Goal: Task Accomplishment & Management: Manage account settings

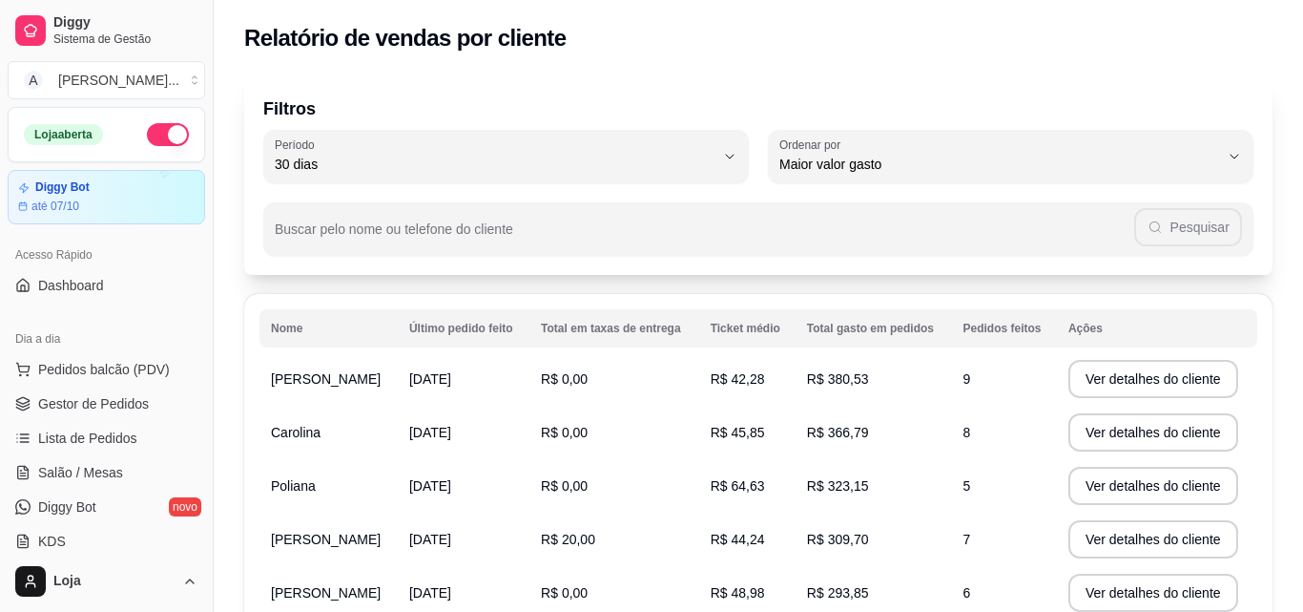
select select "30"
select select "HIGHEST_TOTAL_SPENT_WITH_ORDERS"
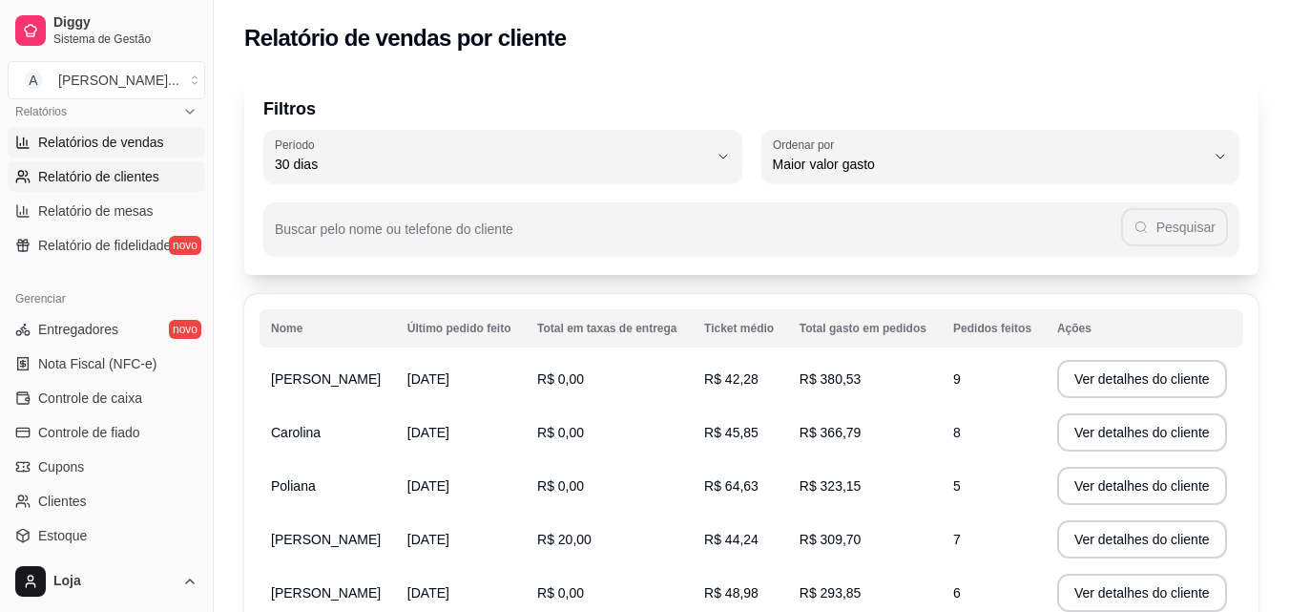
scroll to position [590, 0]
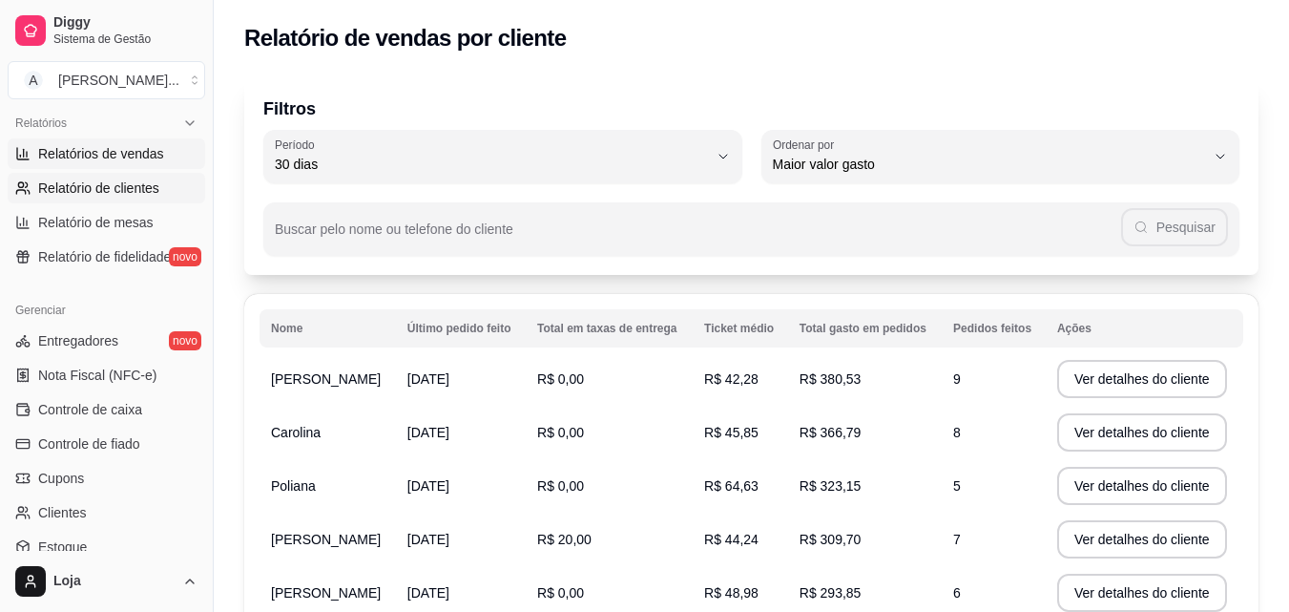
click at [138, 159] on span "Relatórios de vendas" at bounding box center [101, 153] width 126 height 19
select select "ALL"
select select "0"
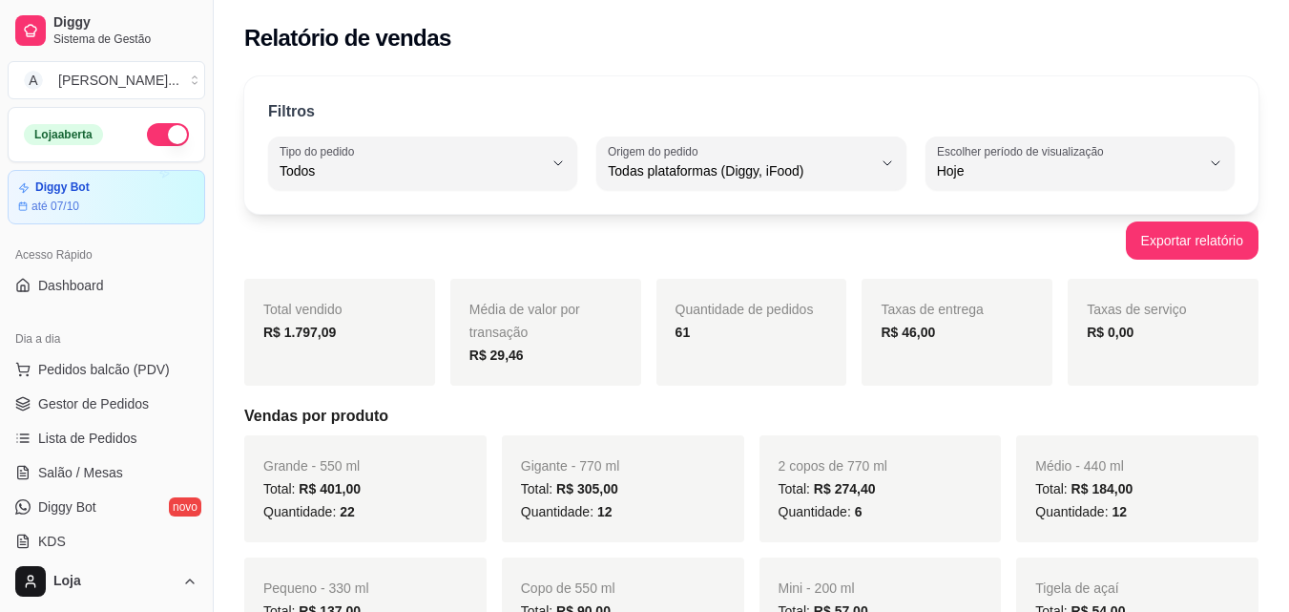
click at [77, 385] on ul "Pedidos balcão (PDV) Gestor de Pedidos Lista de Pedidos Salão / Mesas Diggy Bot…" at bounding box center [106, 455] width 197 height 202
click at [77, 395] on span "Gestor de Pedidos" at bounding box center [93, 403] width 111 height 19
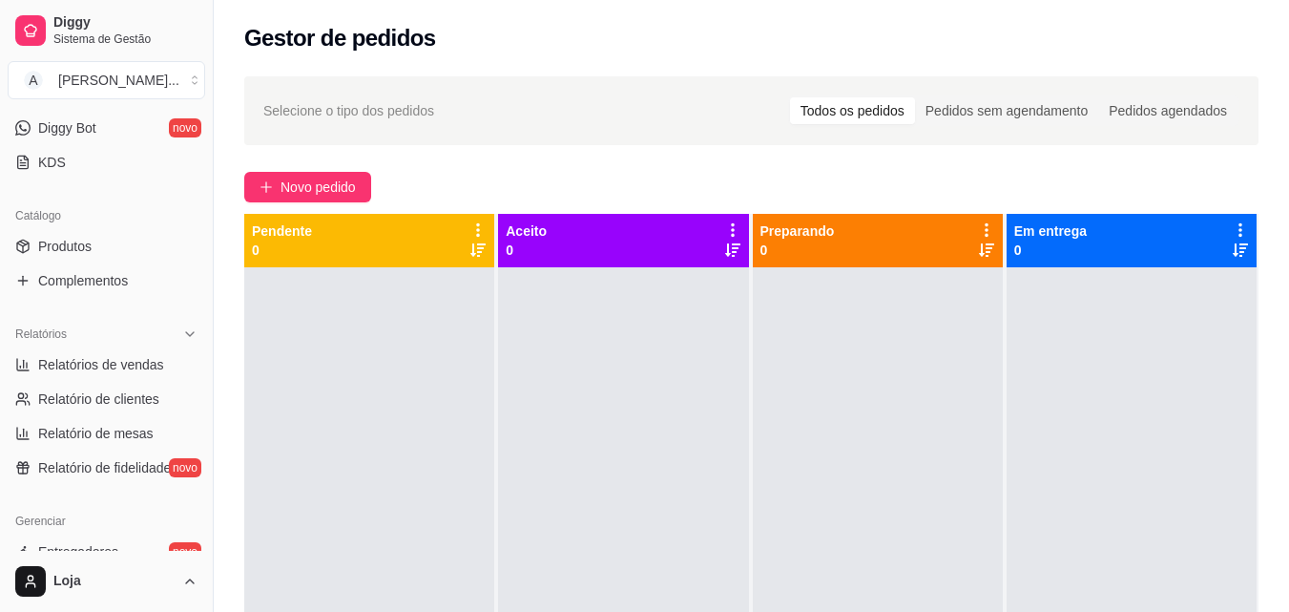
scroll to position [407, 0]
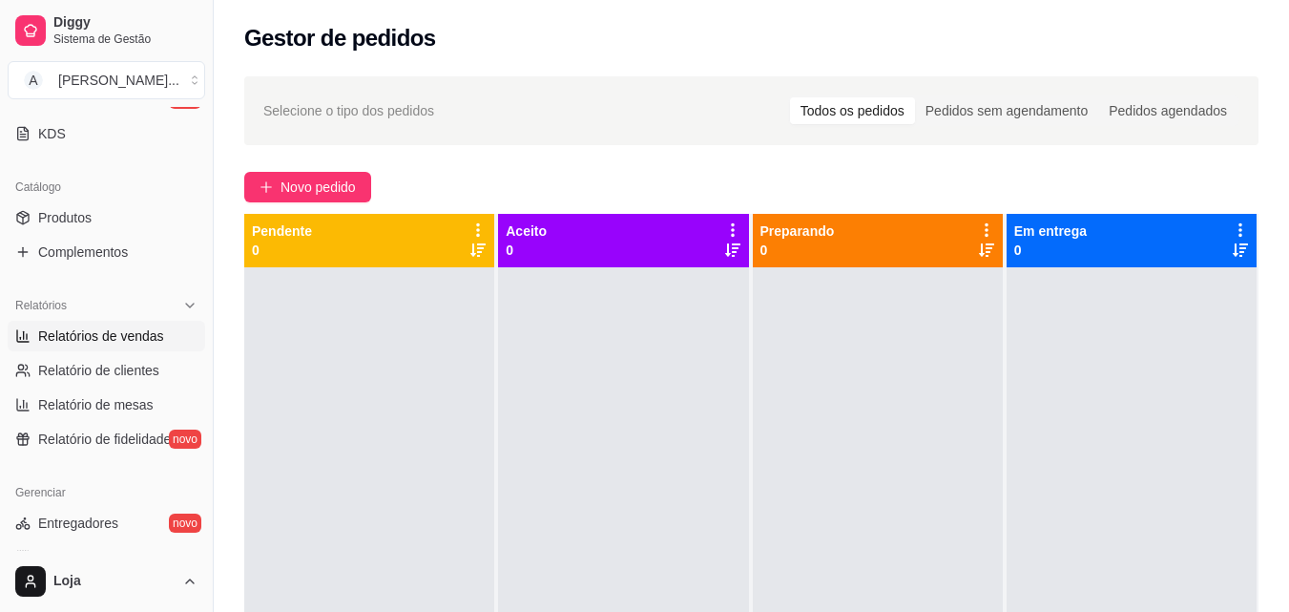
click at [133, 329] on span "Relatórios de vendas" at bounding box center [101, 335] width 126 height 19
select select "ALL"
select select "0"
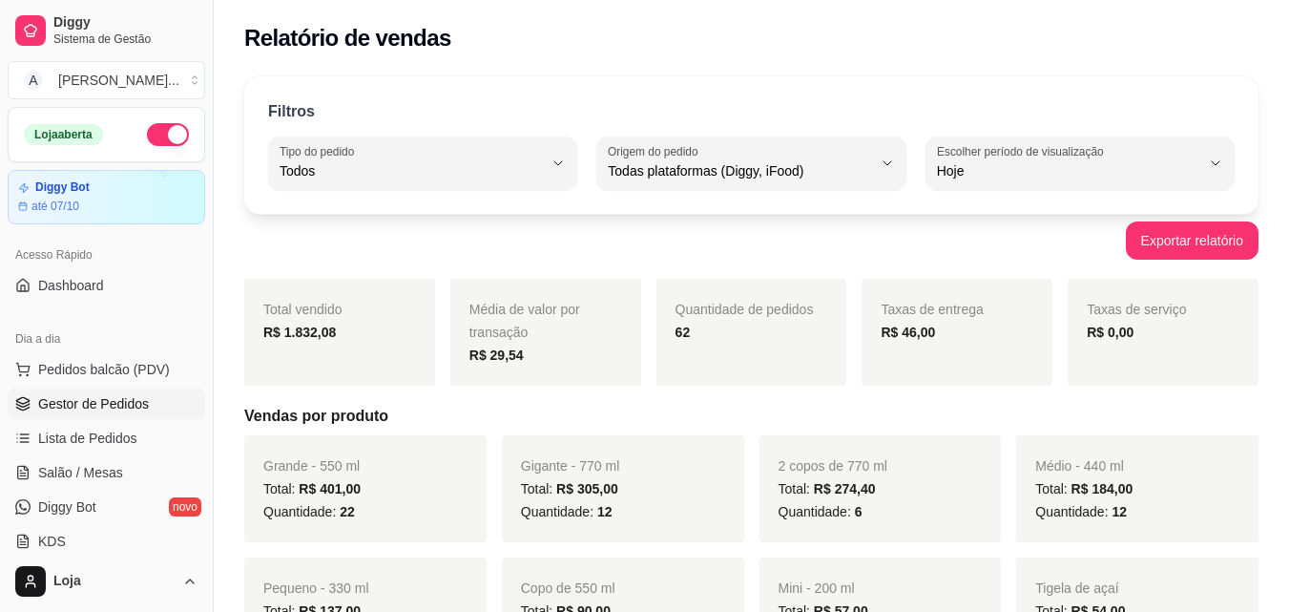
click at [126, 410] on span "Gestor de Pedidos" at bounding box center [93, 403] width 111 height 19
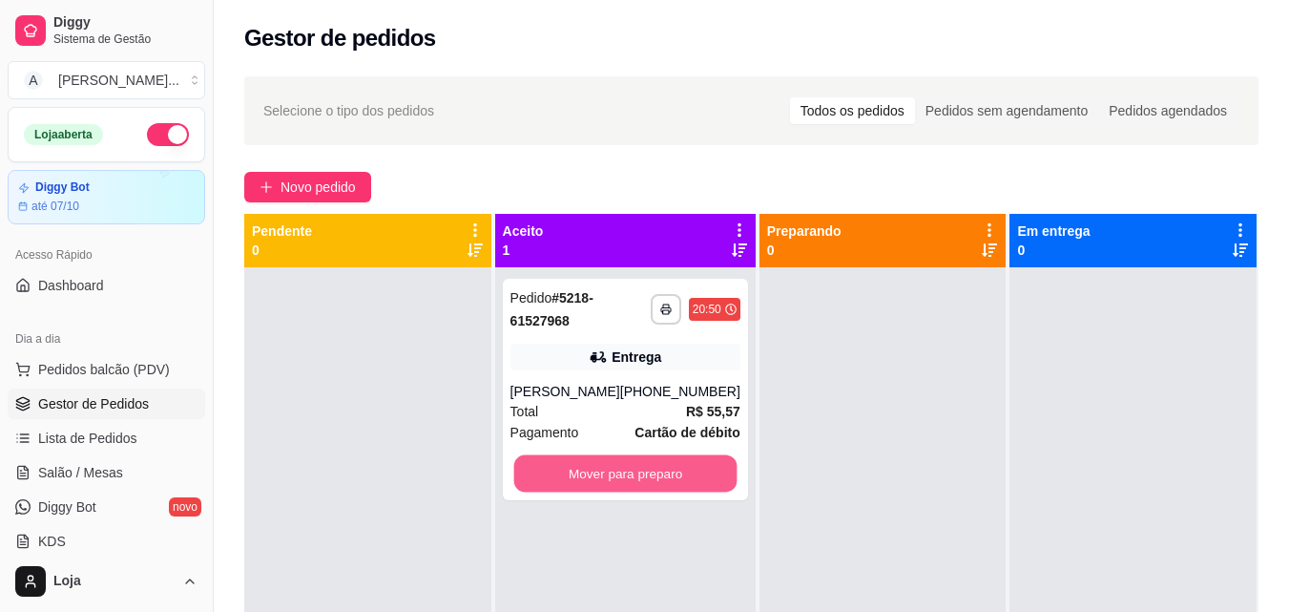
click at [551, 492] on button "Mover para preparo" at bounding box center [624, 473] width 223 height 37
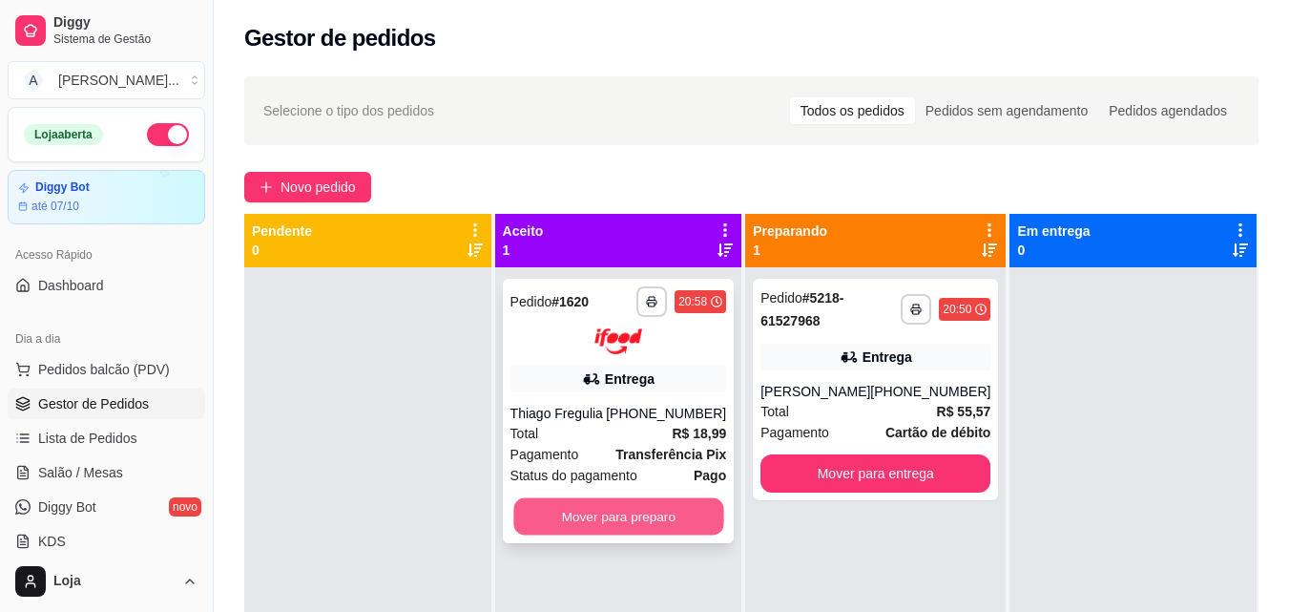
click at [562, 509] on button "Mover para preparo" at bounding box center [618, 515] width 210 height 37
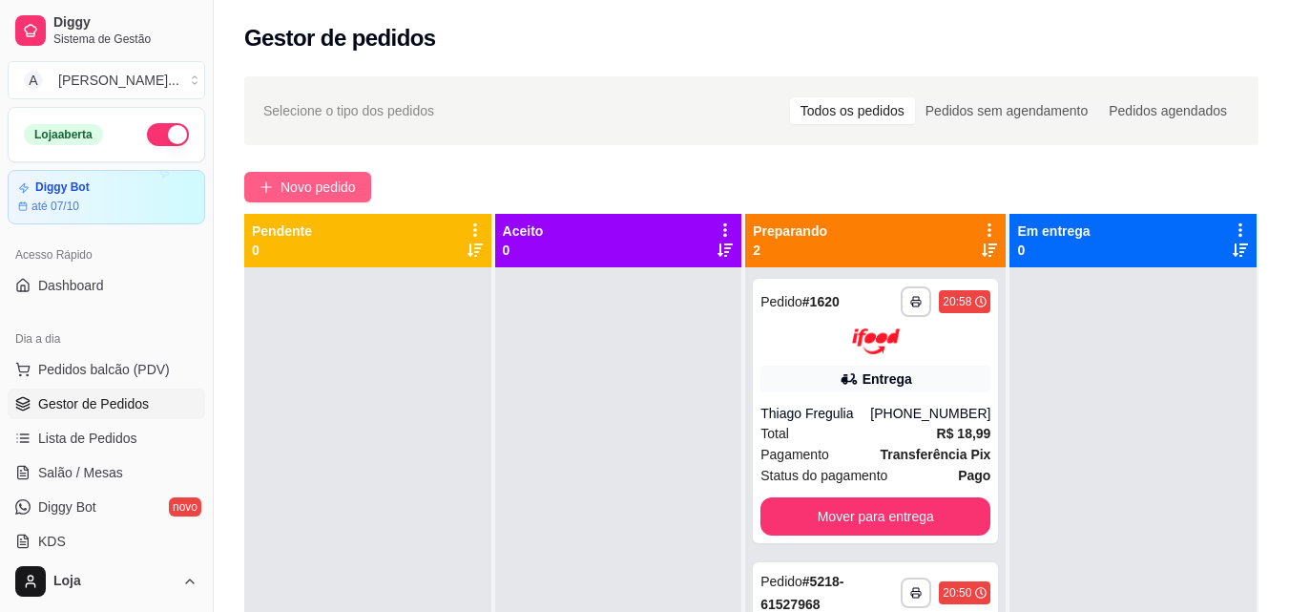
click at [296, 179] on span "Novo pedido" at bounding box center [317, 186] width 75 height 21
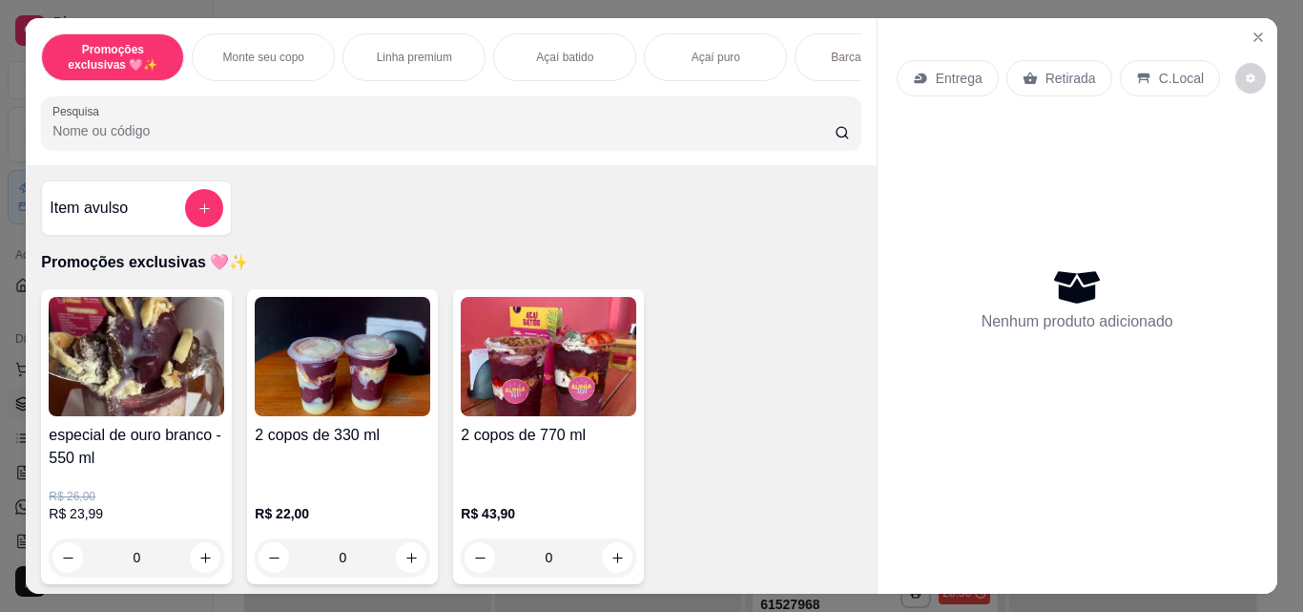
click at [276, 53] on p "Monte seu copo" at bounding box center [263, 57] width 81 height 15
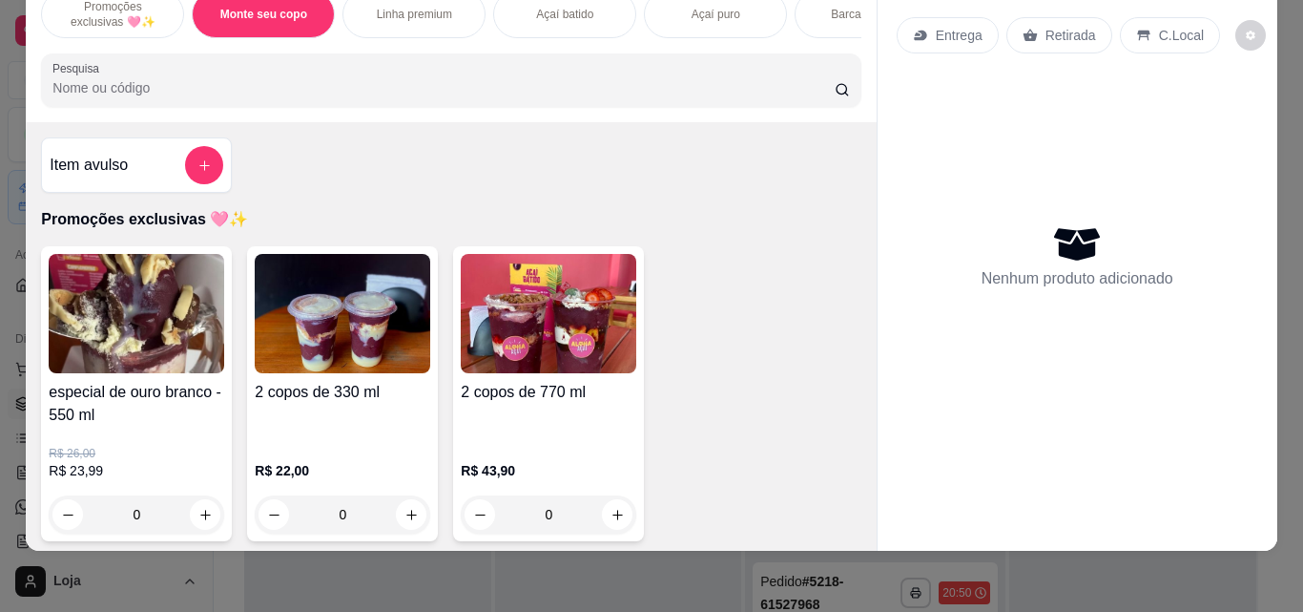
click at [761, 274] on div "especial de ouro branco - 550 ml R$ 26,00 R$ 23,99 0 2 copos de 330 ml R$ 22,00…" at bounding box center [450, 393] width 819 height 295
click at [765, 279] on div "especial de ouro branco - 550 ml R$ 26,00 R$ 23,99 0 2 copos de 330 ml R$ 22,00…" at bounding box center [450, 393] width 819 height 295
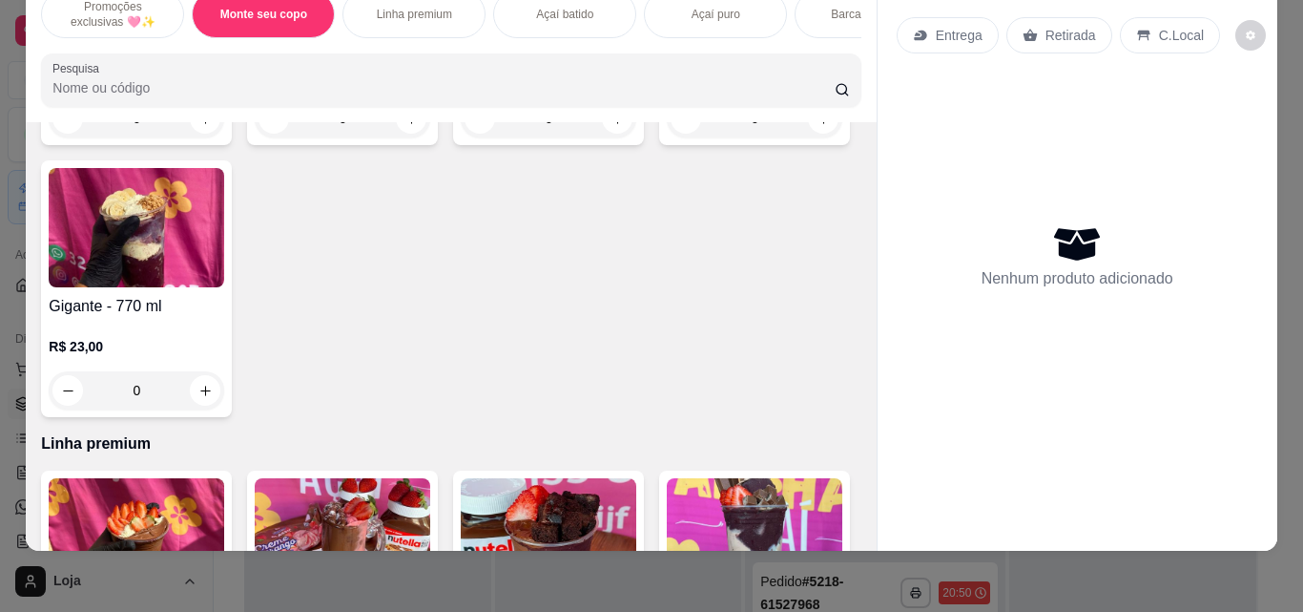
scroll to position [666, 0]
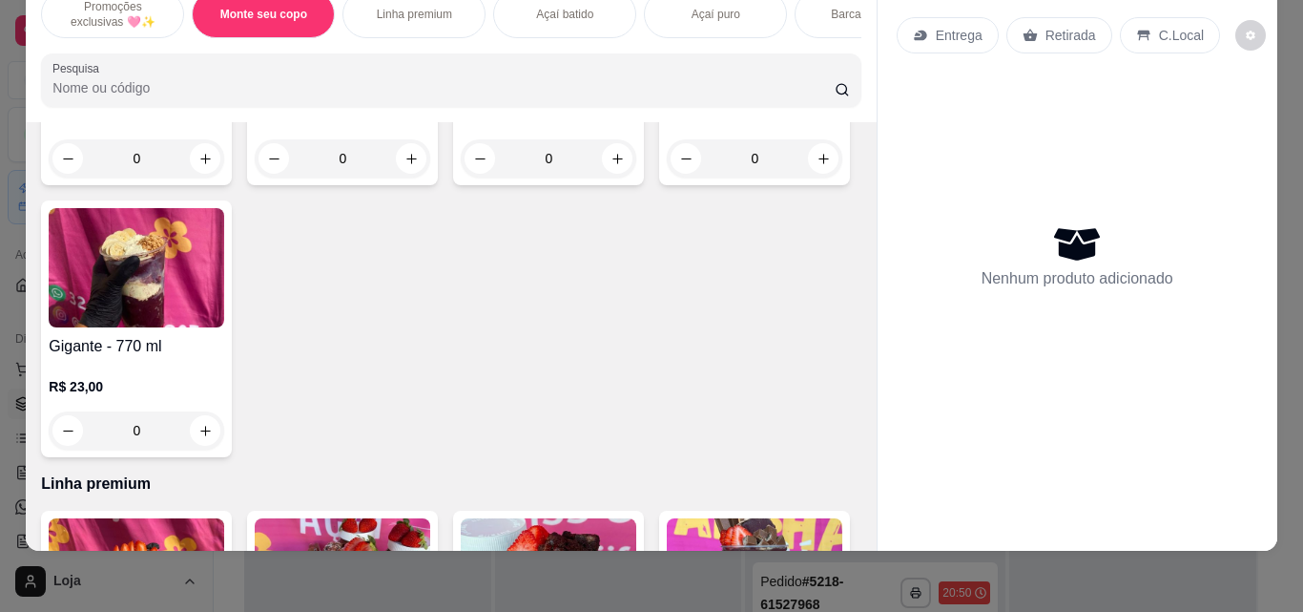
click at [667, 177] on div "R$ 17,00 0" at bounding box center [755, 132] width 176 height 92
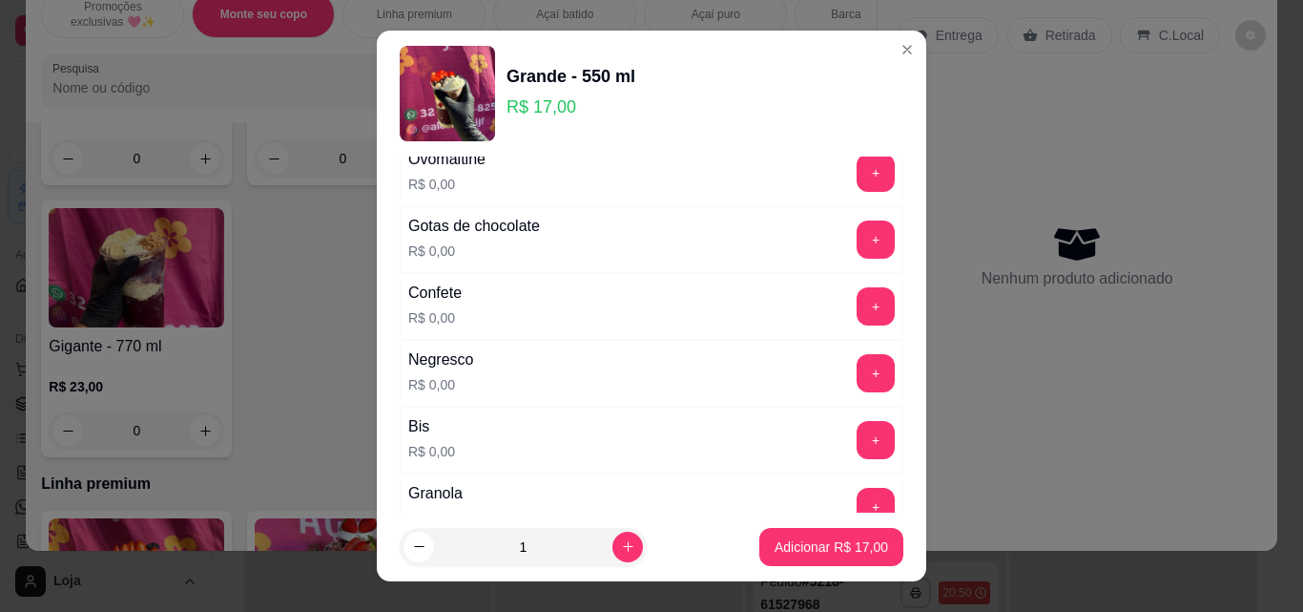
scroll to position [871, 0]
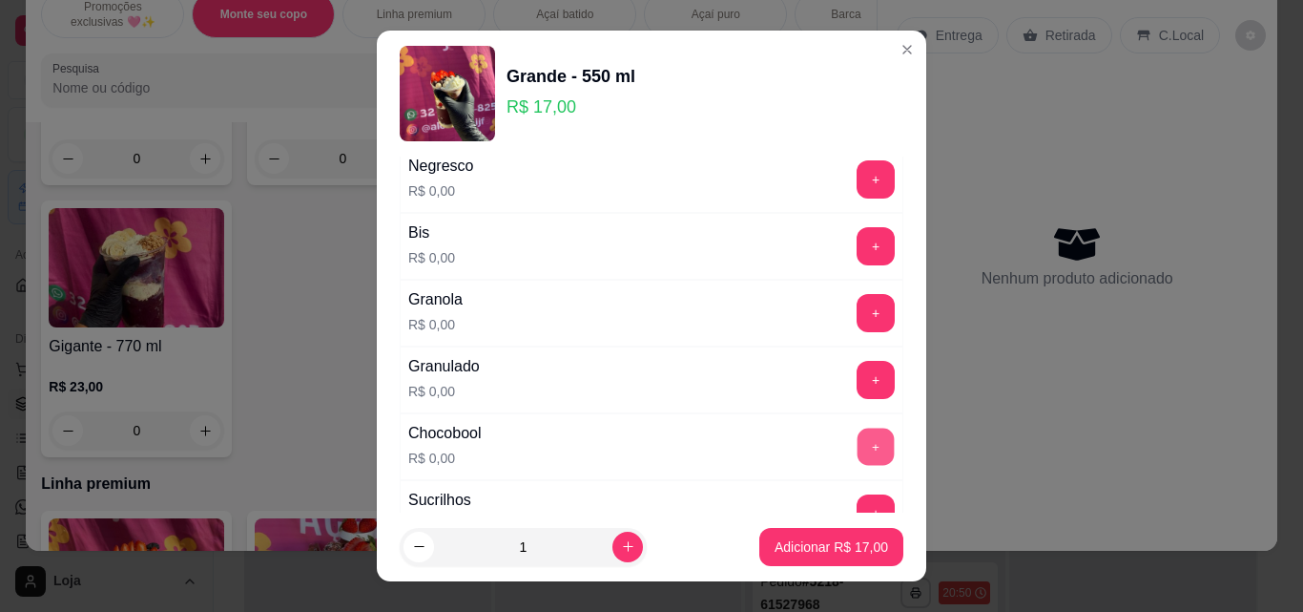
click at [858, 446] on button "+" at bounding box center [876, 446] width 37 height 37
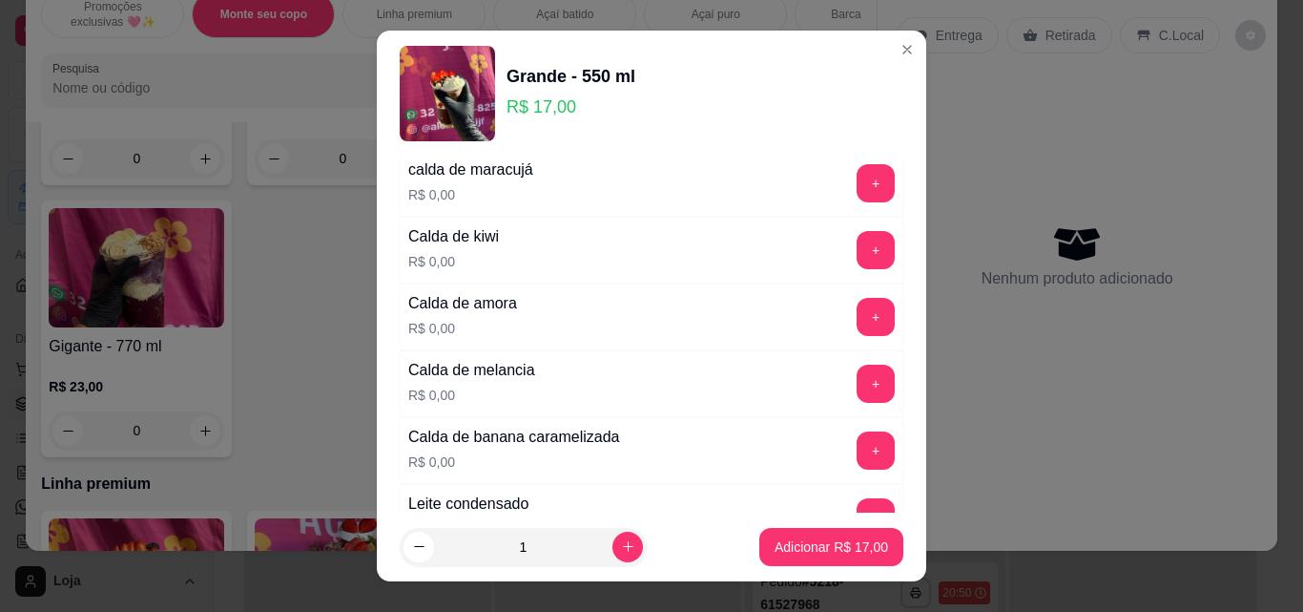
scroll to position [1160, 0]
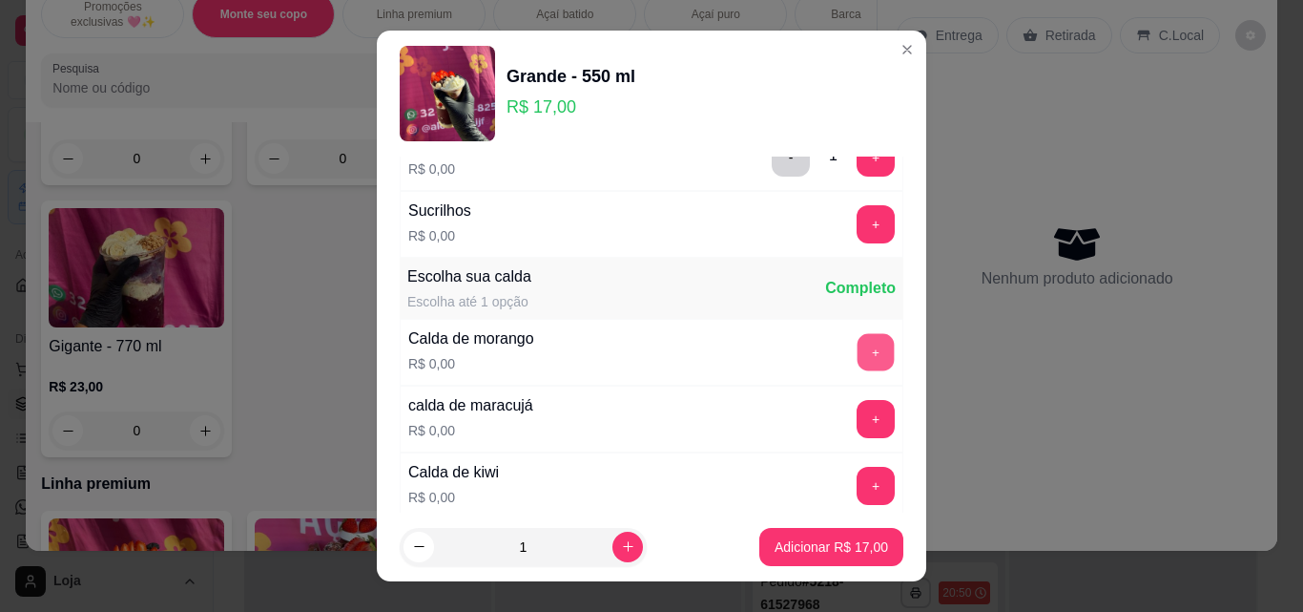
click at [858, 348] on button "+" at bounding box center [876, 352] width 37 height 37
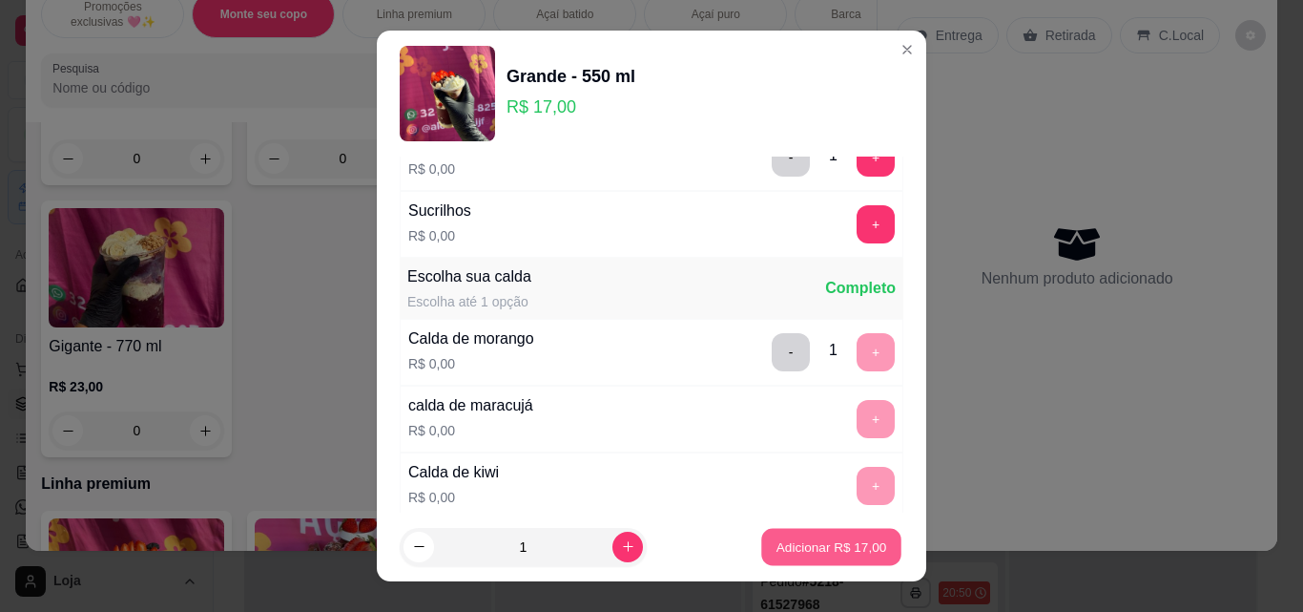
click at [818, 542] on p "Adicionar R$ 17,00" at bounding box center [832, 546] width 111 height 18
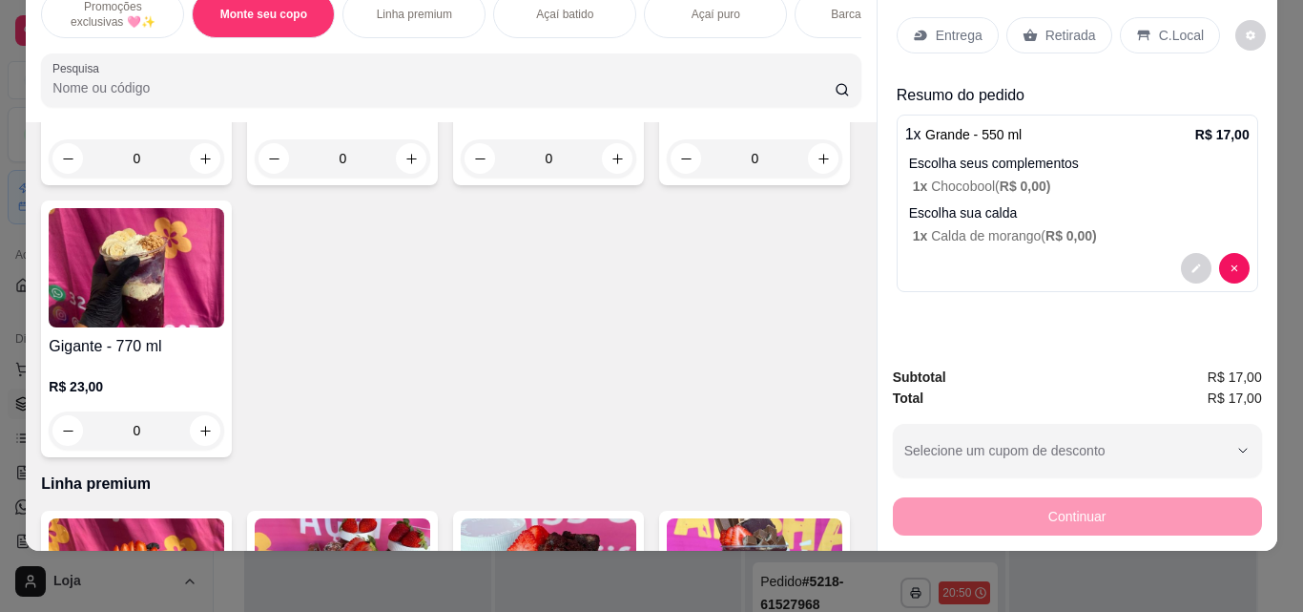
click at [1070, 26] on p "Retirada" at bounding box center [1071, 35] width 51 height 19
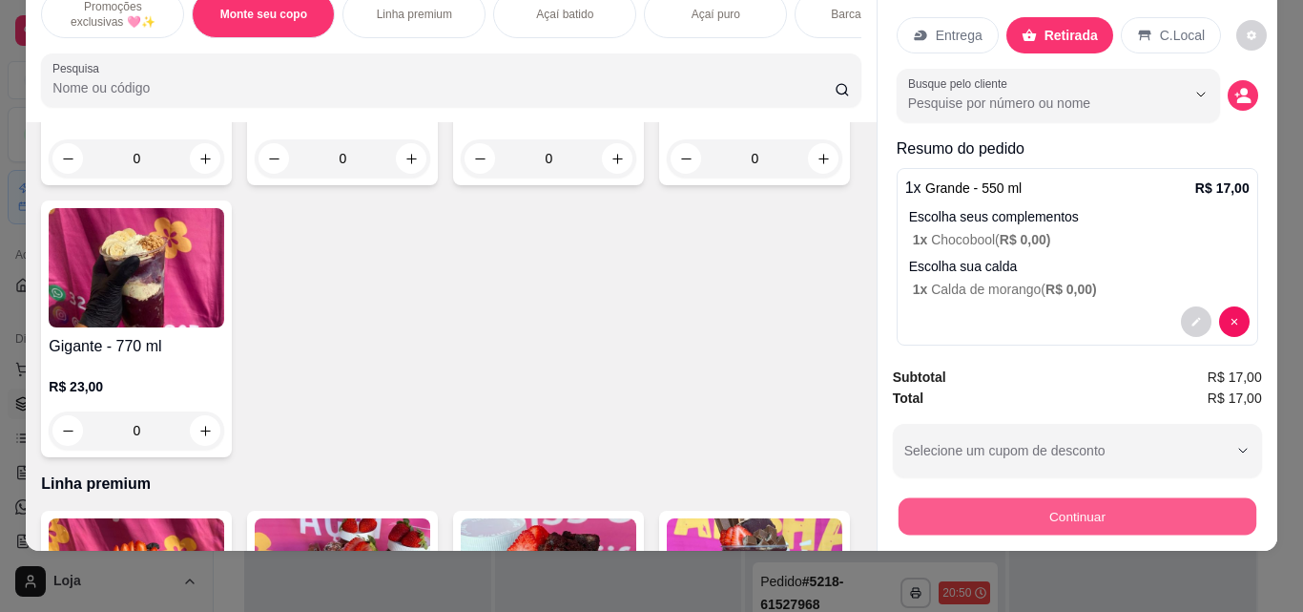
click at [1102, 497] on button "Continuar" at bounding box center [1077, 515] width 358 height 37
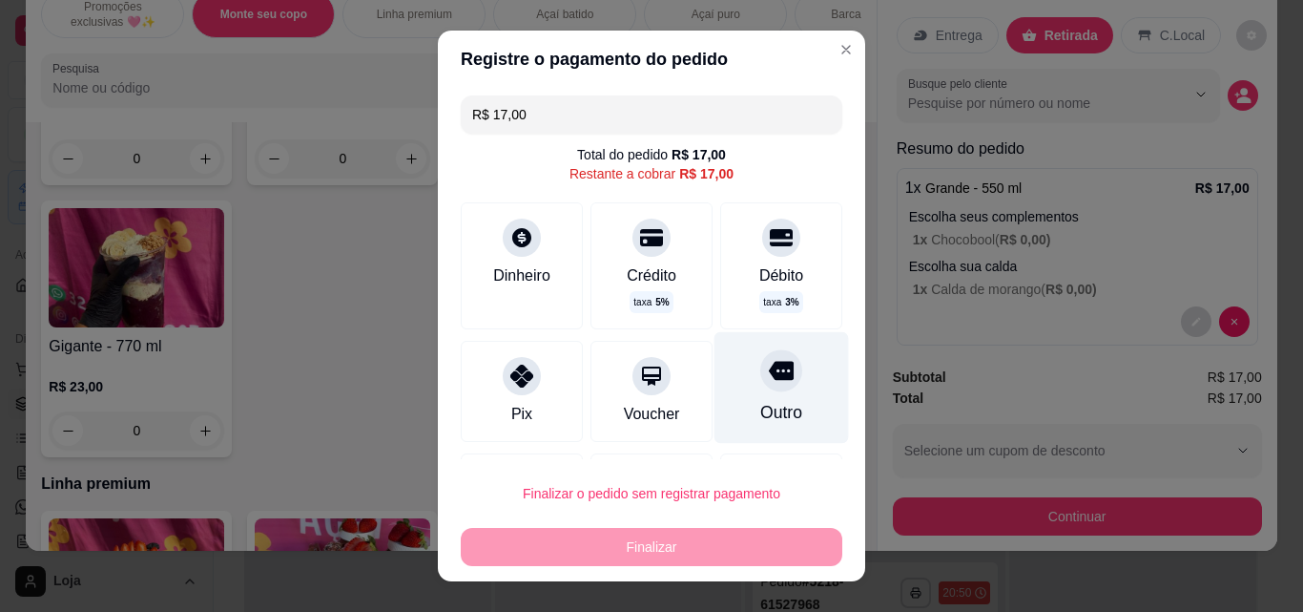
click at [760, 402] on div "Outro" at bounding box center [781, 412] width 42 height 25
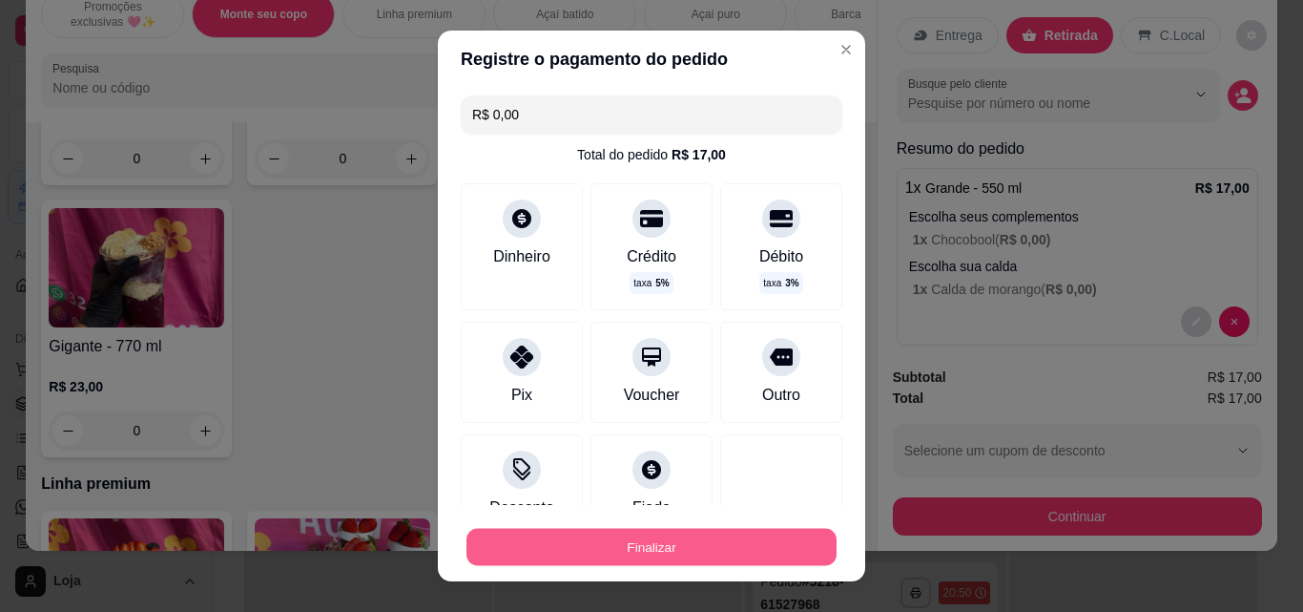
click at [749, 537] on button "Finalizar" at bounding box center [652, 547] width 370 height 37
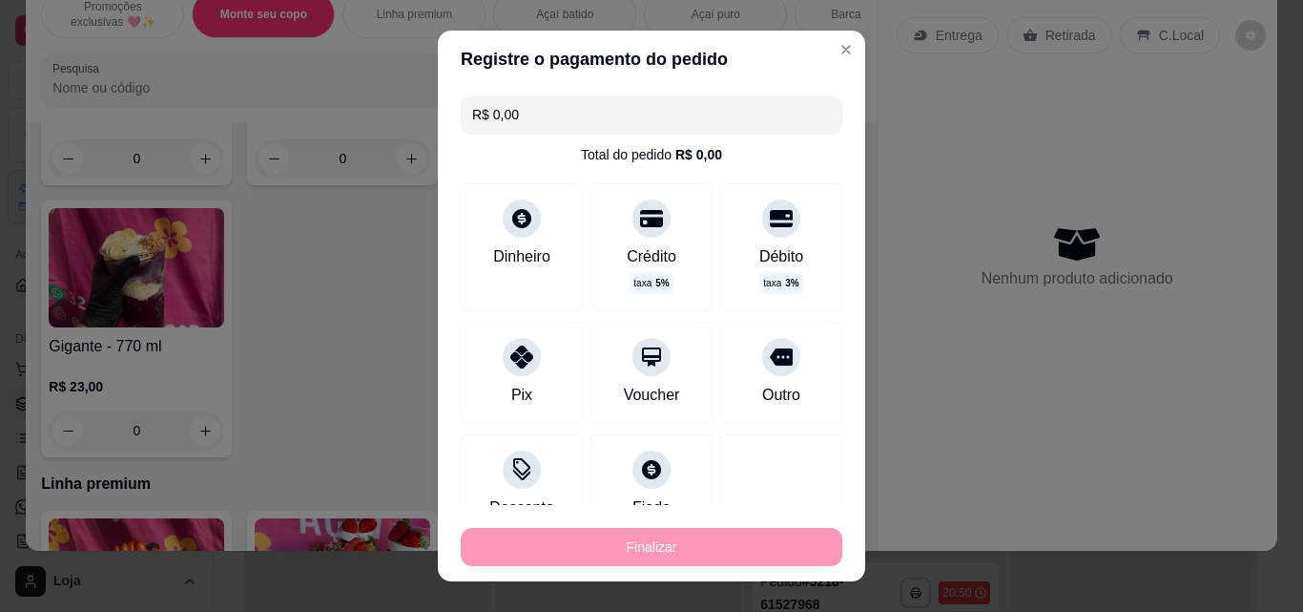
type input "-R$ 17,00"
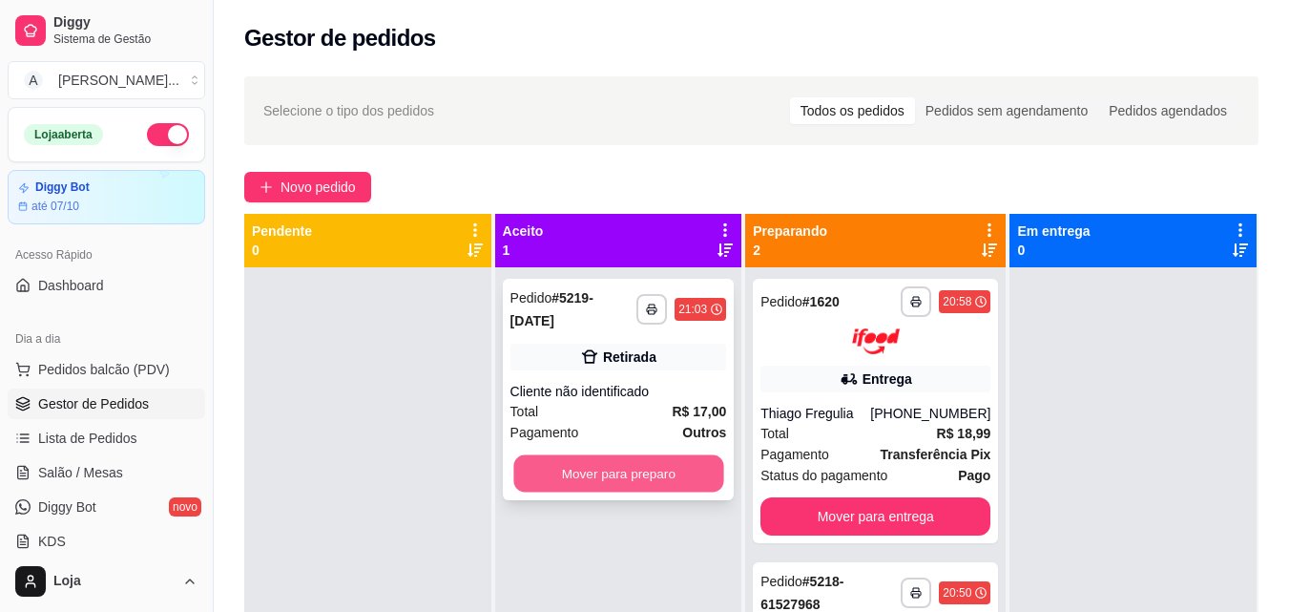
click at [657, 457] on button "Mover para preparo" at bounding box center [618, 473] width 210 height 37
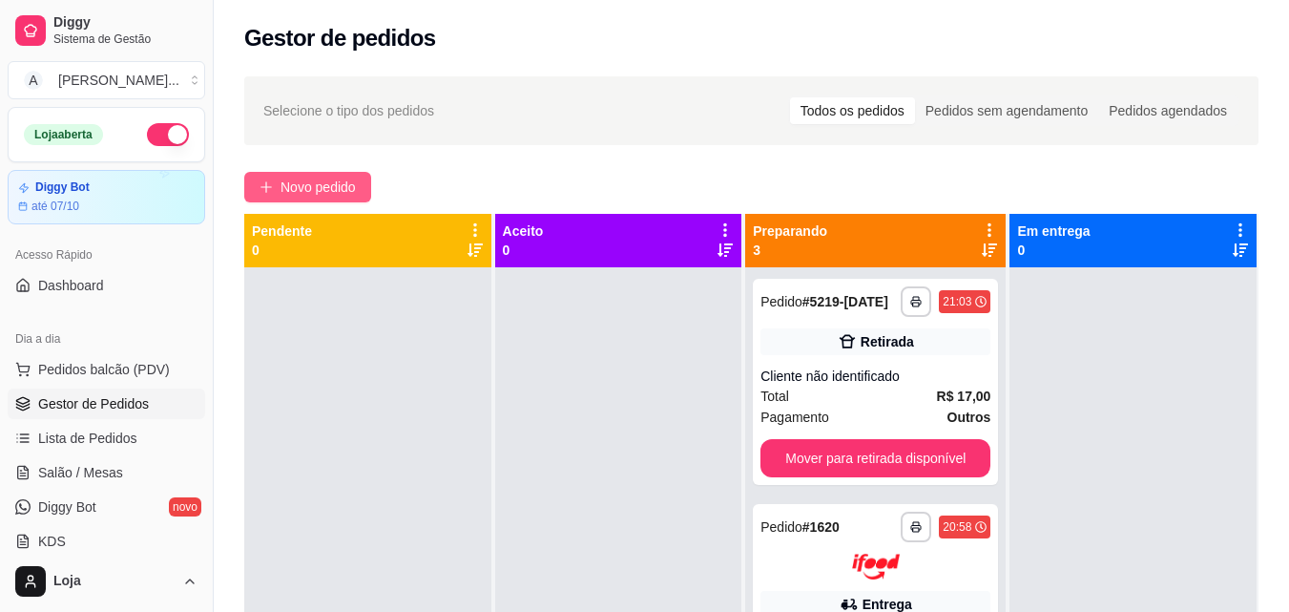
click at [349, 187] on span "Novo pedido" at bounding box center [317, 186] width 75 height 21
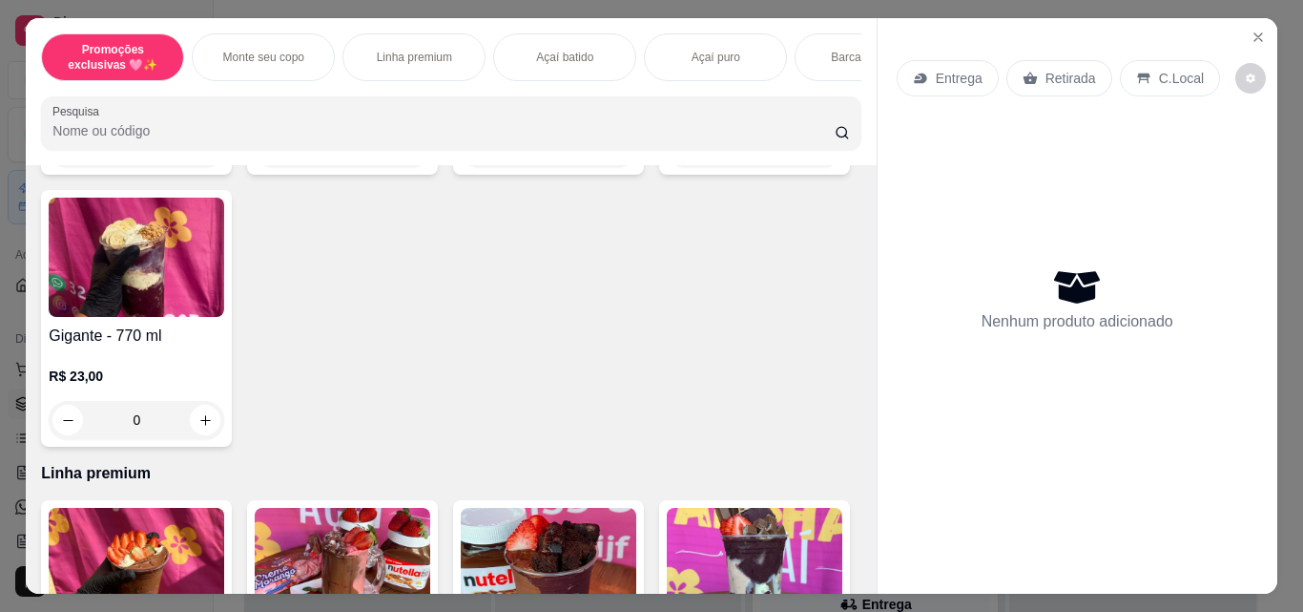
scroll to position [400, 0]
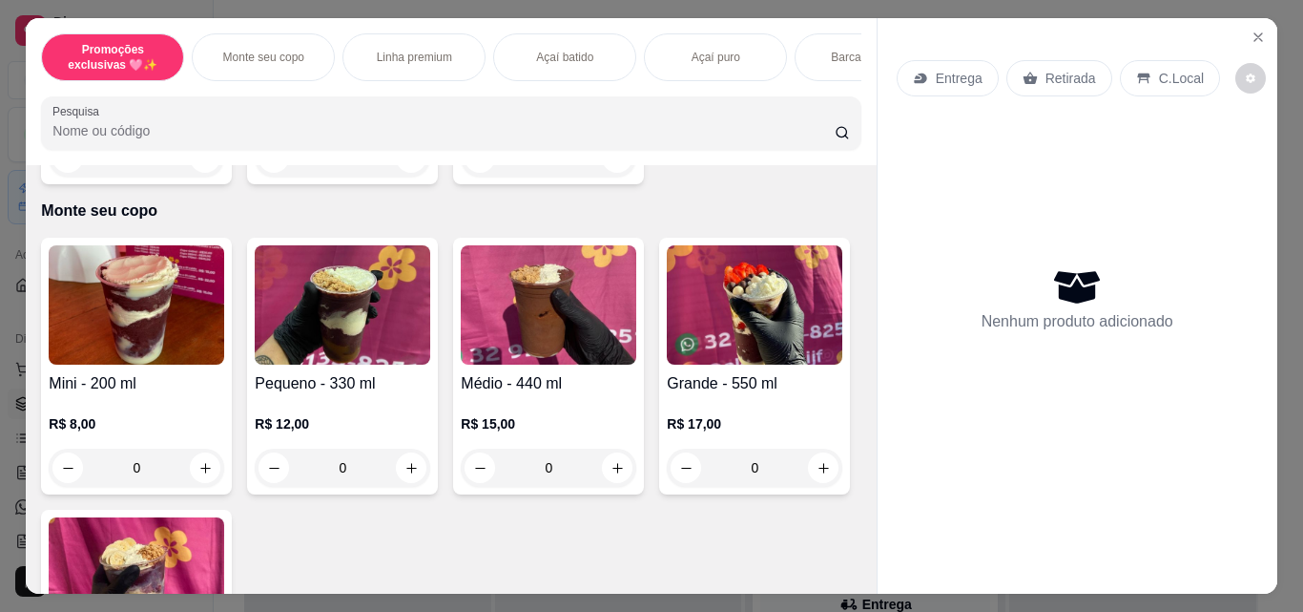
click at [378, 425] on p "R$ 12,00" at bounding box center [343, 423] width 176 height 19
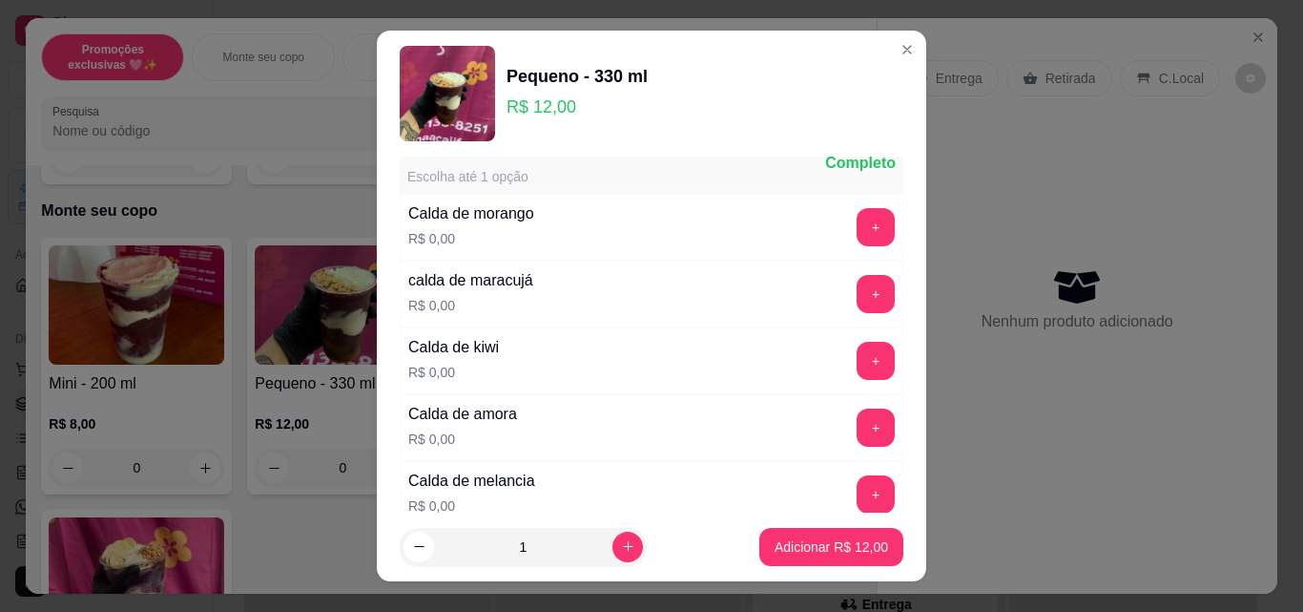
scroll to position [1824, 0]
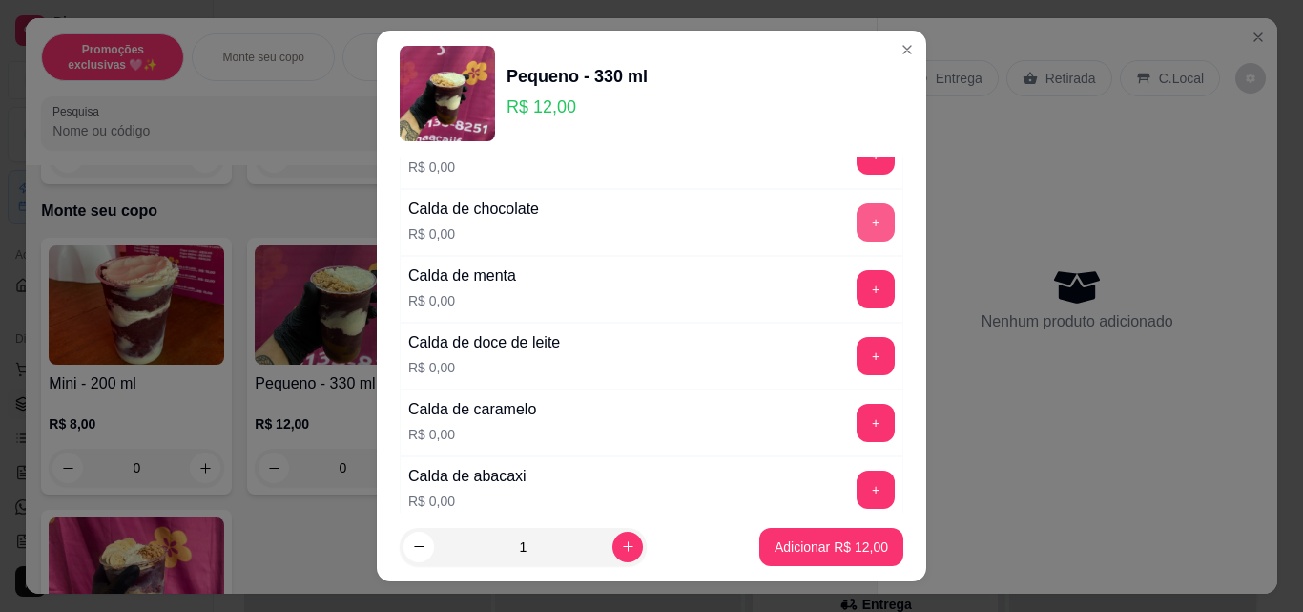
click at [857, 218] on button "+" at bounding box center [876, 222] width 38 height 38
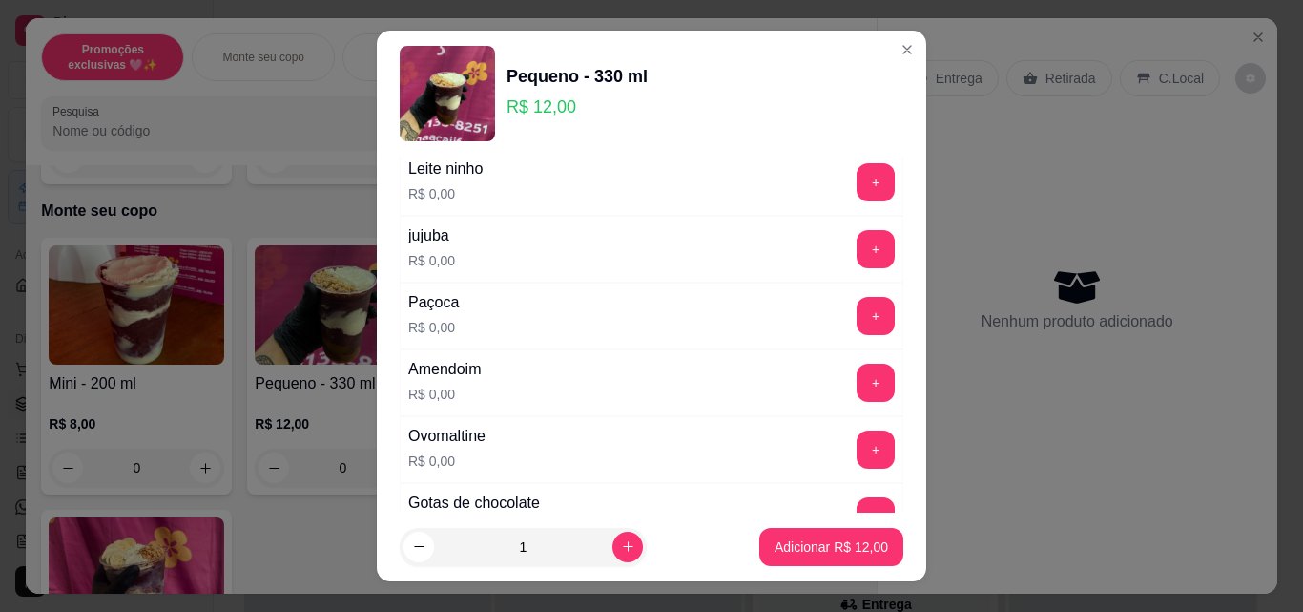
scroll to position [345, 0]
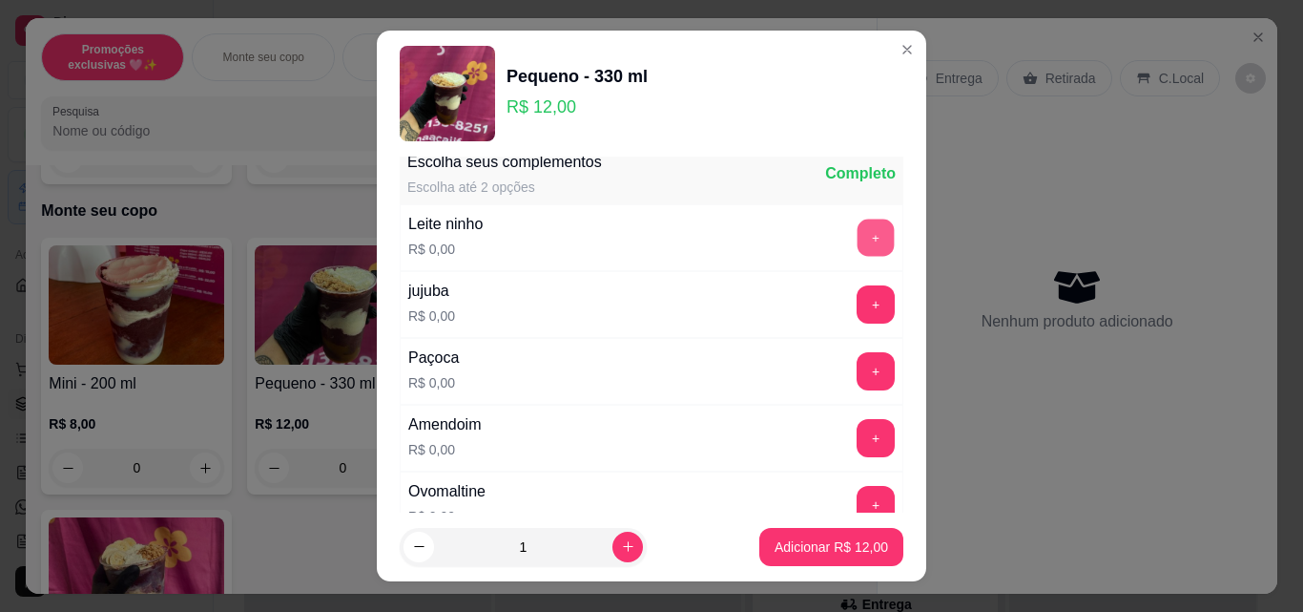
click at [858, 239] on button "+" at bounding box center [876, 237] width 37 height 37
click at [808, 543] on p "Adicionar R$ 12,00" at bounding box center [832, 546] width 114 height 19
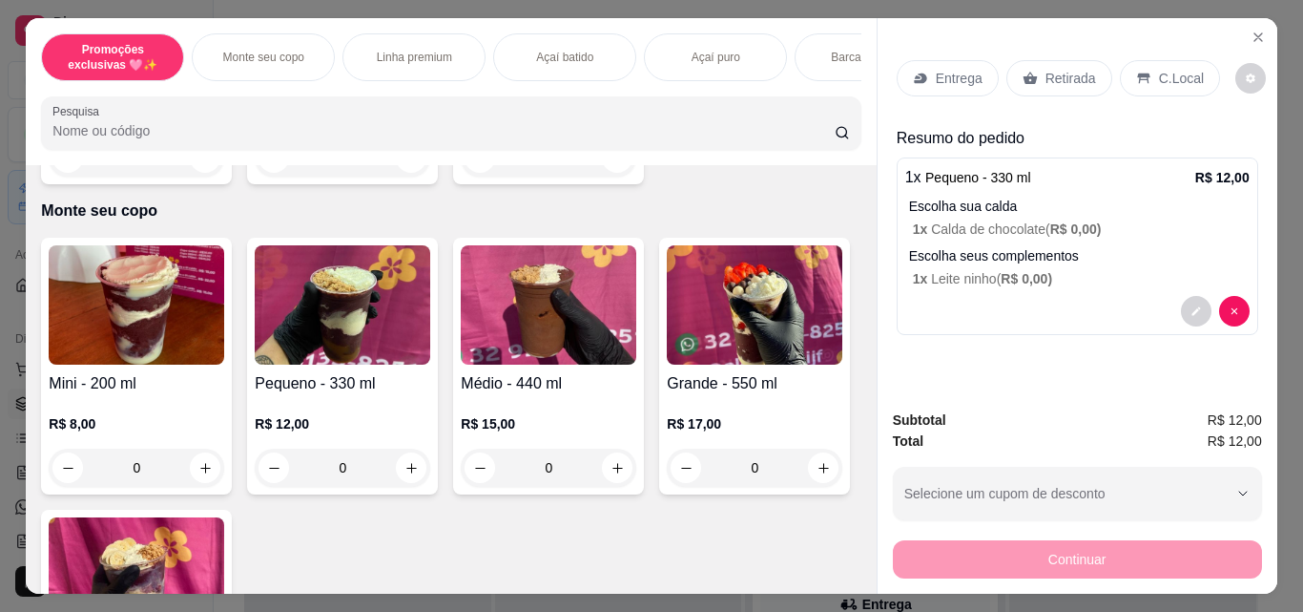
click at [1053, 69] on p "Retirada" at bounding box center [1071, 78] width 51 height 19
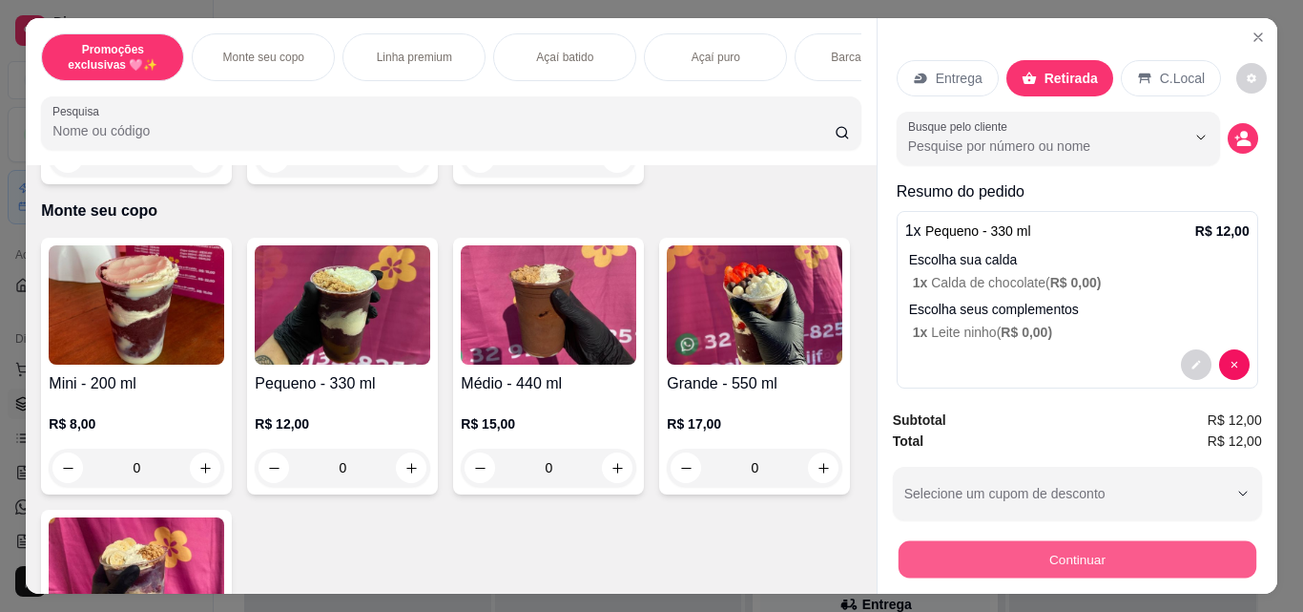
click at [1001, 552] on button "Continuar" at bounding box center [1077, 558] width 358 height 37
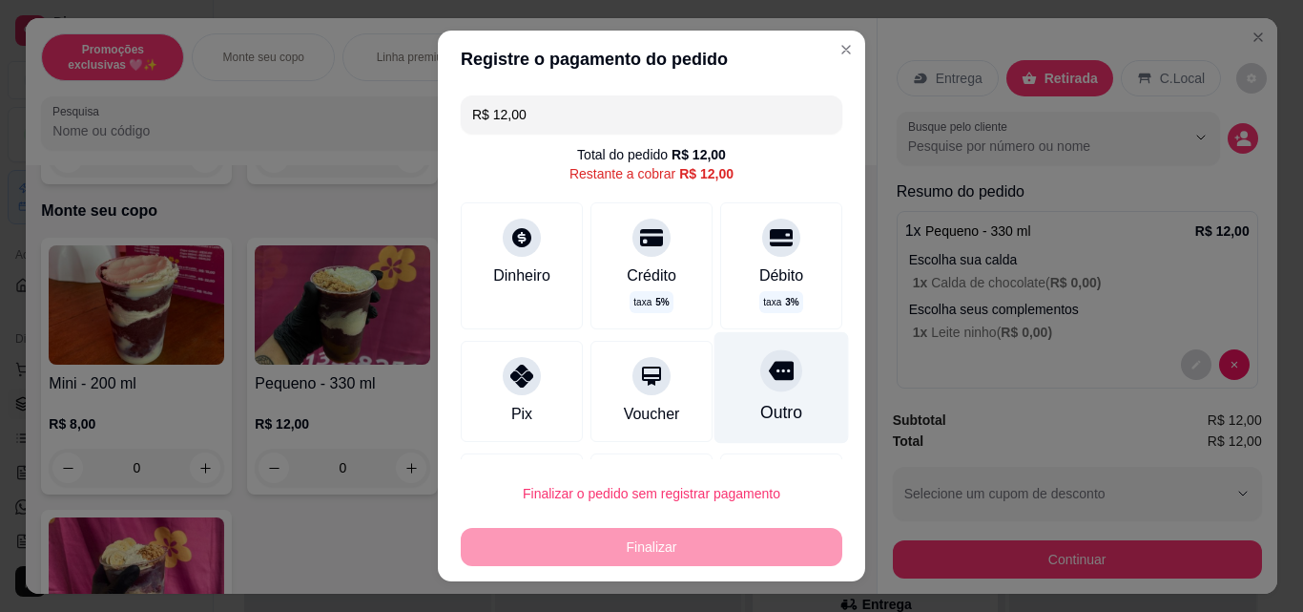
click at [756, 396] on div "Outro" at bounding box center [782, 388] width 135 height 112
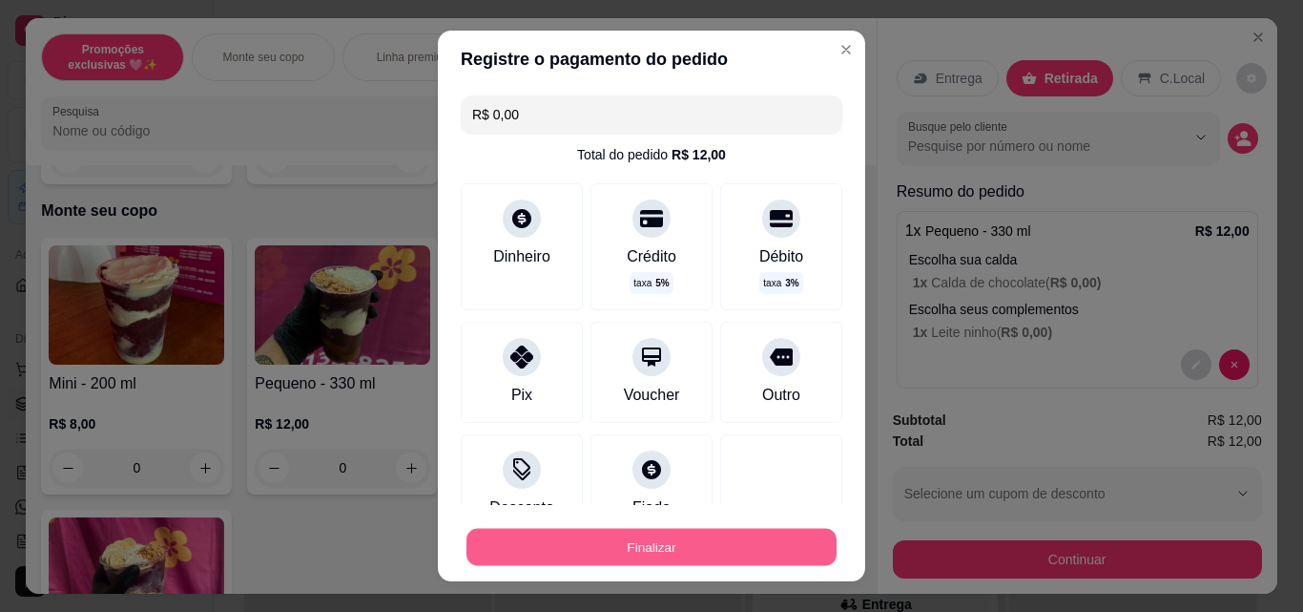
click at [728, 537] on button "Finalizar" at bounding box center [652, 547] width 370 height 37
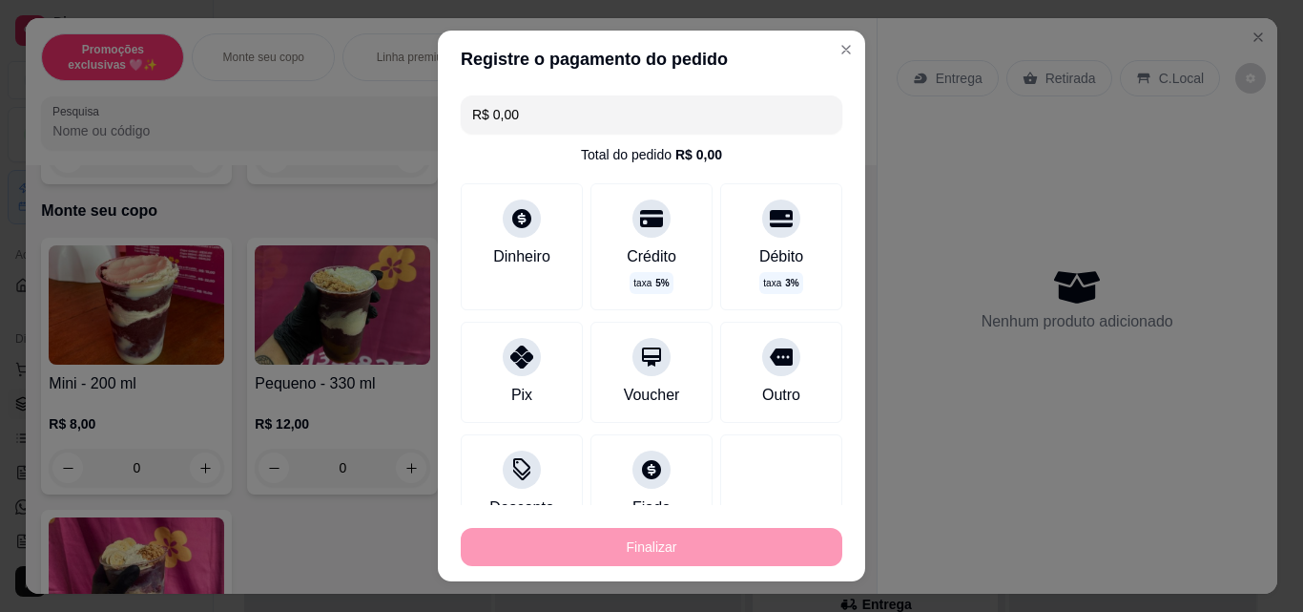
type input "-R$ 12,00"
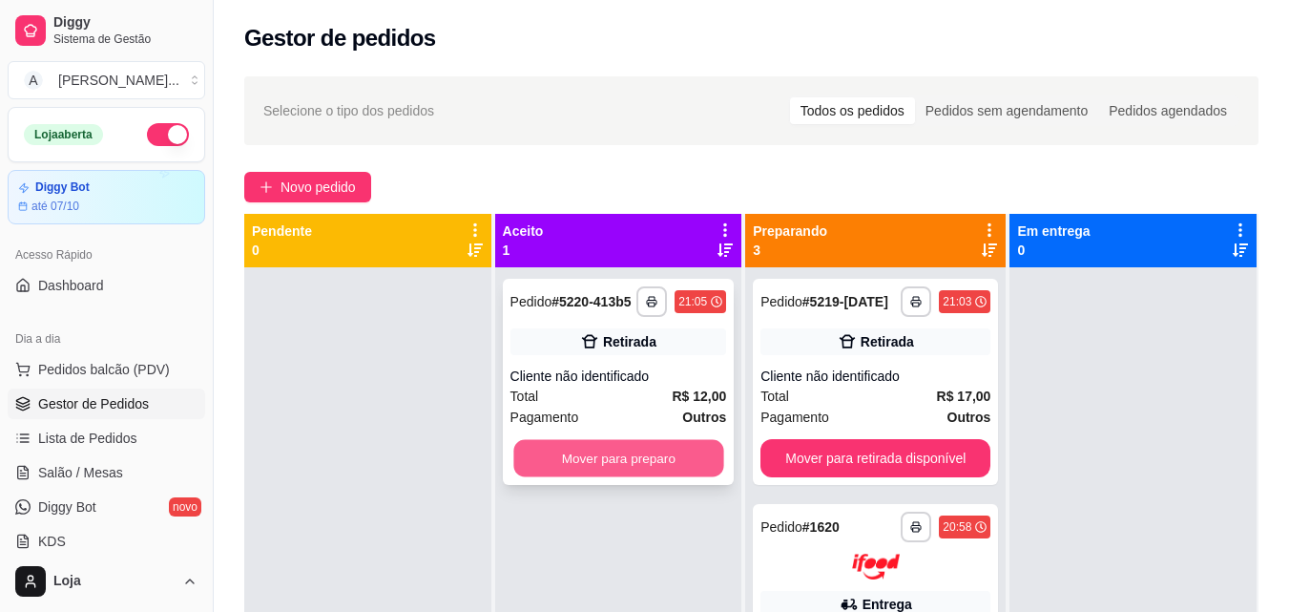
click at [550, 455] on button "Mover para preparo" at bounding box center [618, 458] width 210 height 37
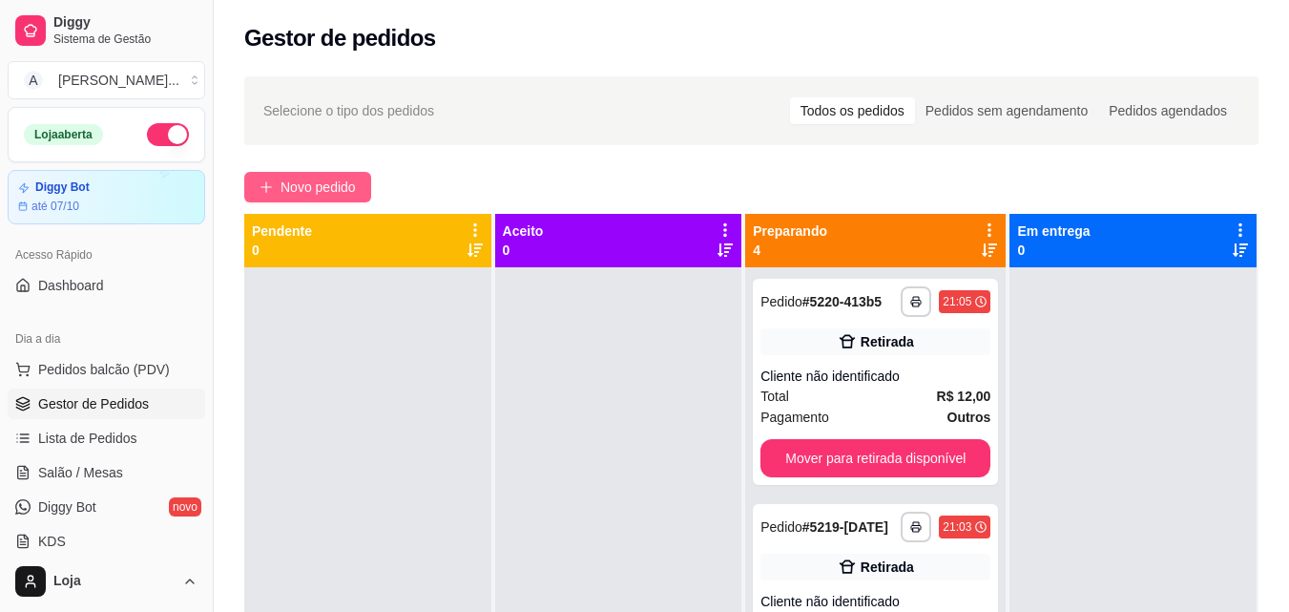
click at [317, 183] on span "Novo pedido" at bounding box center [317, 186] width 75 height 21
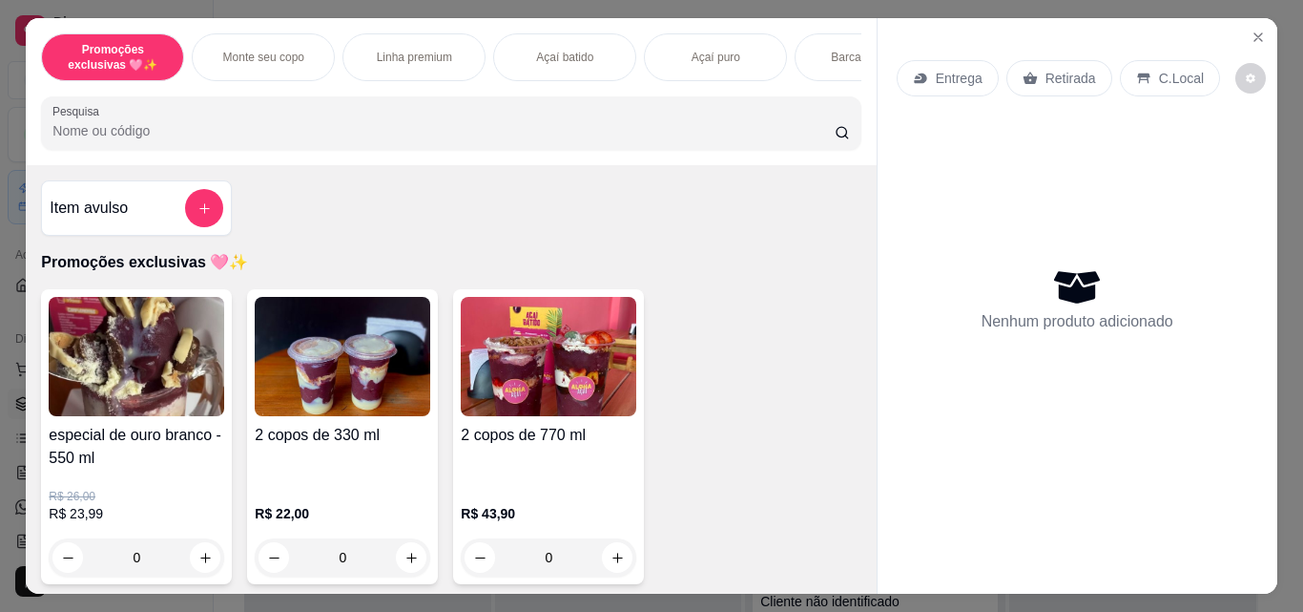
click at [237, 50] on p "Monte seu copo" at bounding box center [263, 57] width 81 height 15
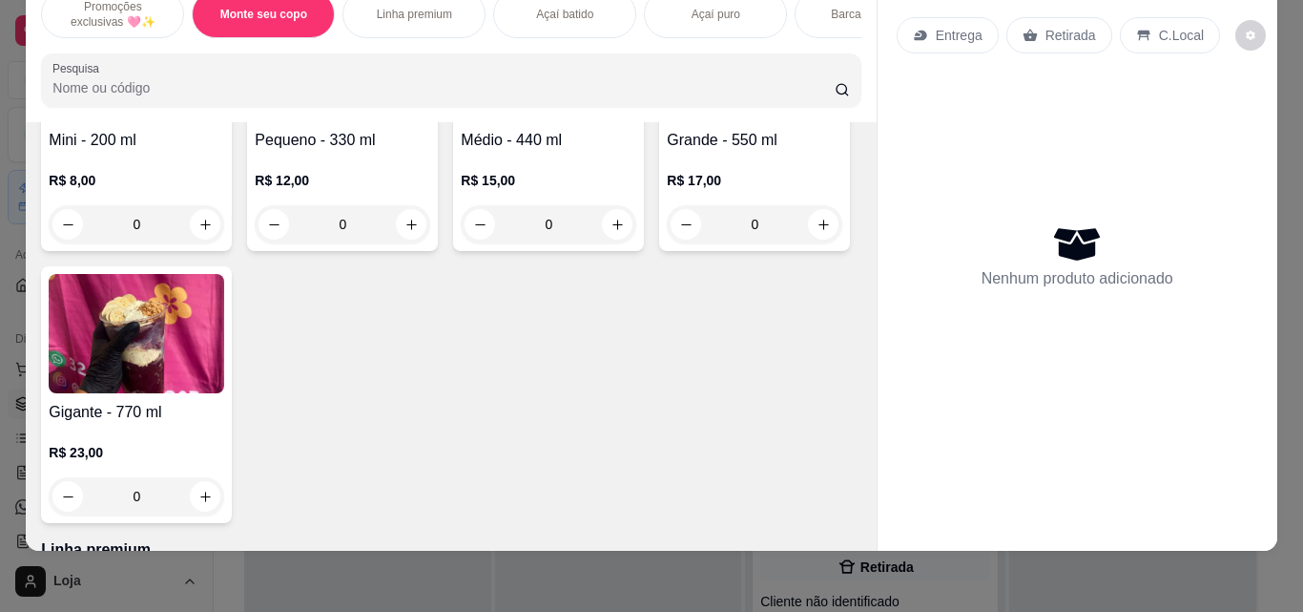
scroll to position [559, 0]
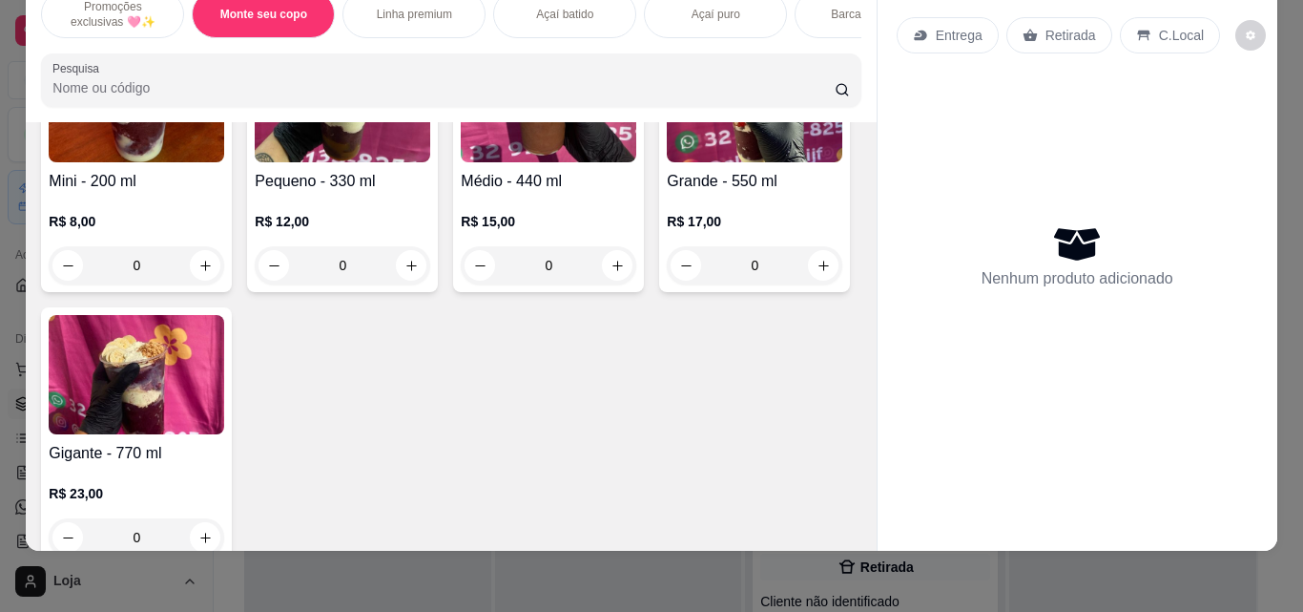
click at [667, 284] on div "R$ 17,00 0" at bounding box center [755, 239] width 176 height 92
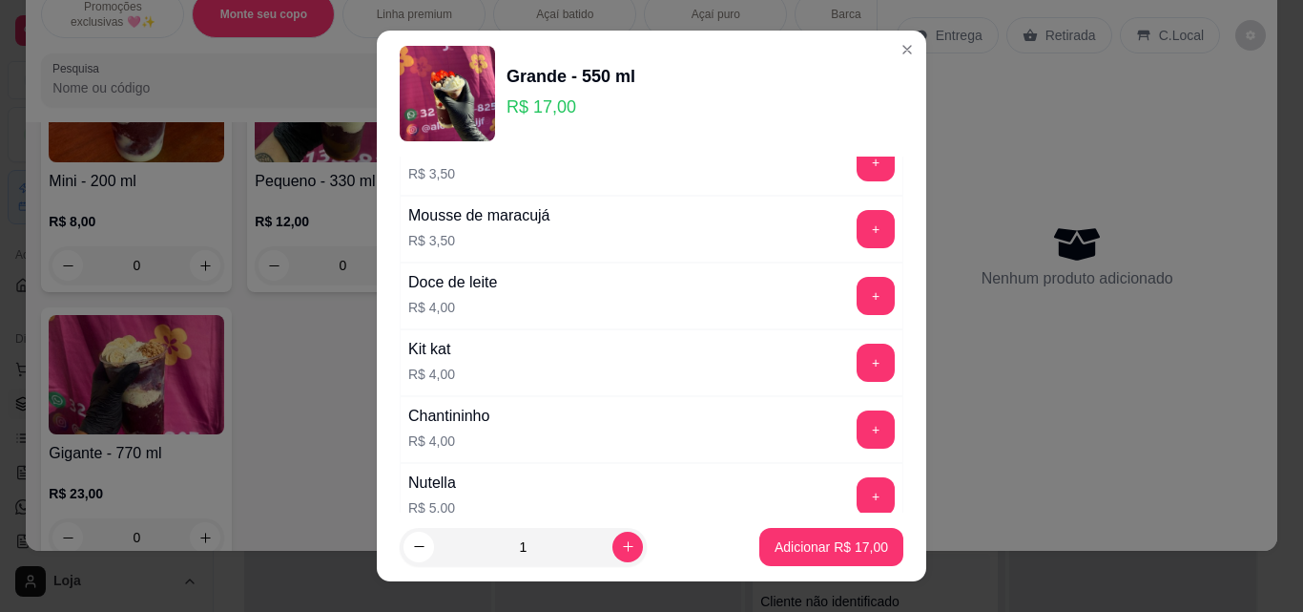
scroll to position [2930, 0]
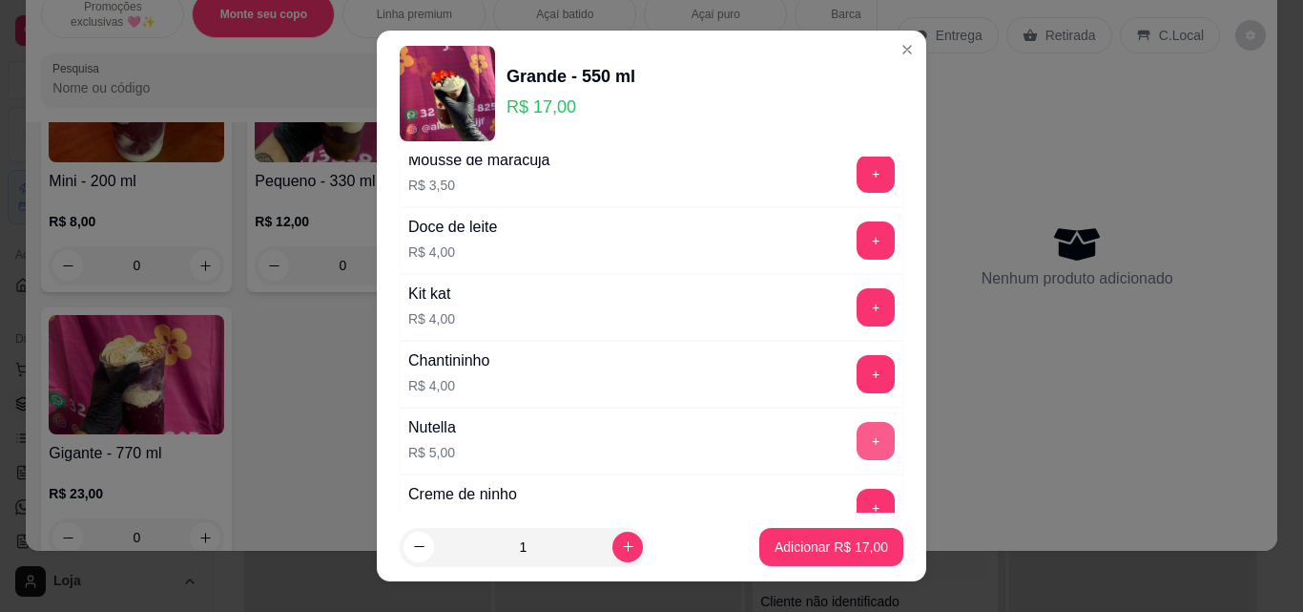
click at [857, 437] on button "+" at bounding box center [876, 441] width 38 height 38
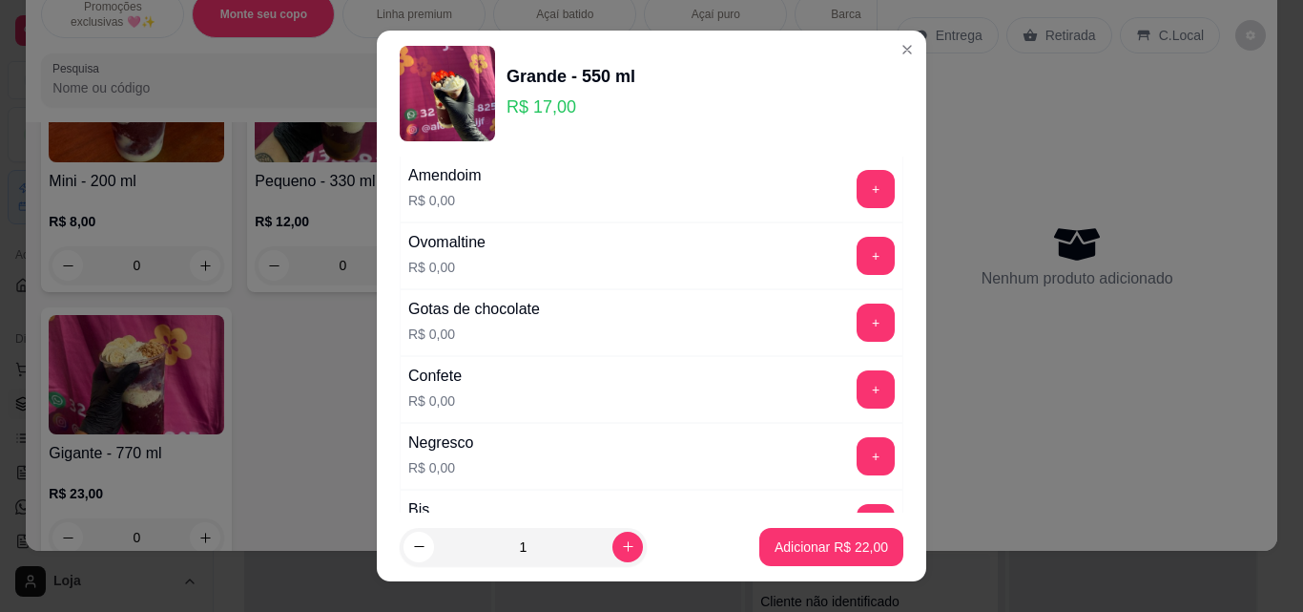
scroll to position [567, 0]
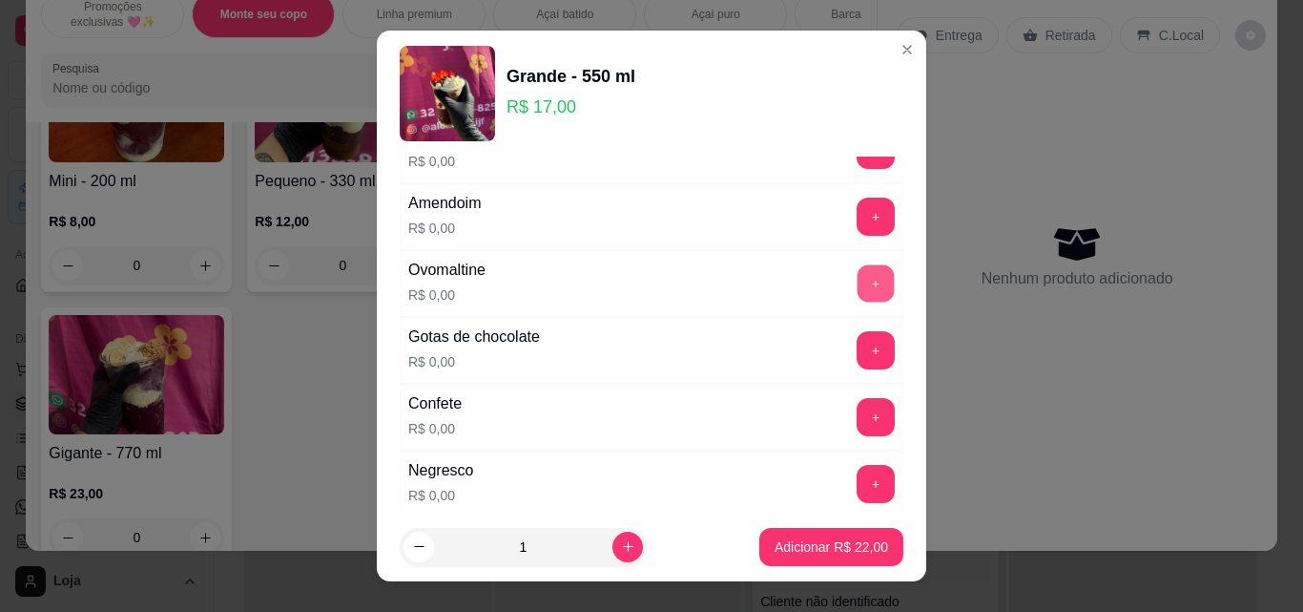
click at [858, 280] on button "+" at bounding box center [876, 283] width 37 height 37
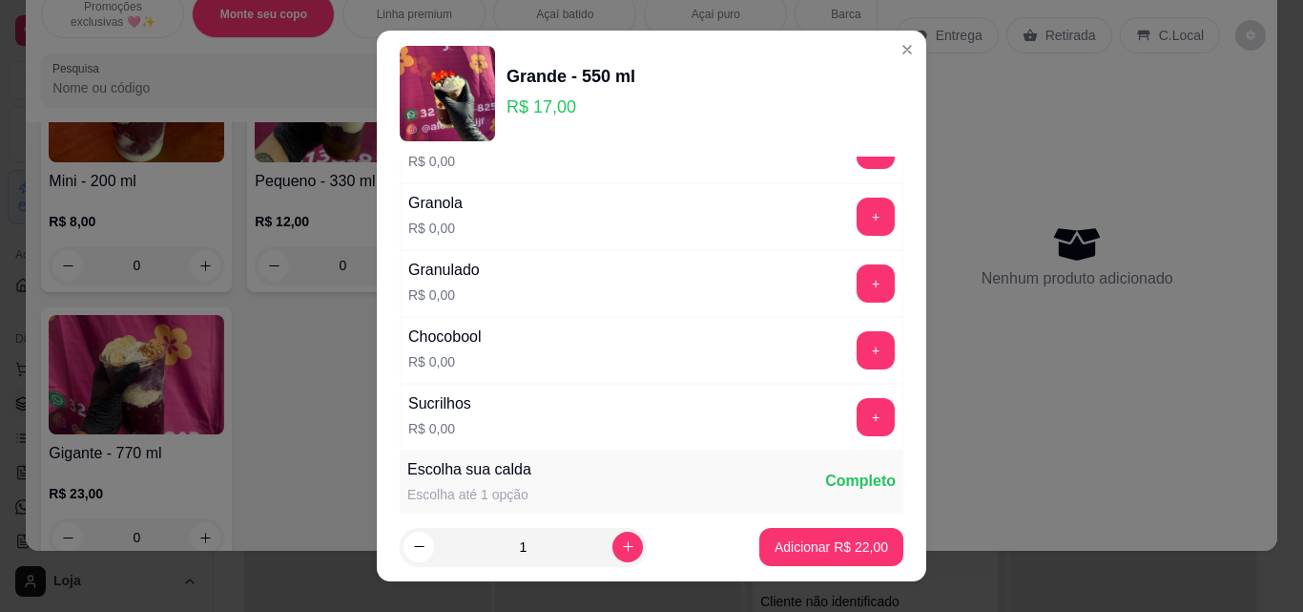
scroll to position [982, 0]
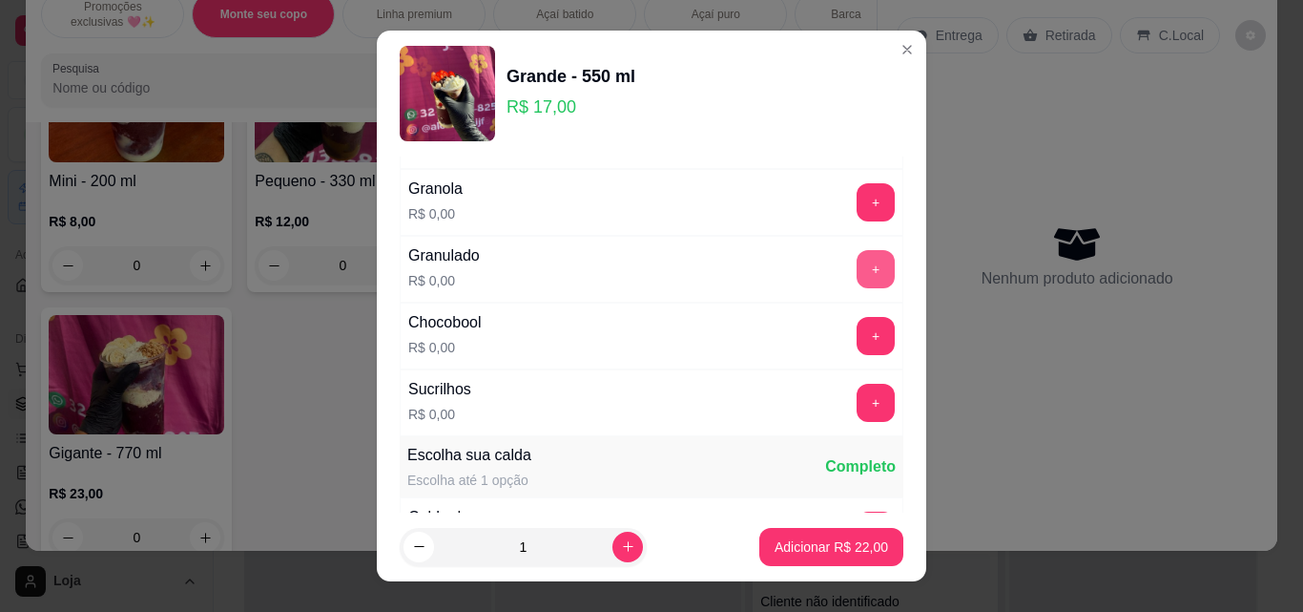
click at [857, 264] on button "+" at bounding box center [876, 269] width 38 height 38
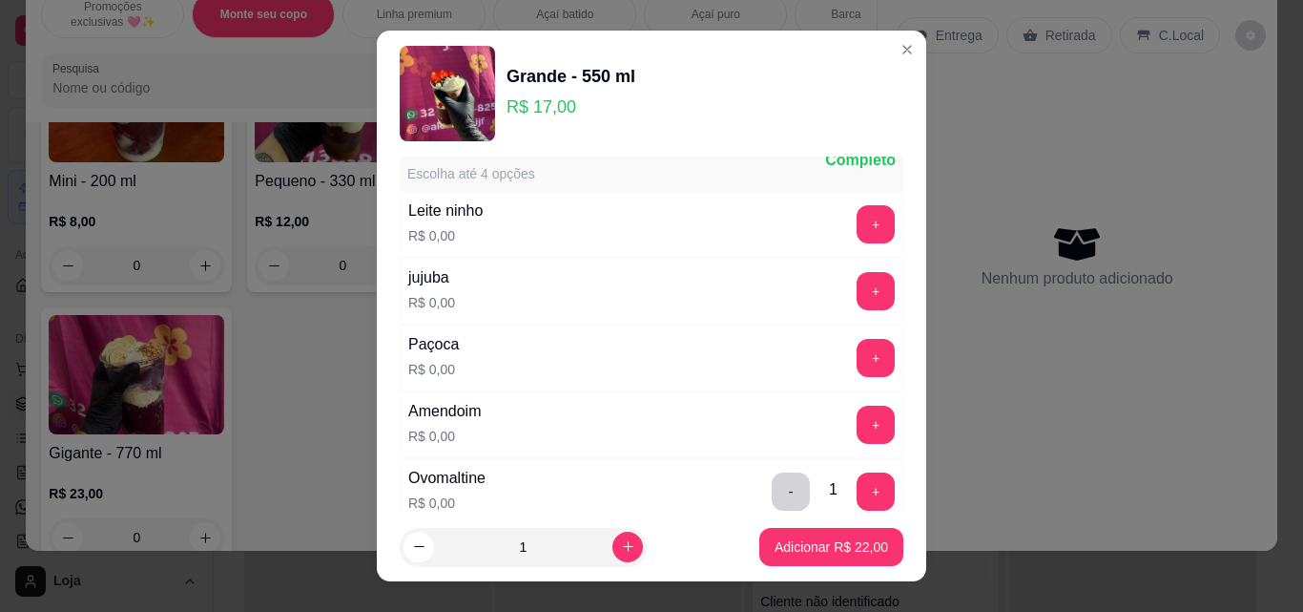
scroll to position [332, 0]
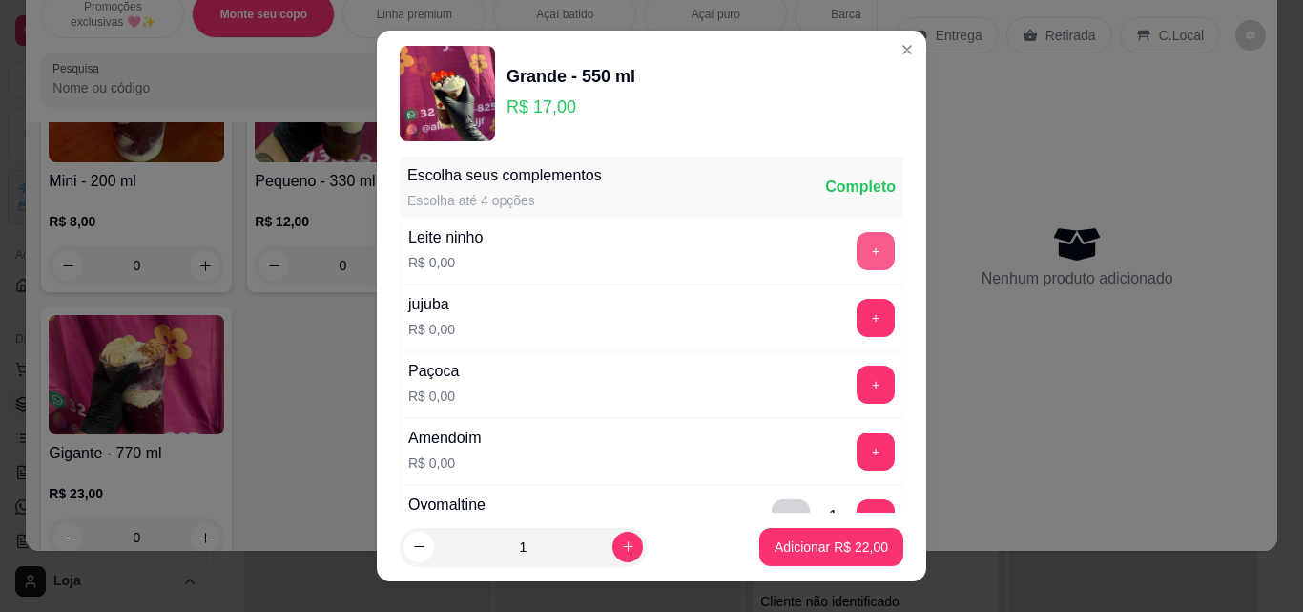
click at [857, 244] on button "+" at bounding box center [876, 251] width 38 height 38
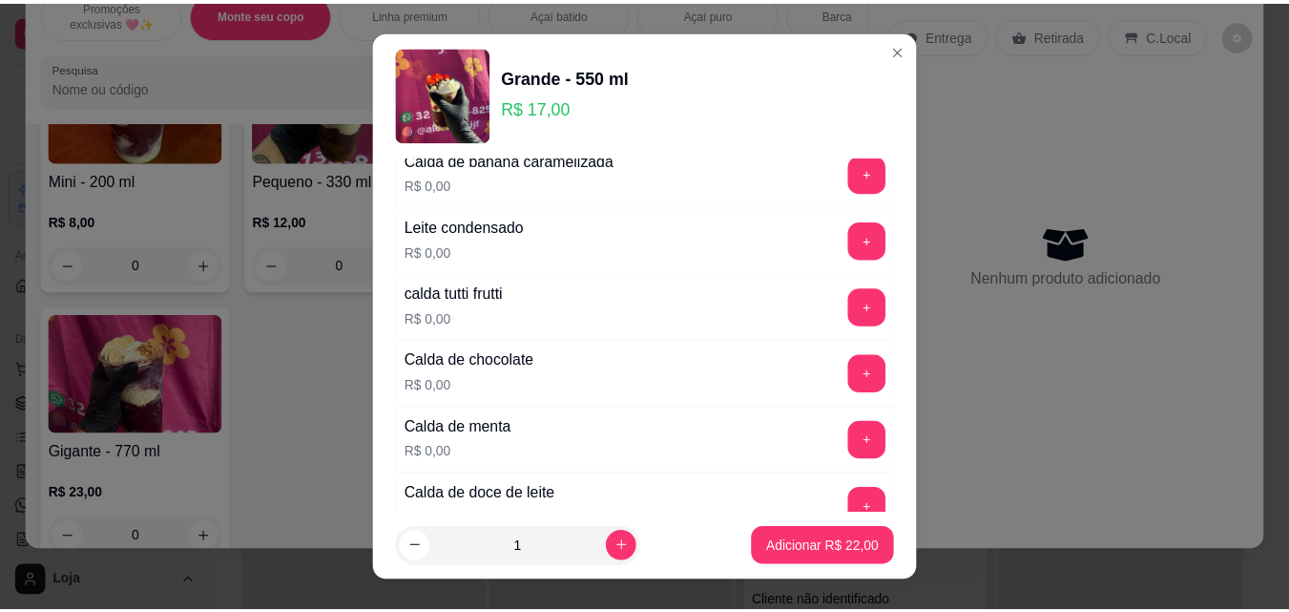
scroll to position [1686, 0]
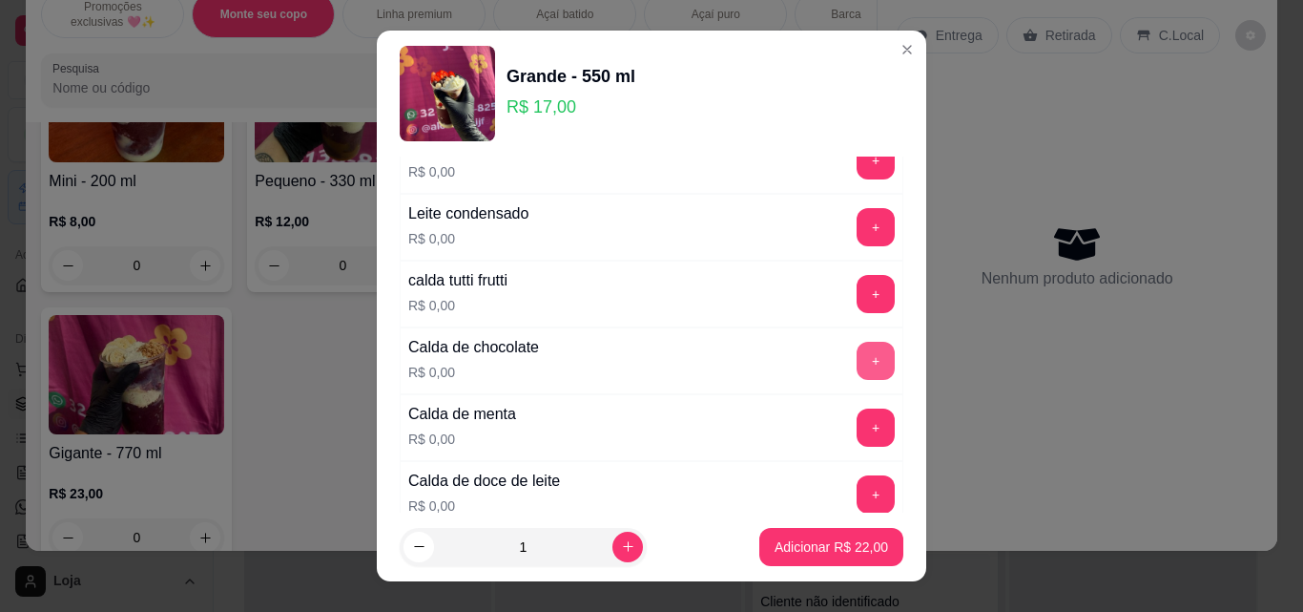
click at [857, 357] on button "+" at bounding box center [876, 361] width 38 height 38
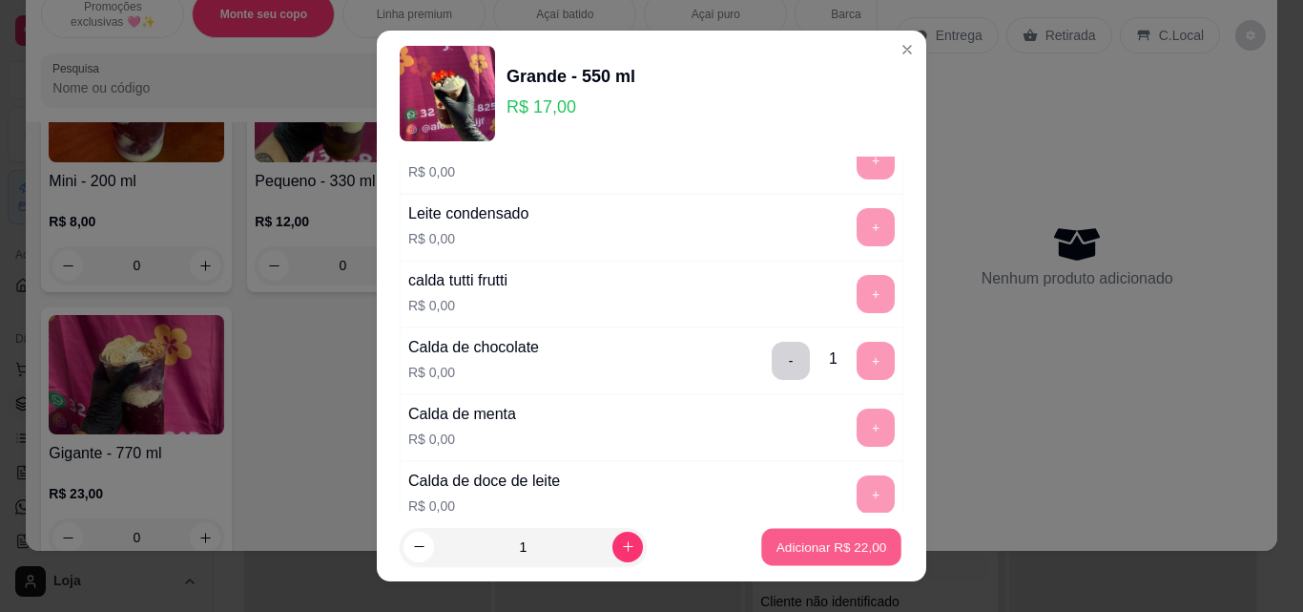
click at [846, 544] on p "Adicionar R$ 22,00" at bounding box center [832, 546] width 111 height 18
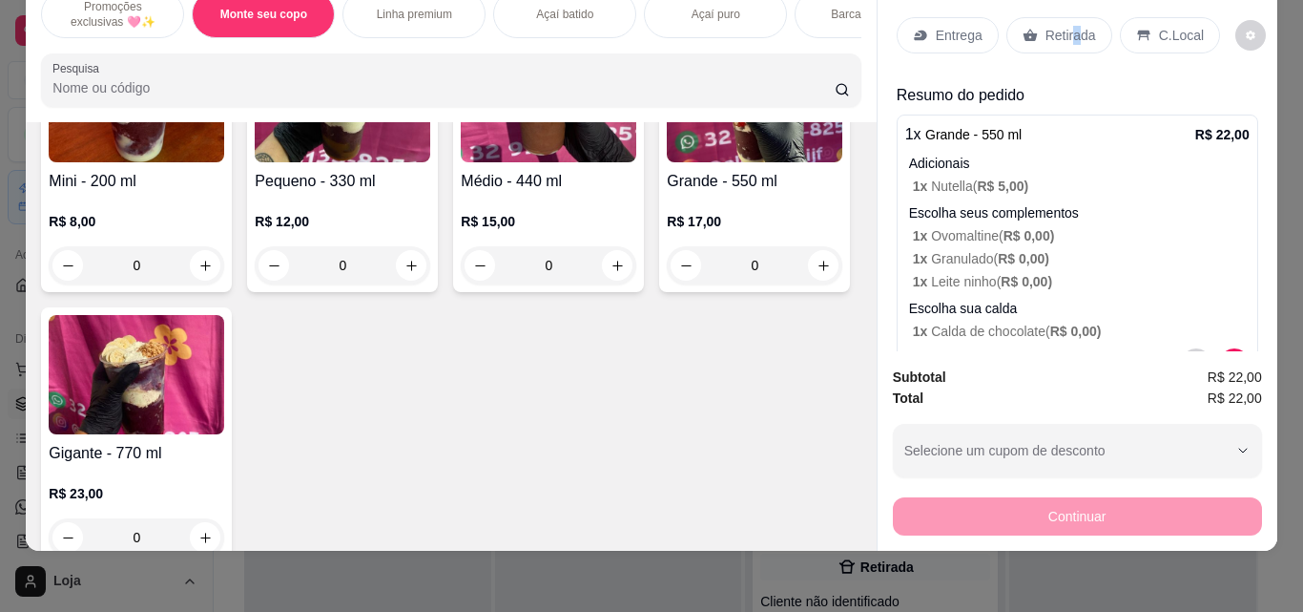
click at [1068, 26] on p "Retirada" at bounding box center [1071, 35] width 51 height 19
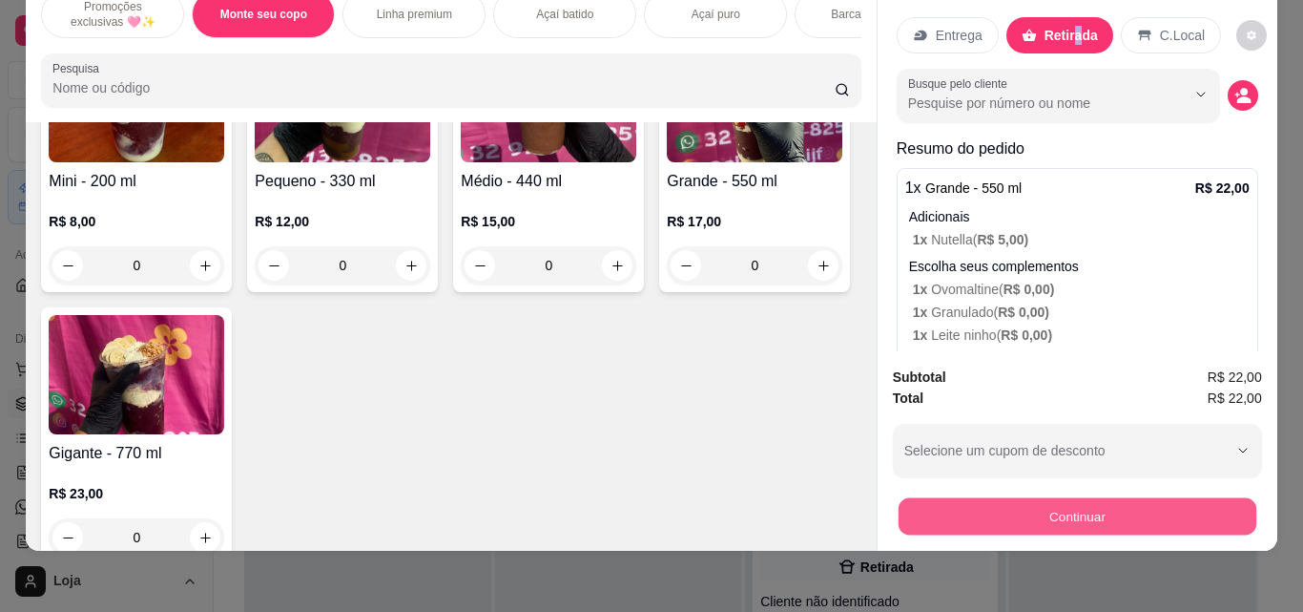
click at [1130, 497] on button "Continuar" at bounding box center [1077, 515] width 358 height 37
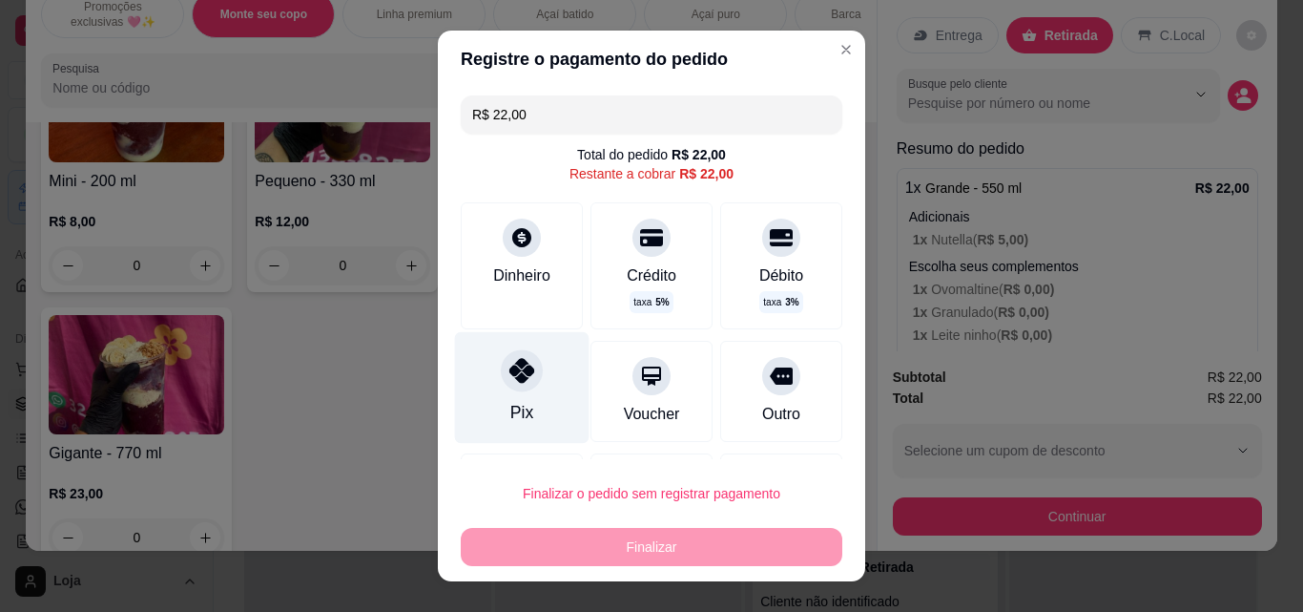
click at [510, 401] on div "Pix" at bounding box center [521, 412] width 23 height 25
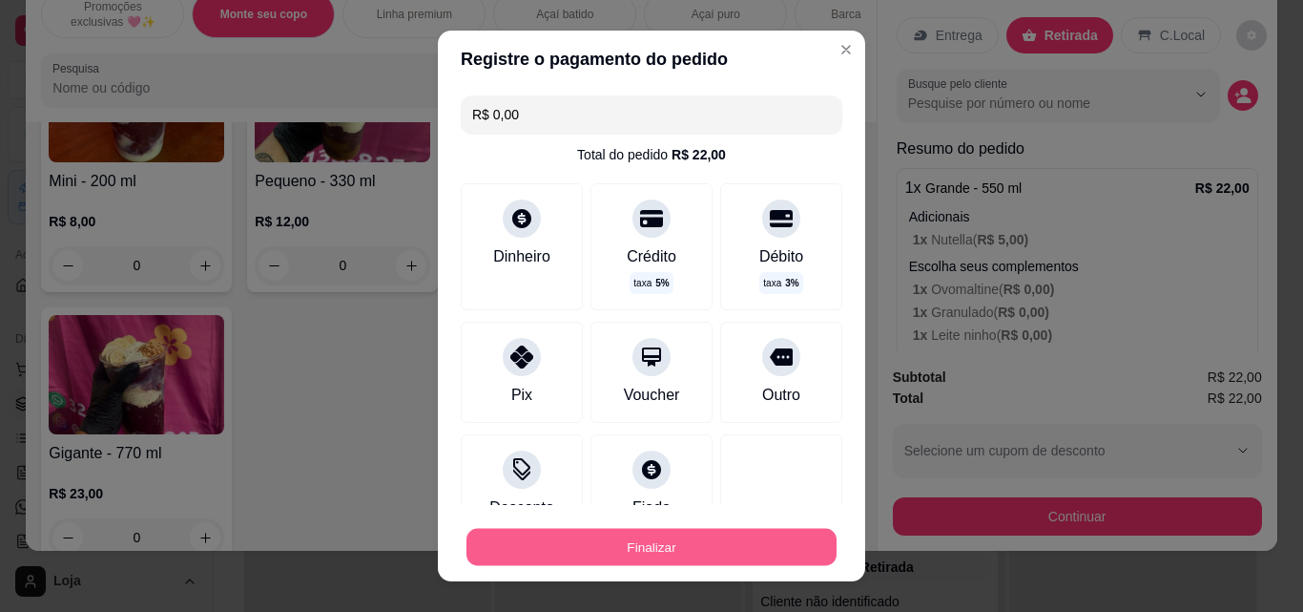
click at [563, 545] on button "Finalizar" at bounding box center [652, 547] width 370 height 37
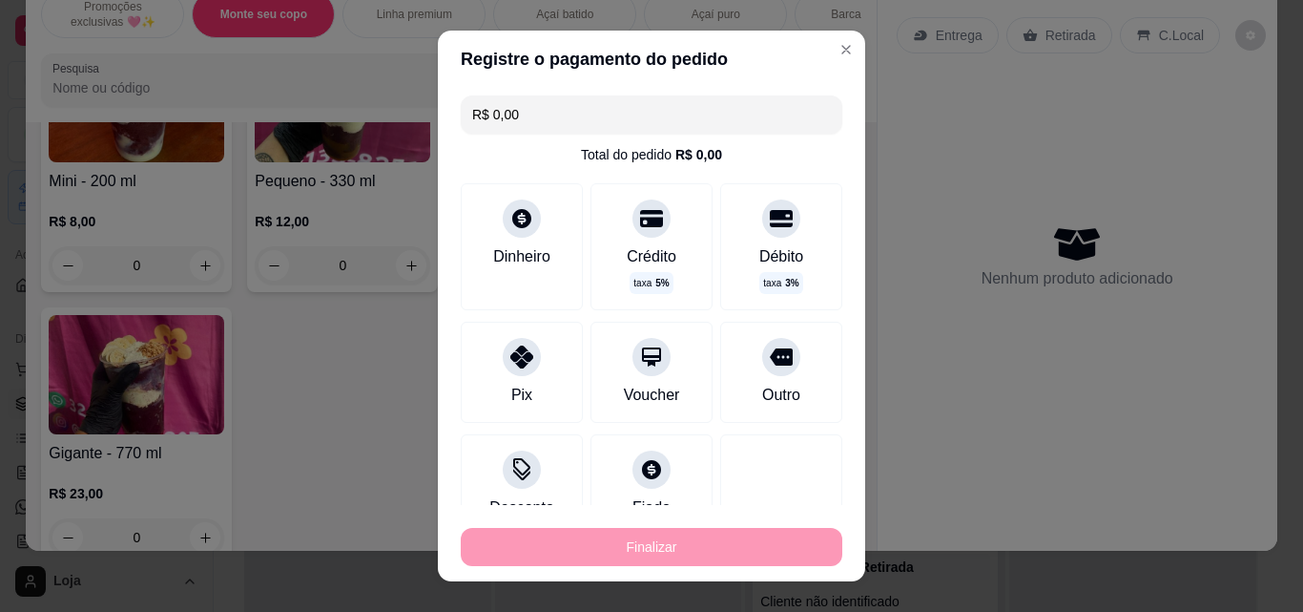
type input "-R$ 22,00"
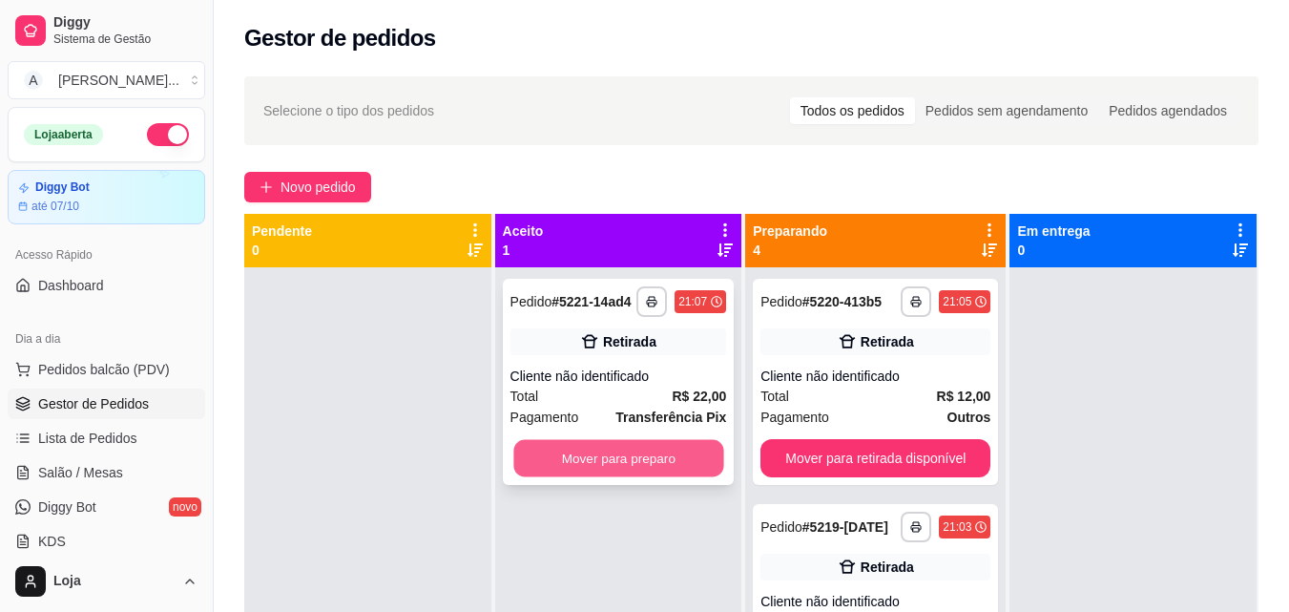
click at [553, 468] on button "Mover para preparo" at bounding box center [618, 458] width 210 height 37
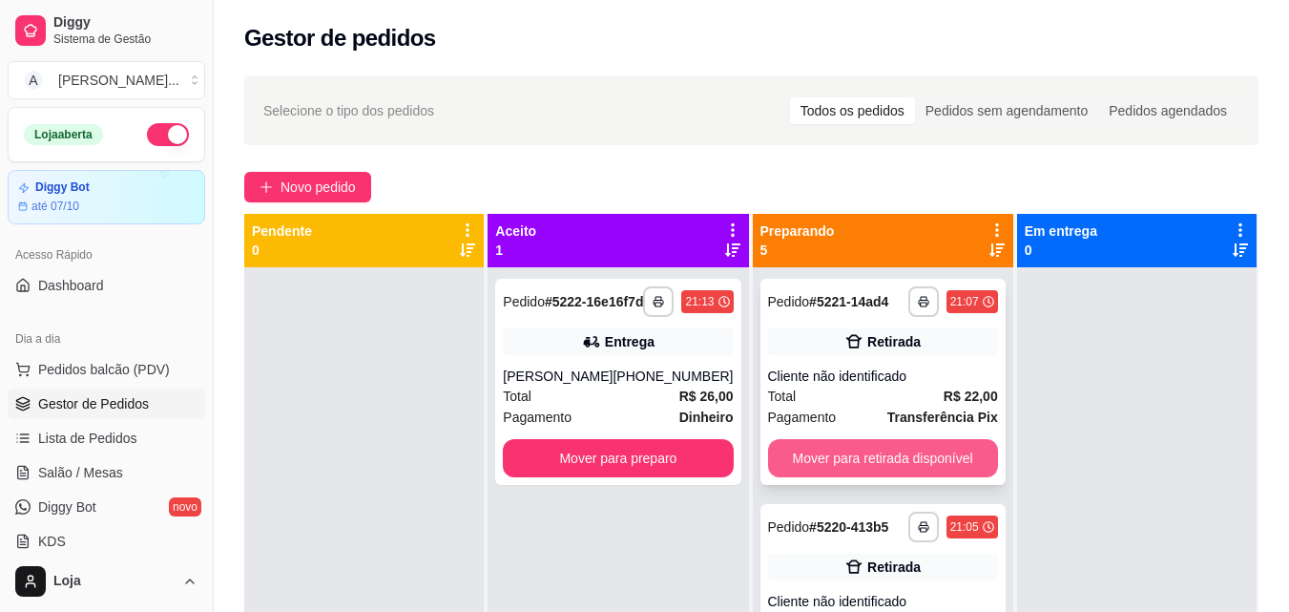
click at [917, 449] on button "Mover para retirada disponível" at bounding box center [883, 458] width 230 height 38
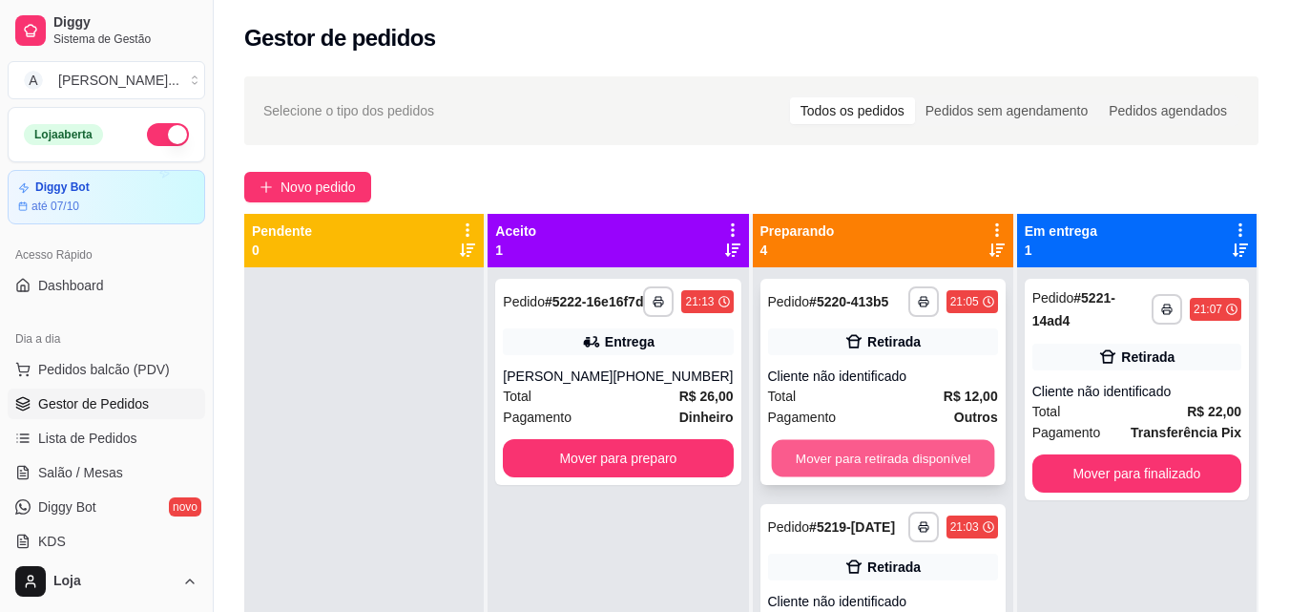
click at [918, 473] on button "Mover para retirada disponível" at bounding box center [882, 458] width 223 height 37
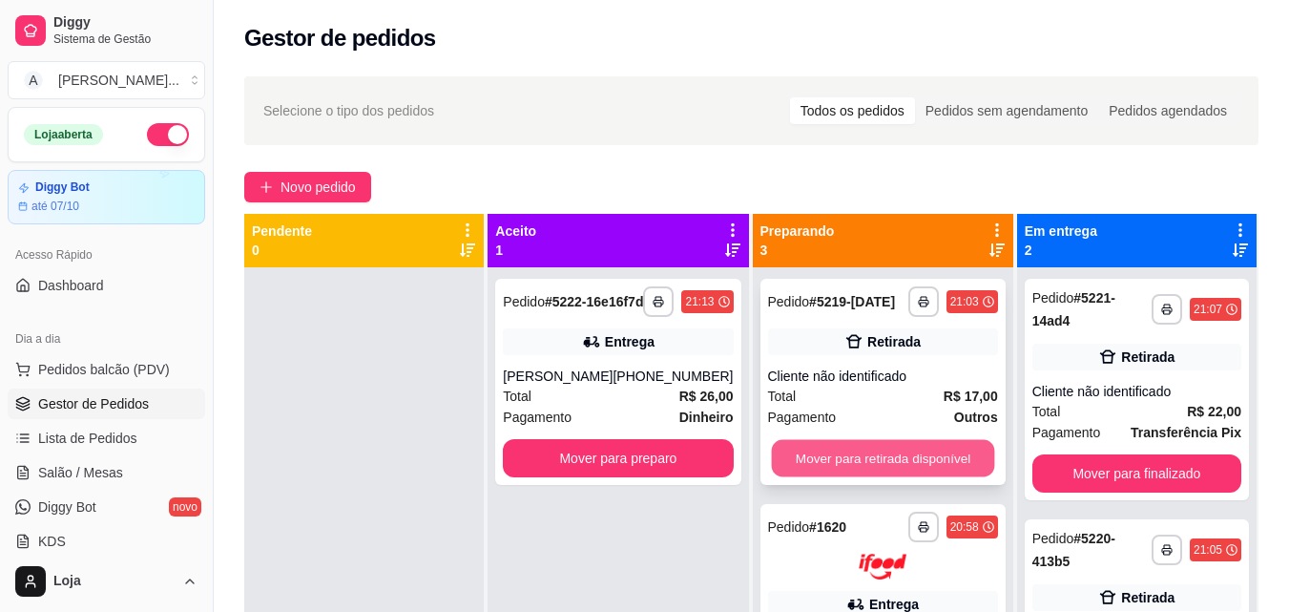
click at [912, 467] on button "Mover para retirada disponível" at bounding box center [882, 458] width 223 height 37
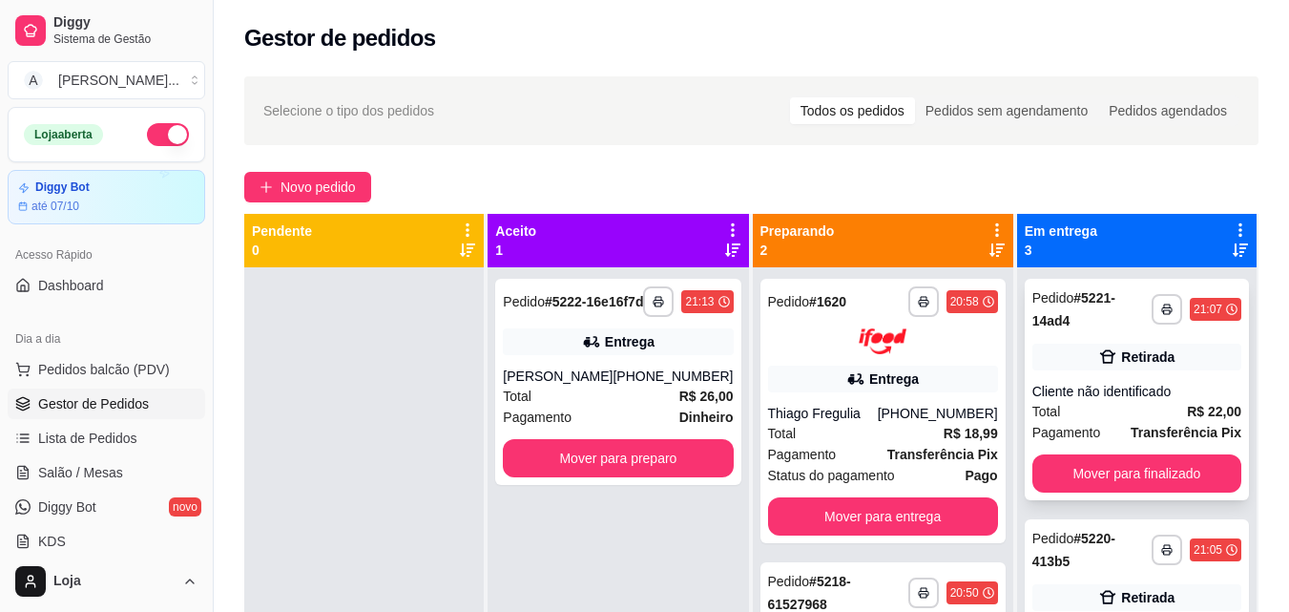
click at [1037, 488] on button "Mover para finalizado" at bounding box center [1136, 473] width 209 height 38
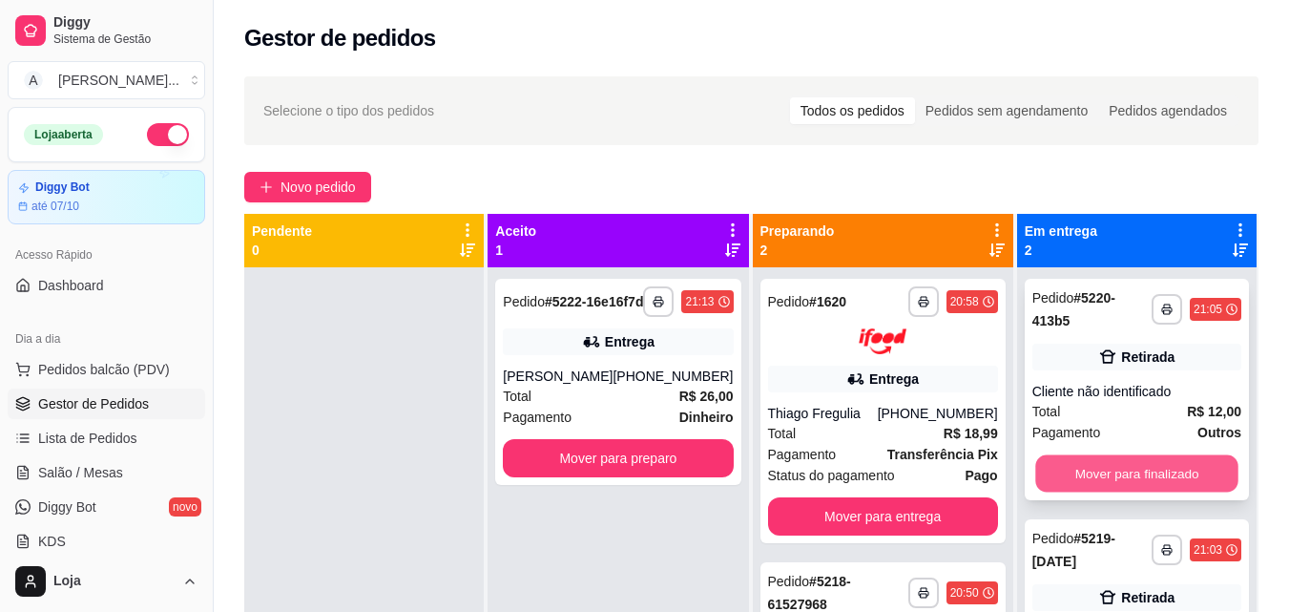
click at [1036, 458] on button "Mover para finalizado" at bounding box center [1136, 473] width 203 height 37
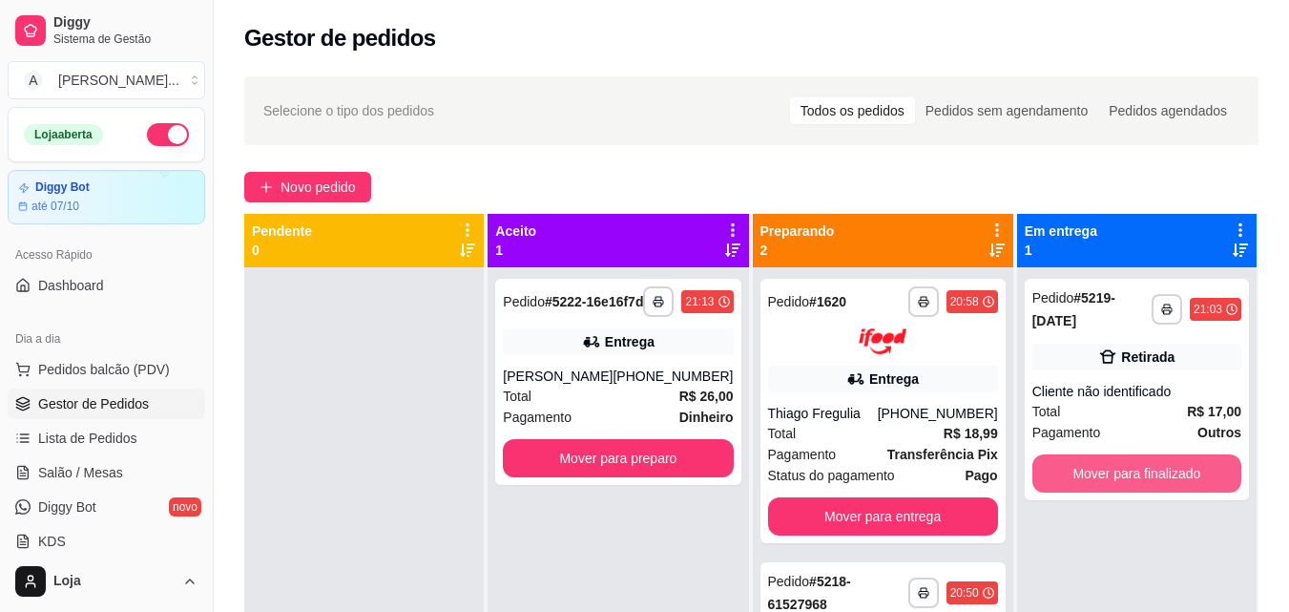
click at [1036, 458] on button "Mover para finalizado" at bounding box center [1136, 473] width 209 height 38
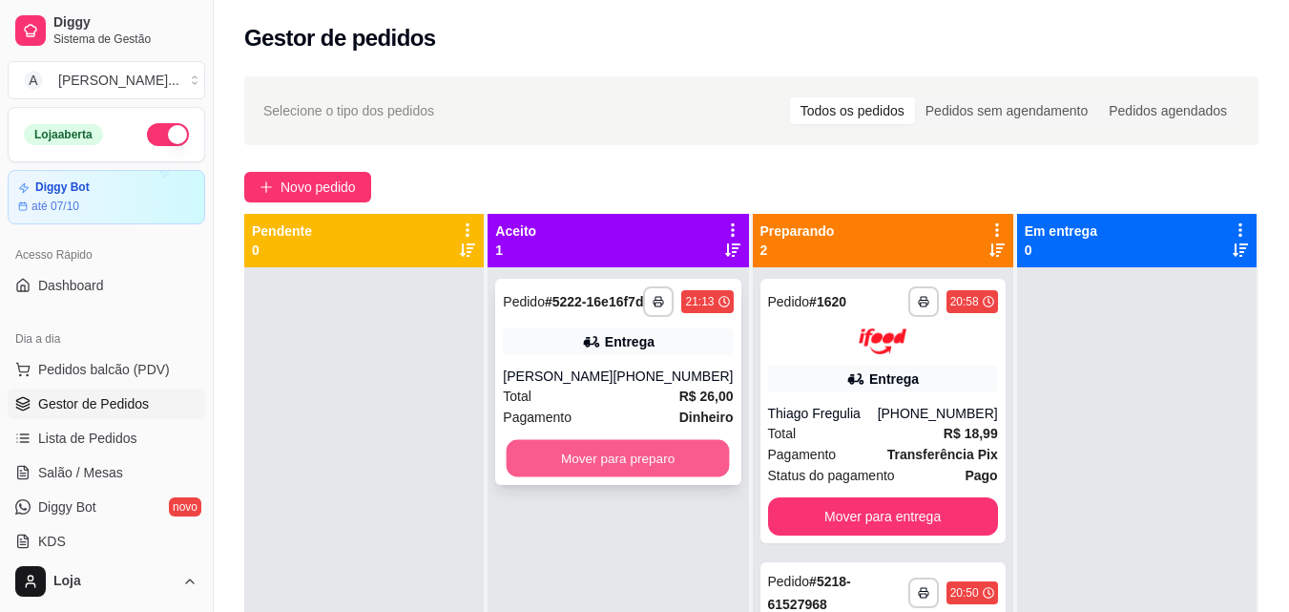
click at [723, 477] on button "Mover para preparo" at bounding box center [618, 458] width 223 height 37
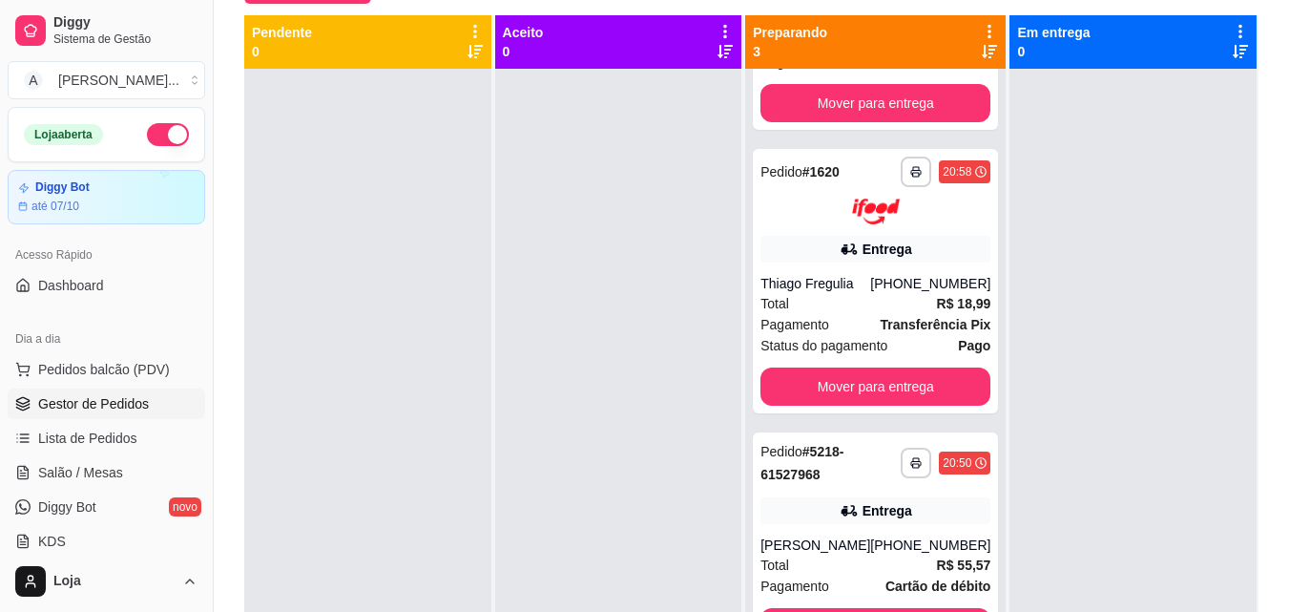
scroll to position [203, 0]
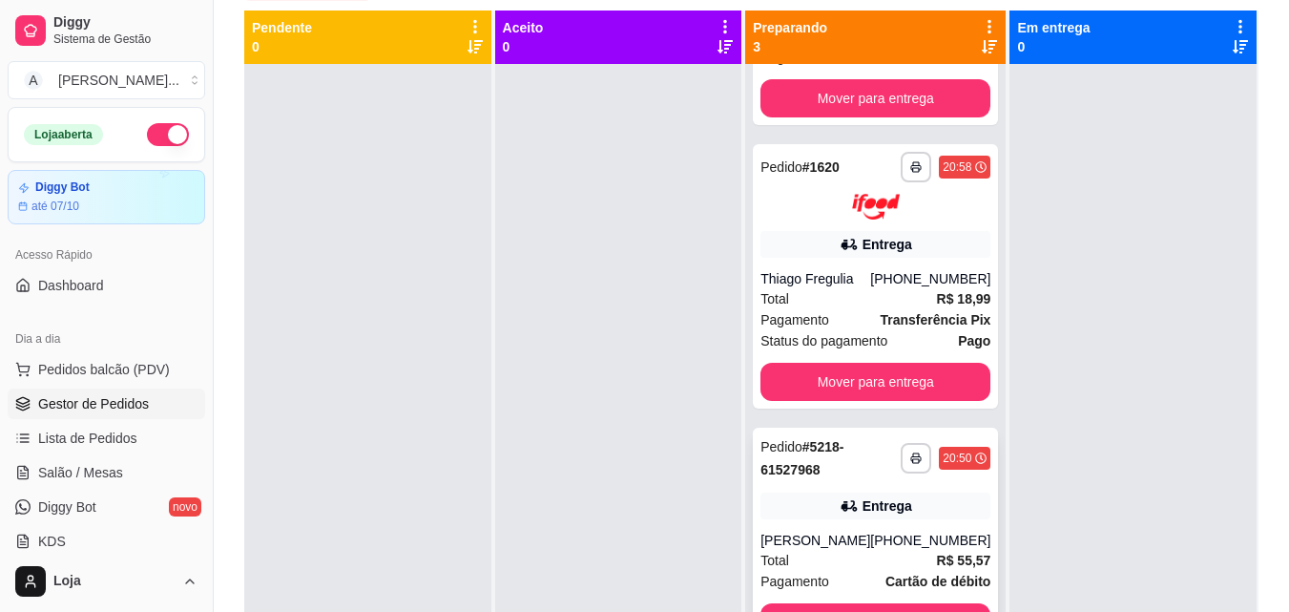
click at [868, 469] on div "**********" at bounding box center [875, 537] width 245 height 221
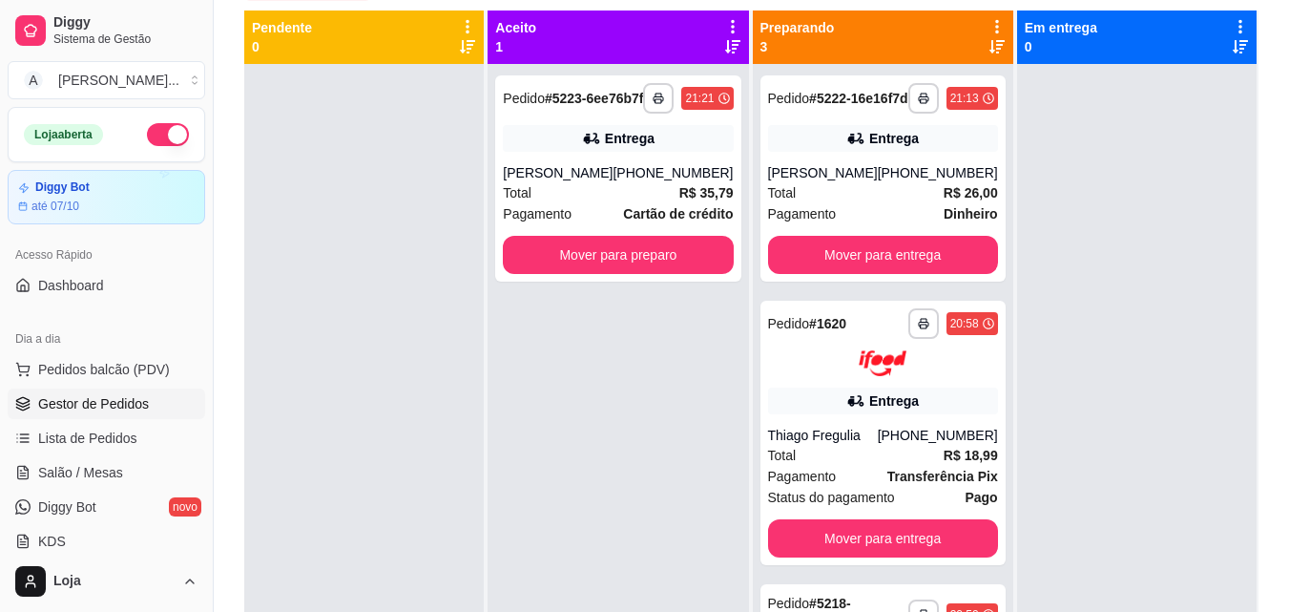
click at [73, 393] on link "Gestor de Pedidos" at bounding box center [106, 403] width 197 height 31
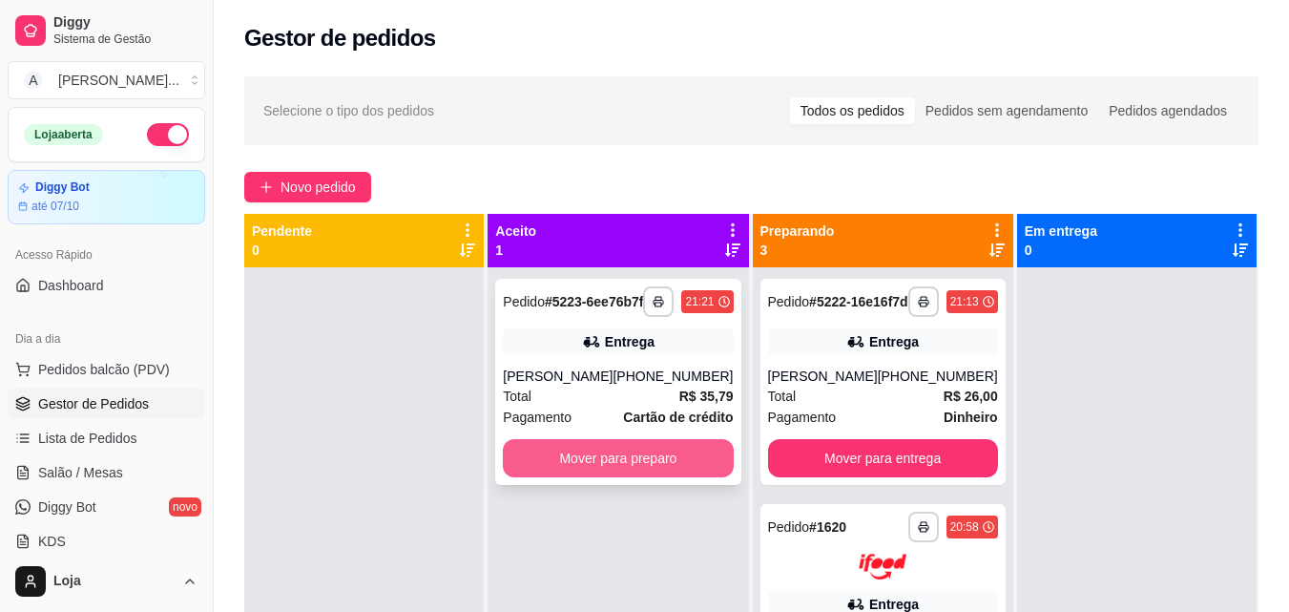
click at [620, 476] on button "Mover para preparo" at bounding box center [618, 458] width 230 height 38
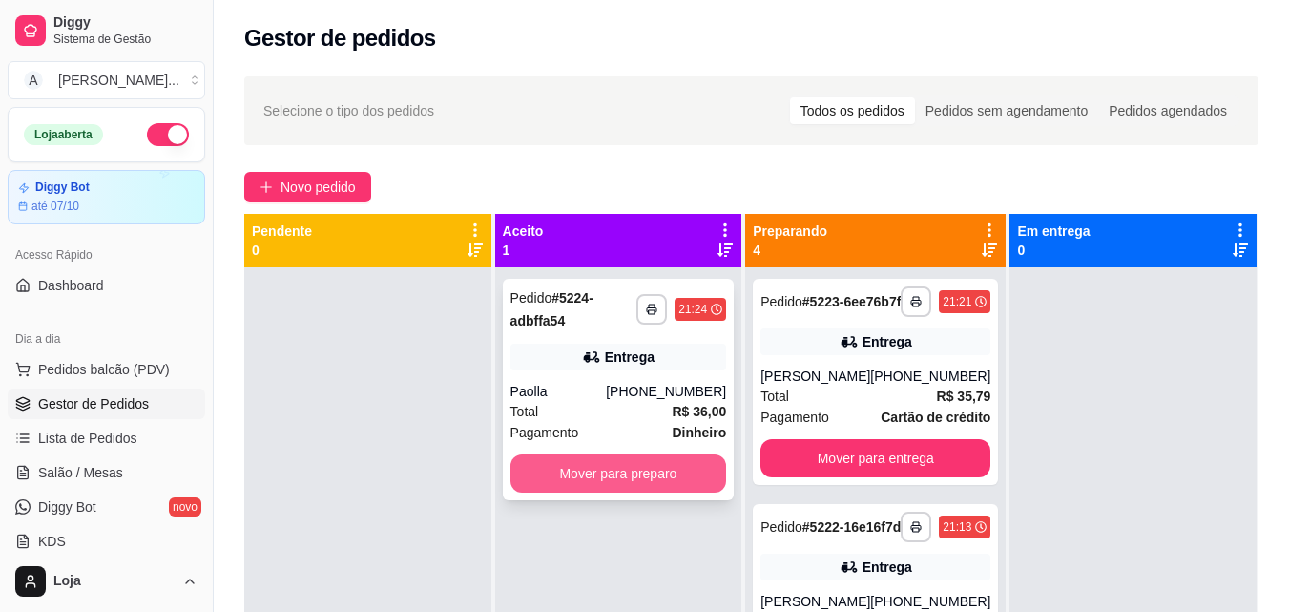
click at [570, 480] on button "Mover para preparo" at bounding box center [618, 473] width 217 height 38
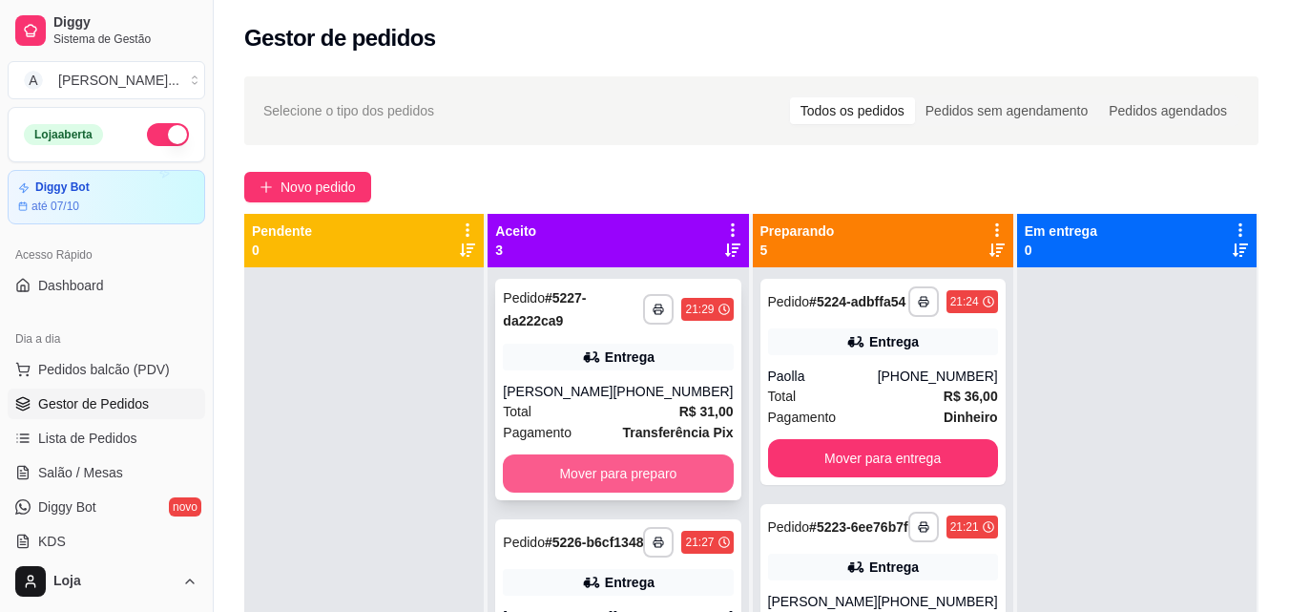
click at [668, 467] on button "Mover para preparo" at bounding box center [618, 473] width 230 height 38
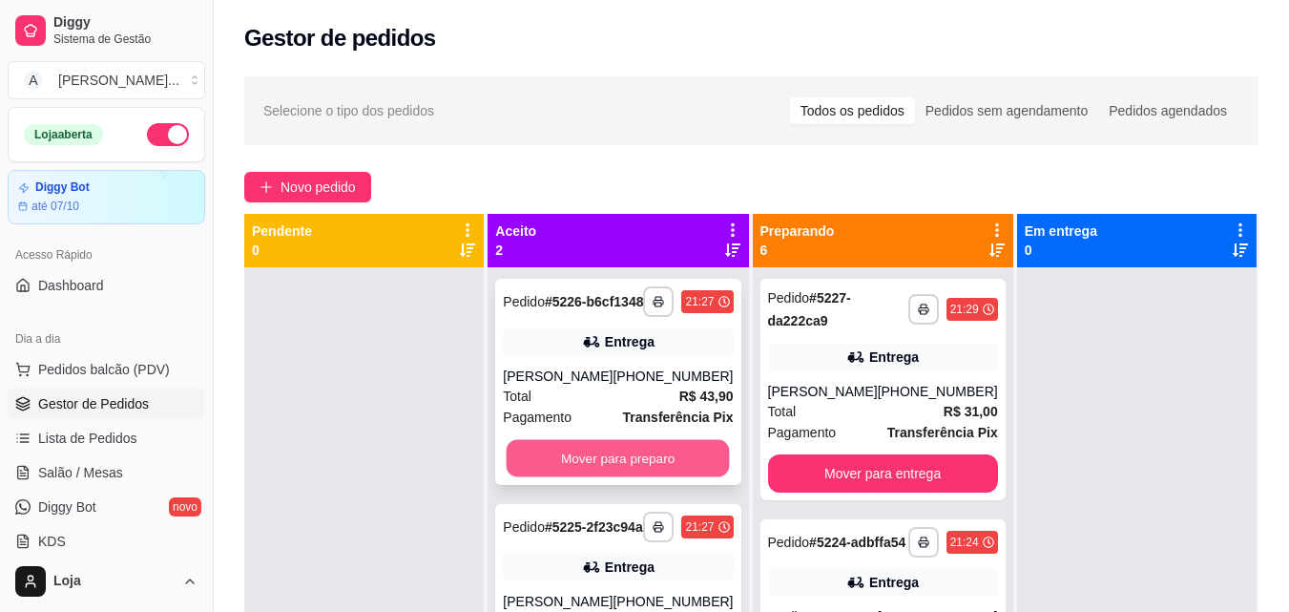
click at [668, 467] on button "Mover para preparo" at bounding box center [618, 458] width 223 height 37
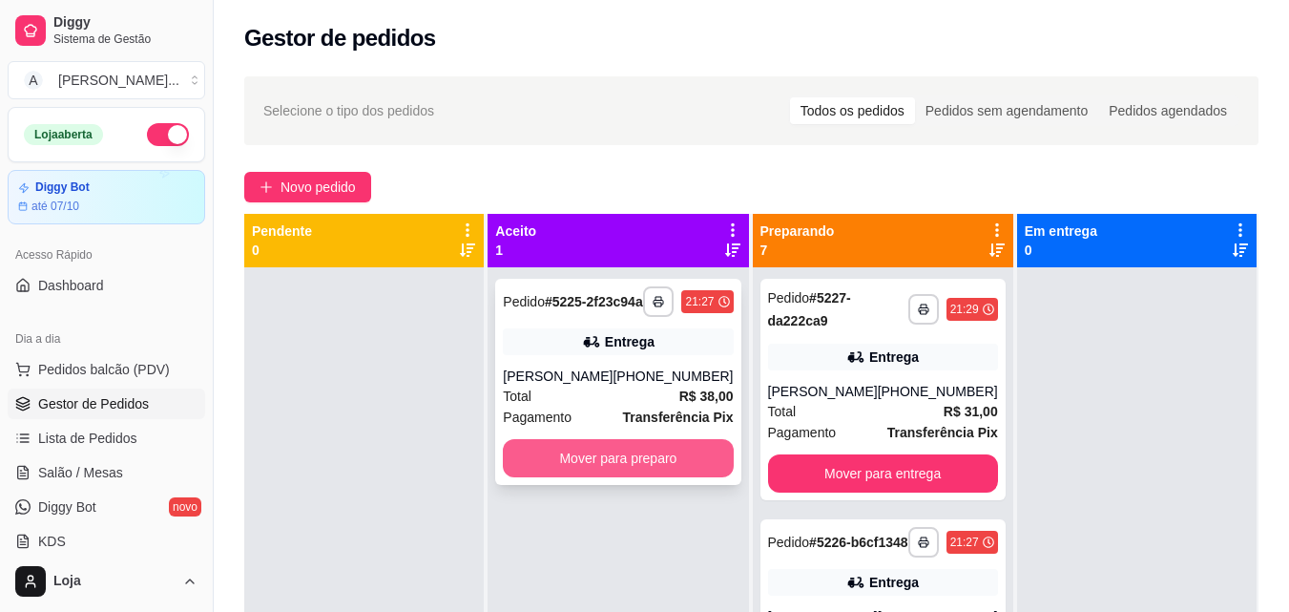
click at [669, 468] on button "Mover para preparo" at bounding box center [618, 458] width 230 height 38
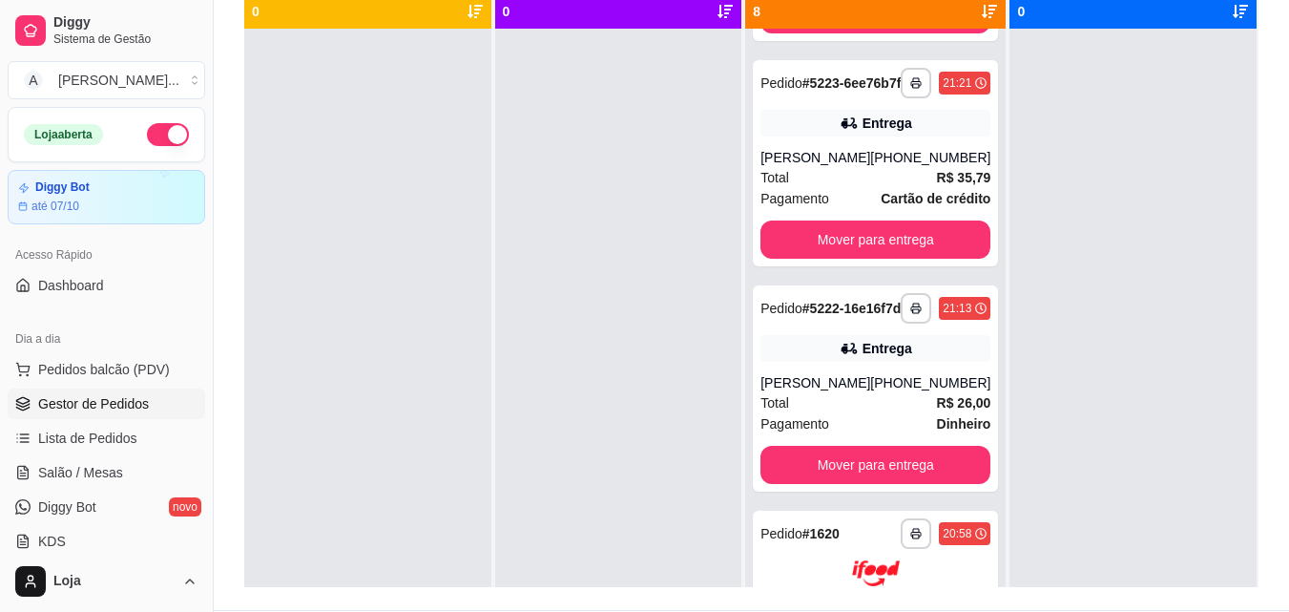
scroll to position [291, 0]
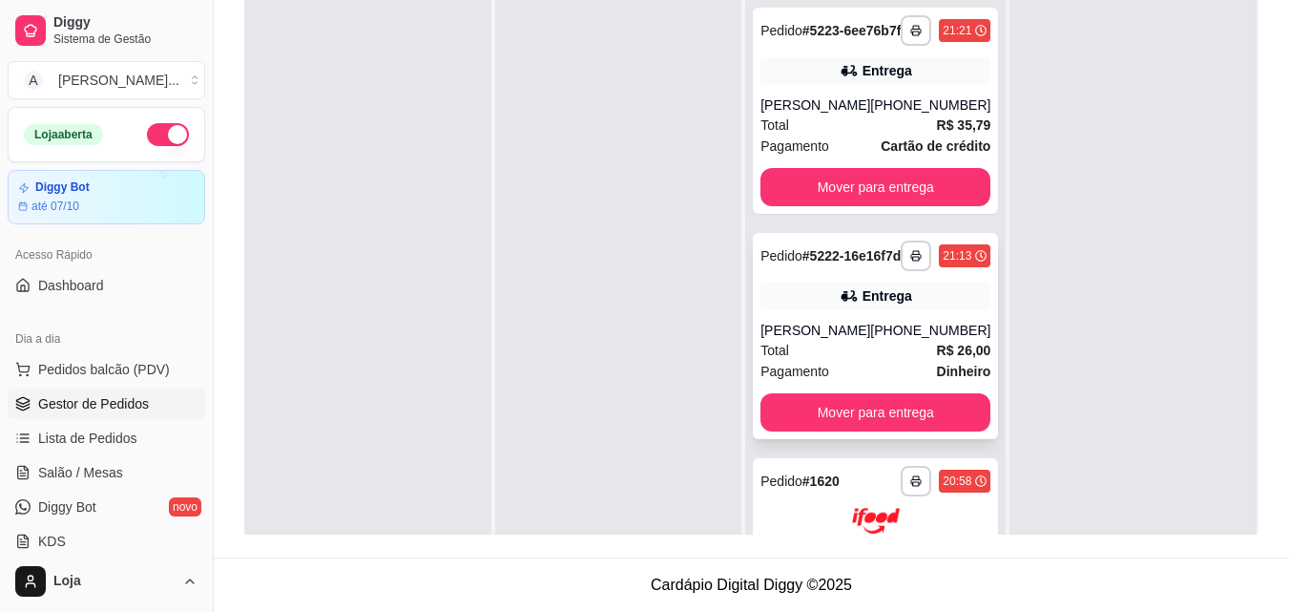
click at [875, 361] on div "Total R$ 26,00" at bounding box center [875, 350] width 230 height 21
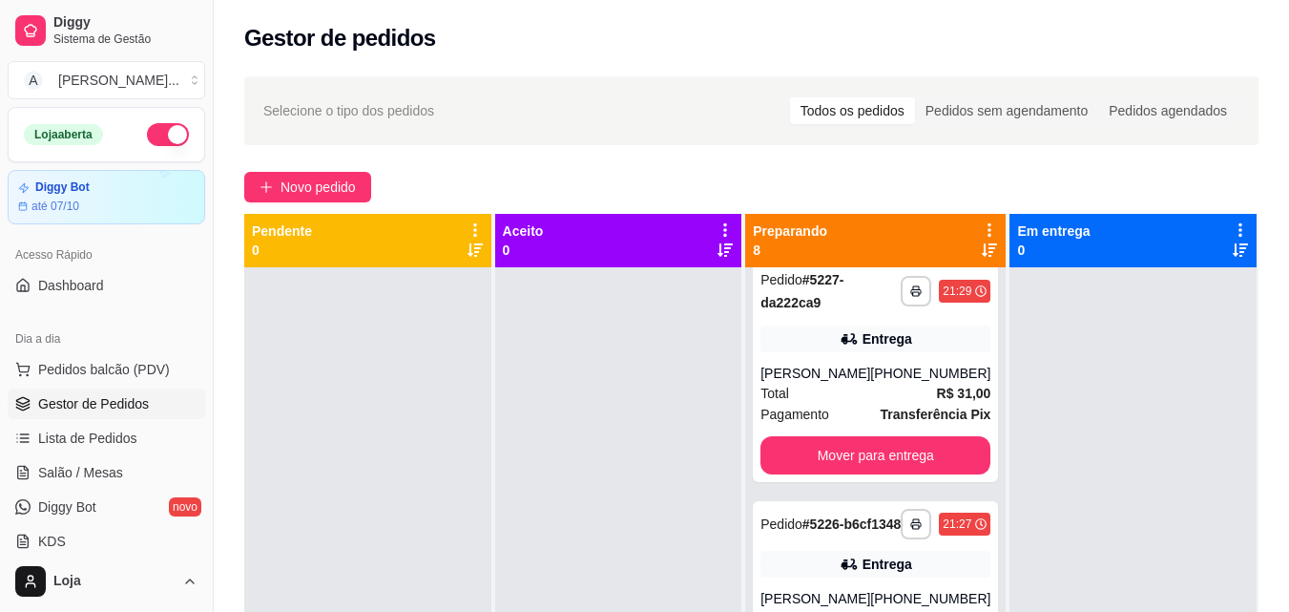
scroll to position [0, 0]
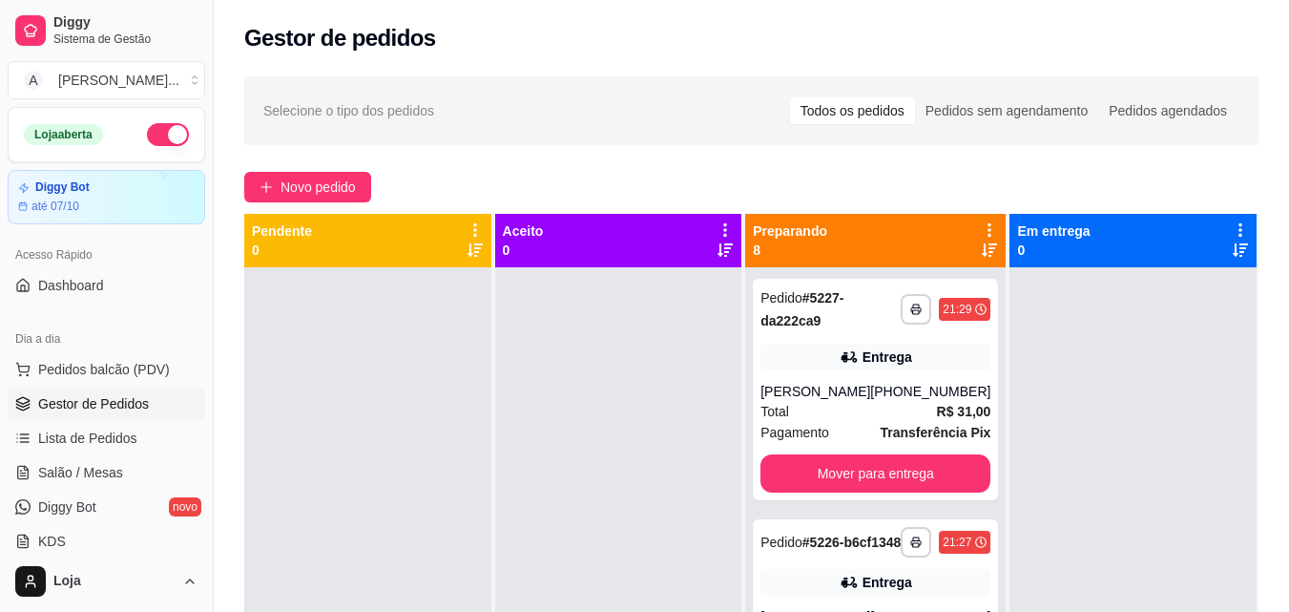
click at [982, 242] on icon at bounding box center [989, 249] width 15 height 15
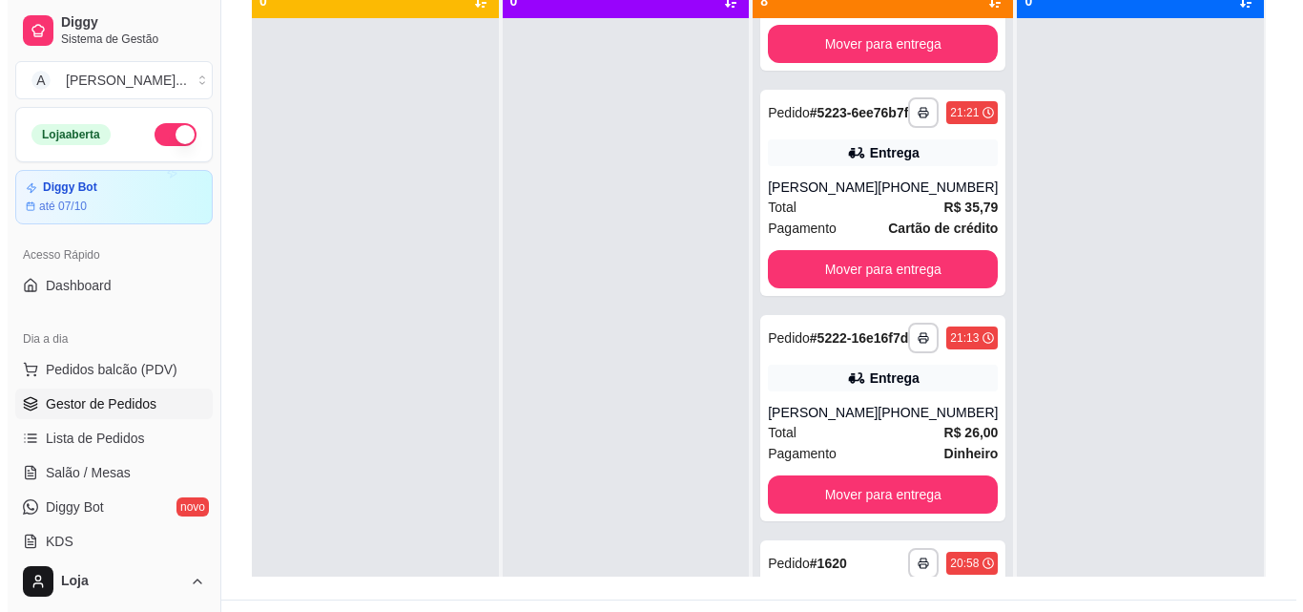
scroll to position [291, 0]
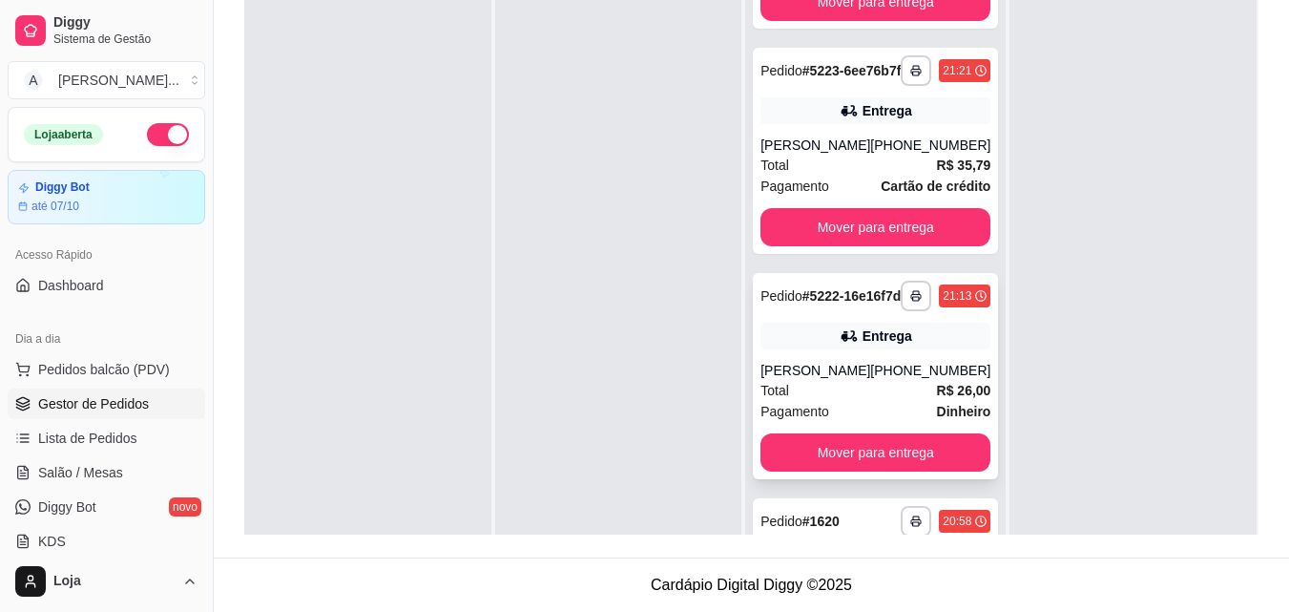
click at [937, 419] on strong "Dinheiro" at bounding box center [964, 411] width 54 height 15
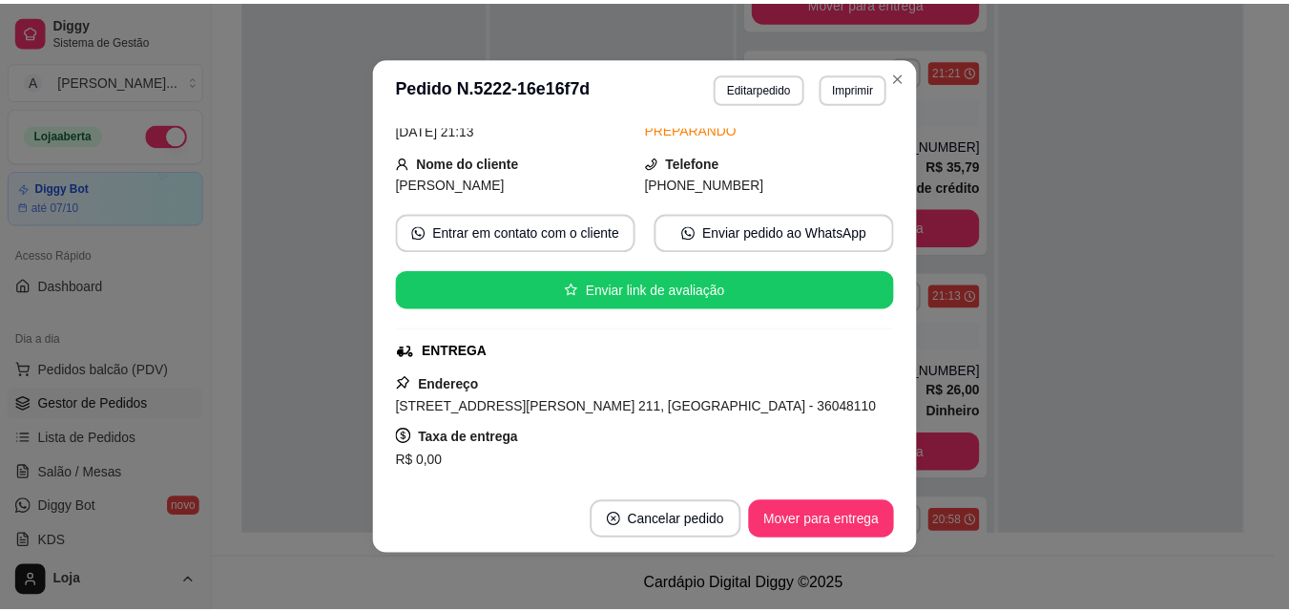
scroll to position [189, 0]
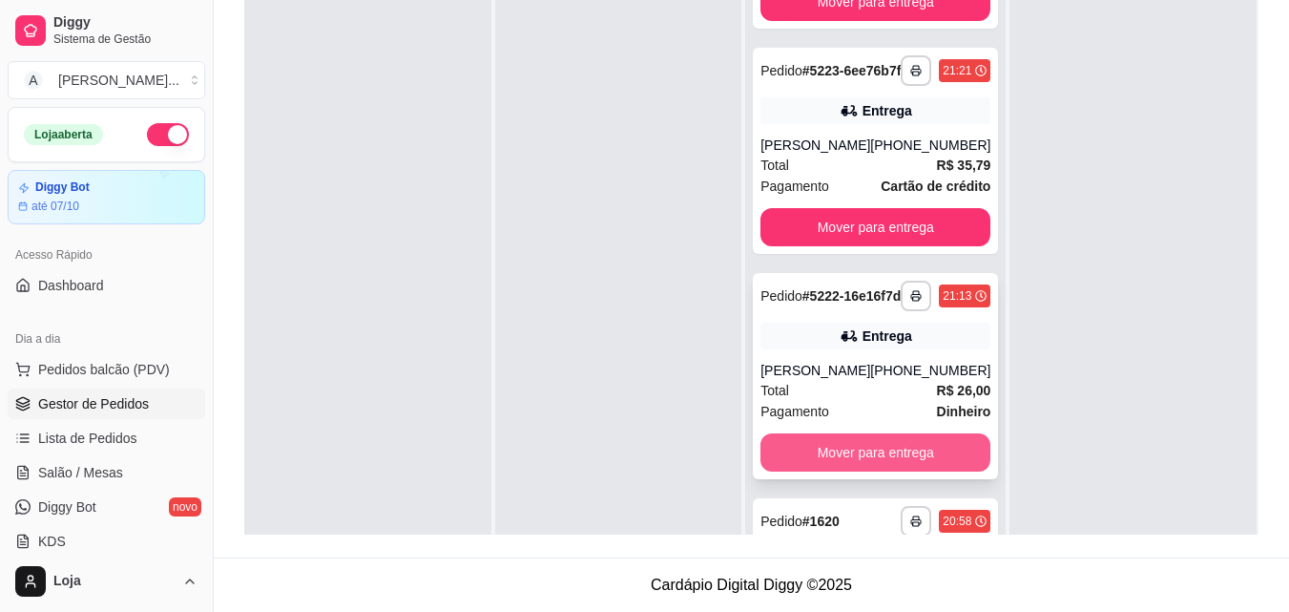
click at [915, 471] on button "Mover para entrega" at bounding box center [875, 452] width 230 height 38
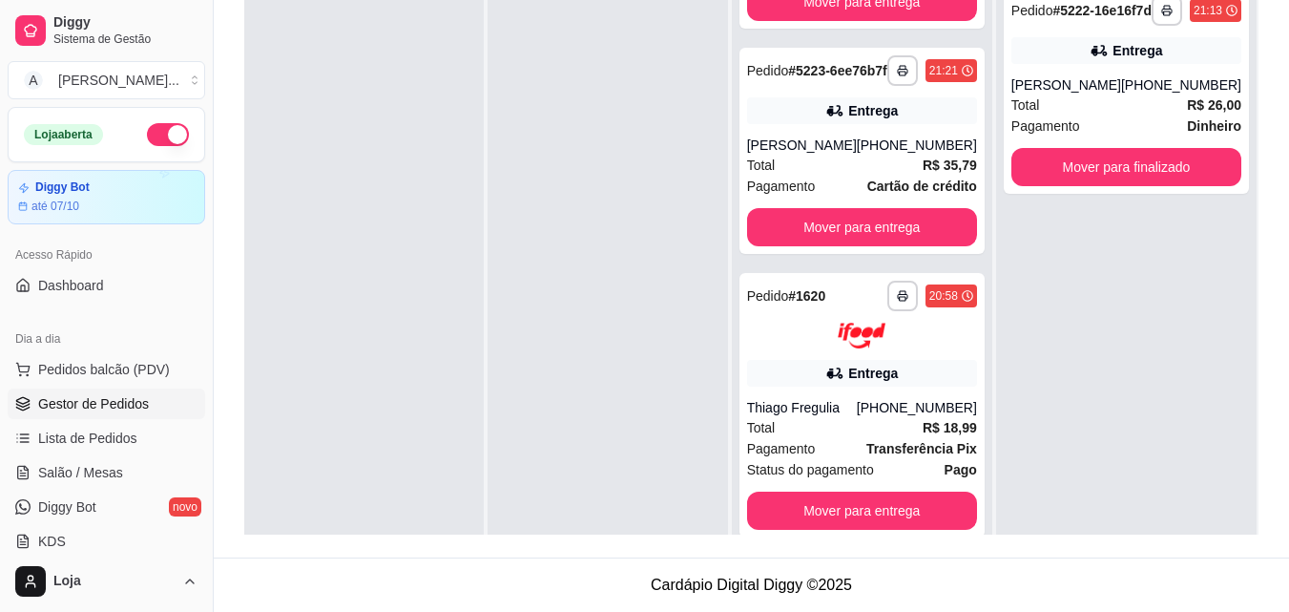
scroll to position [53, 0]
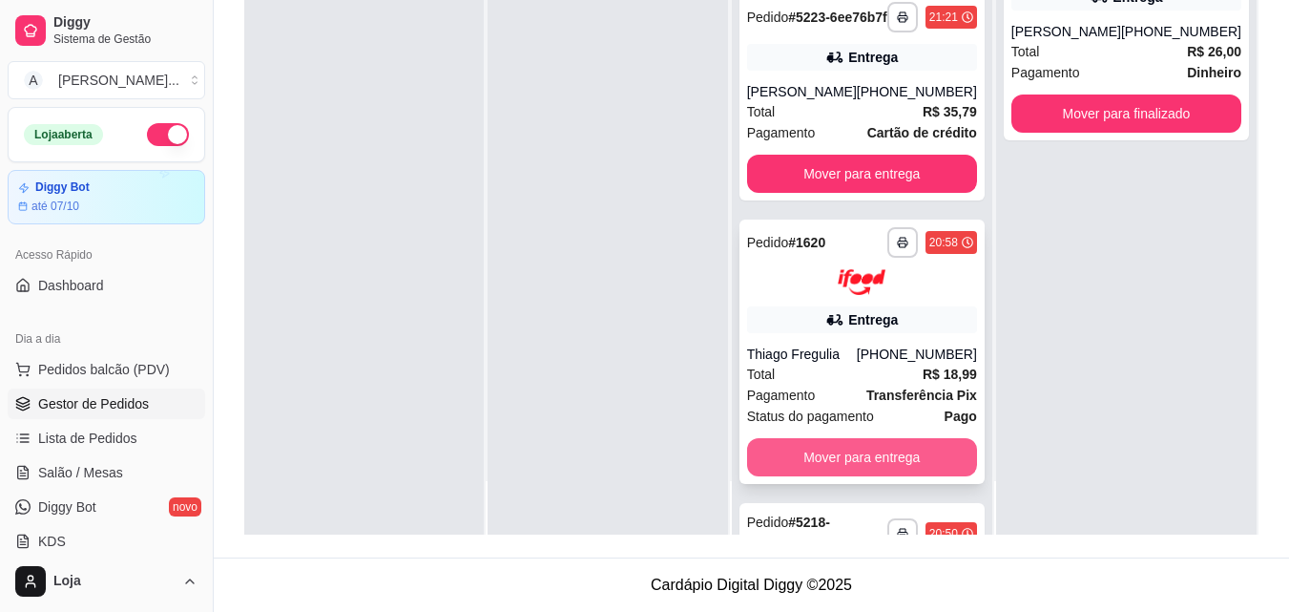
click at [793, 476] on button "Mover para entrega" at bounding box center [862, 457] width 230 height 38
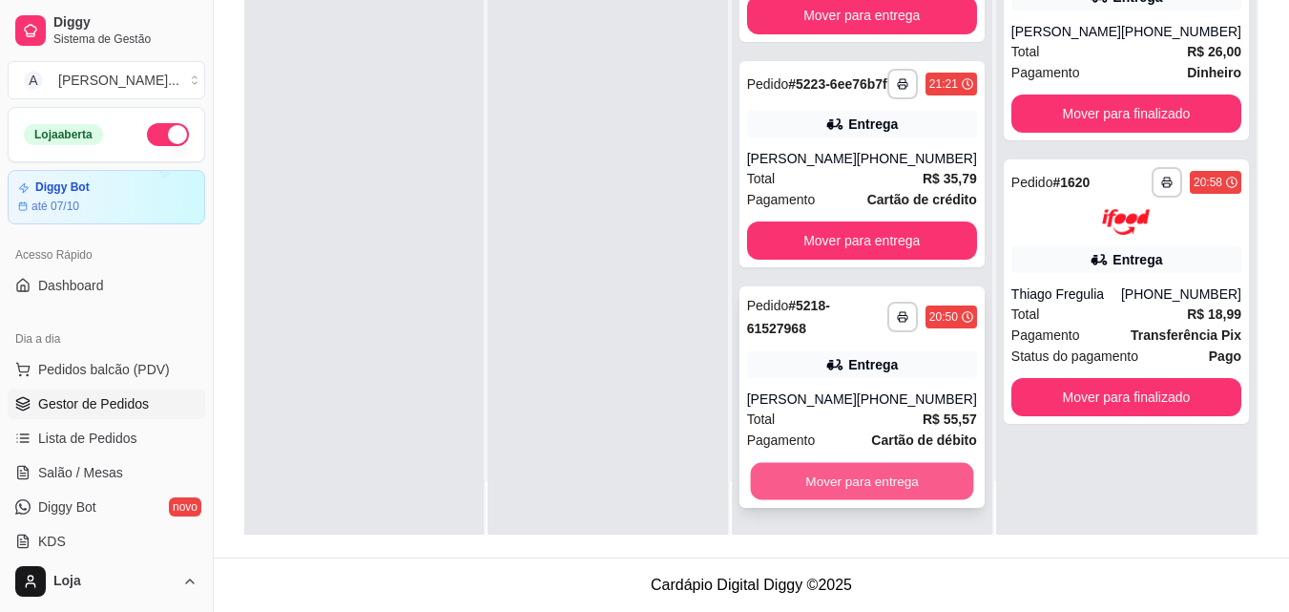
click at [810, 495] on button "Mover para entrega" at bounding box center [861, 481] width 223 height 37
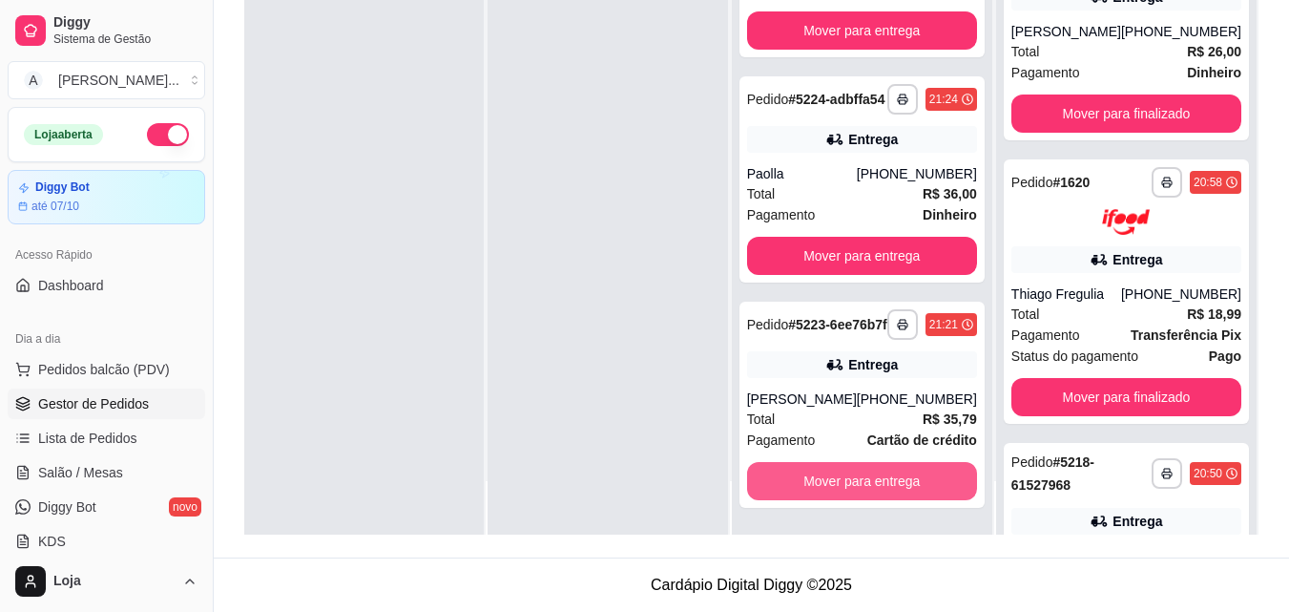
scroll to position [610, 0]
click at [810, 495] on button "Mover para entrega" at bounding box center [862, 481] width 230 height 38
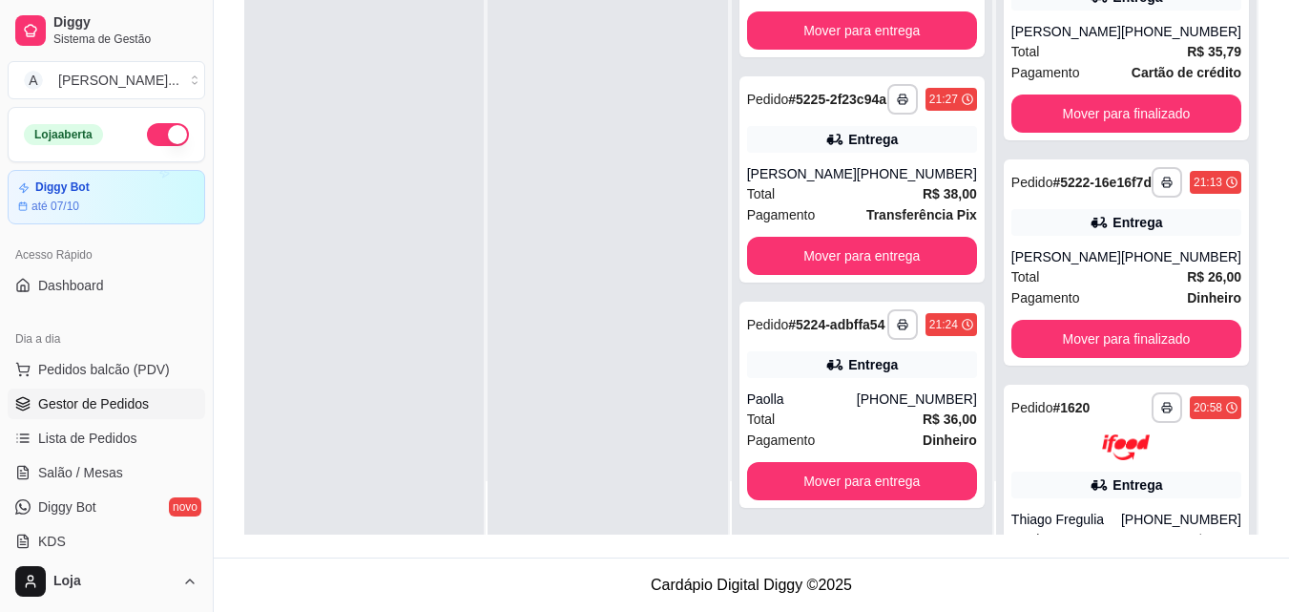
scroll to position [5, 0]
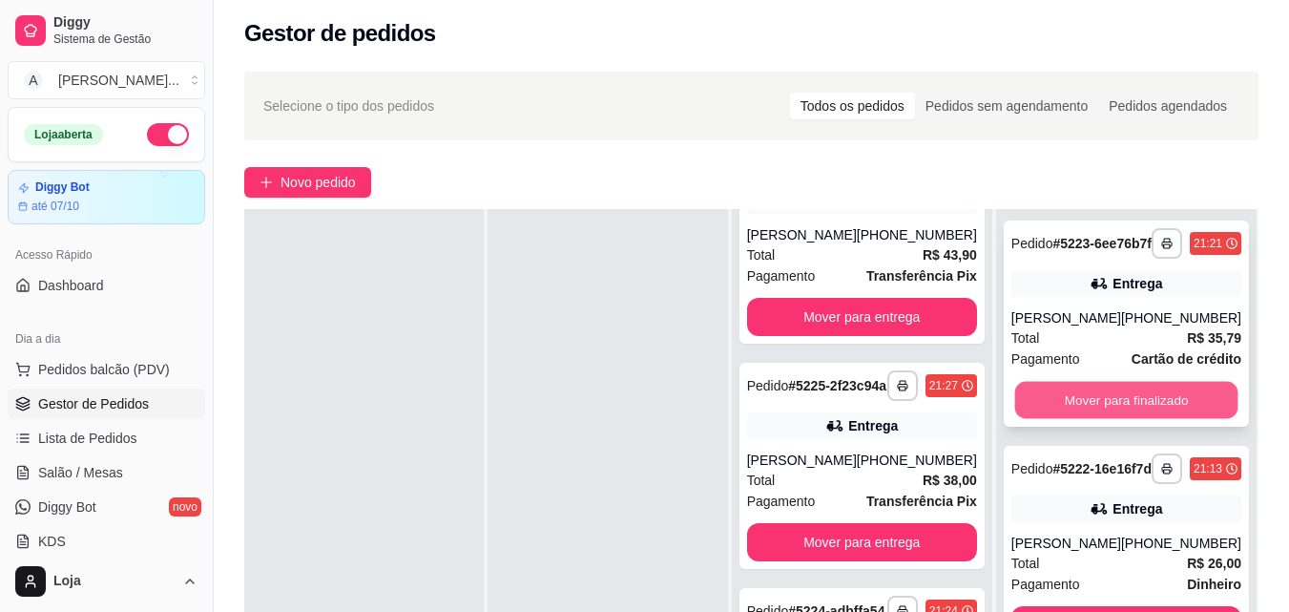
click at [1181, 416] on button "Mover para finalizado" at bounding box center [1125, 400] width 223 height 37
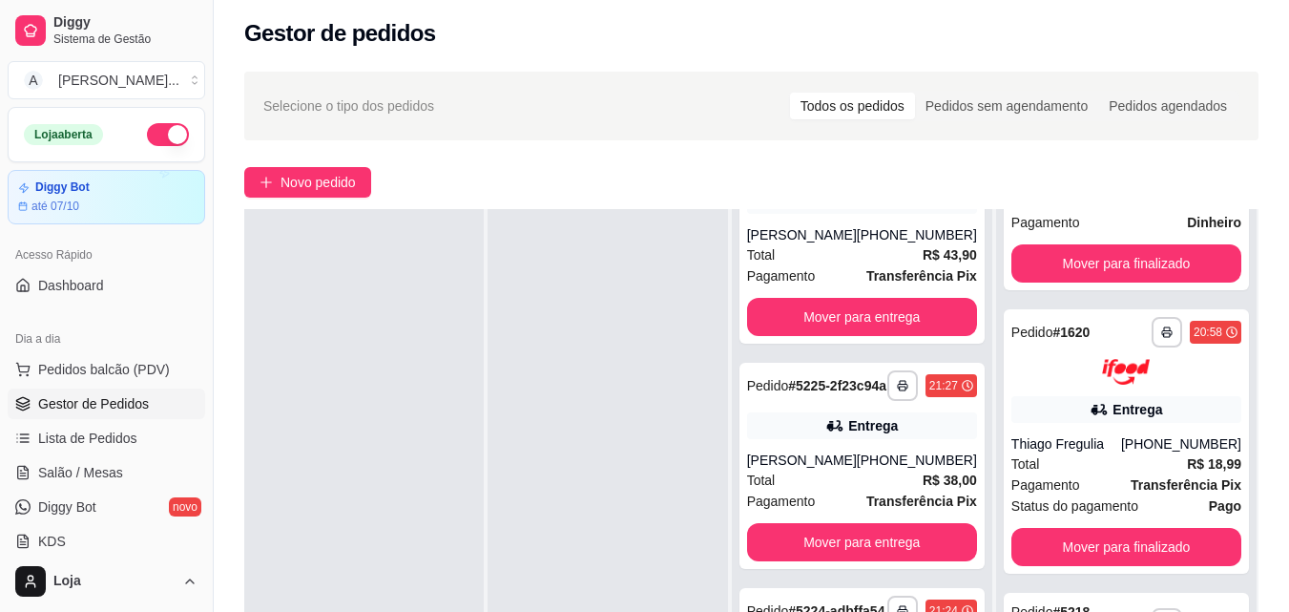
scroll to position [191, 0]
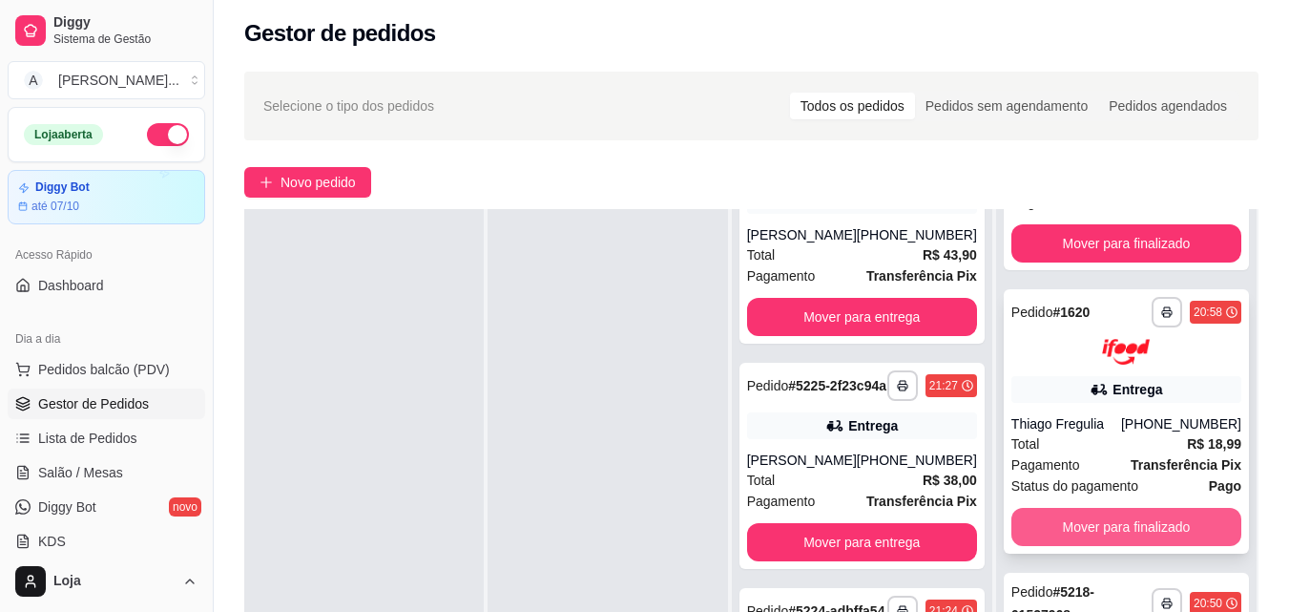
click at [1163, 508] on button "Mover para finalizado" at bounding box center [1126, 527] width 230 height 38
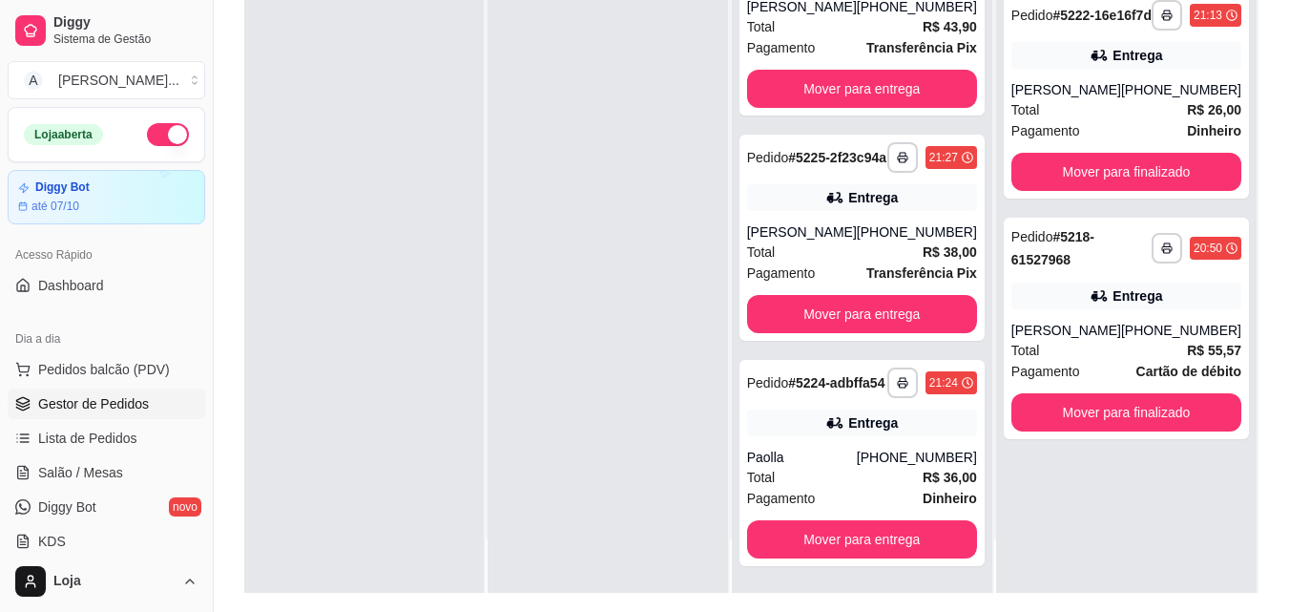
scroll to position [257, 0]
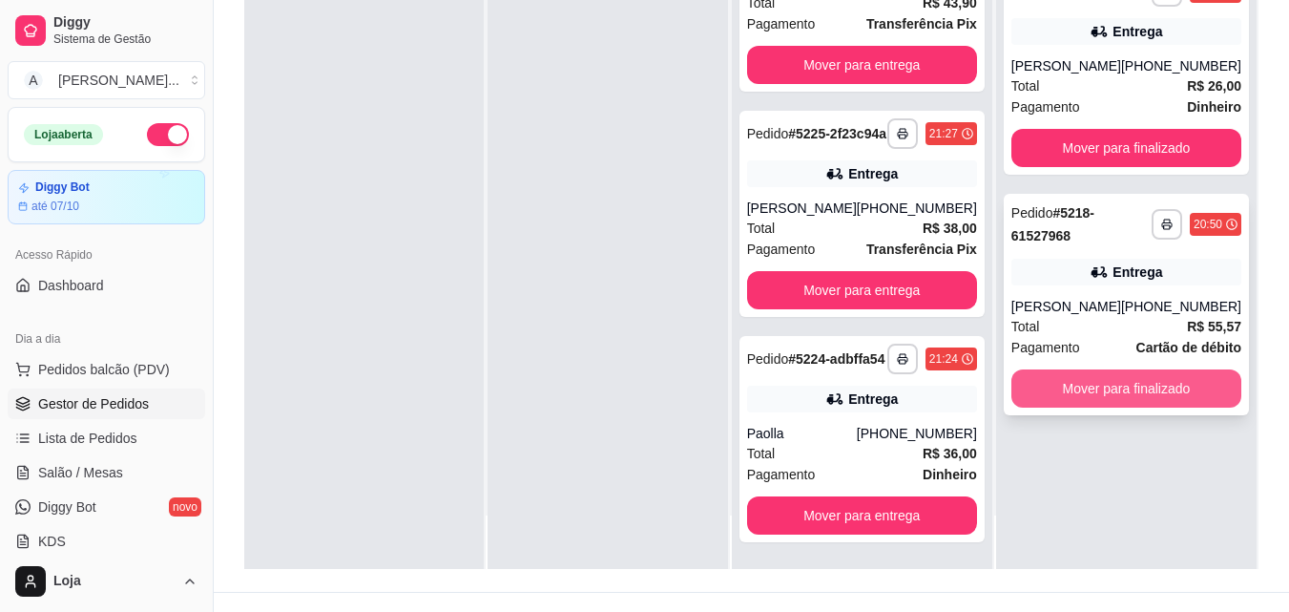
click at [1185, 407] on button "Mover para finalizado" at bounding box center [1126, 388] width 230 height 38
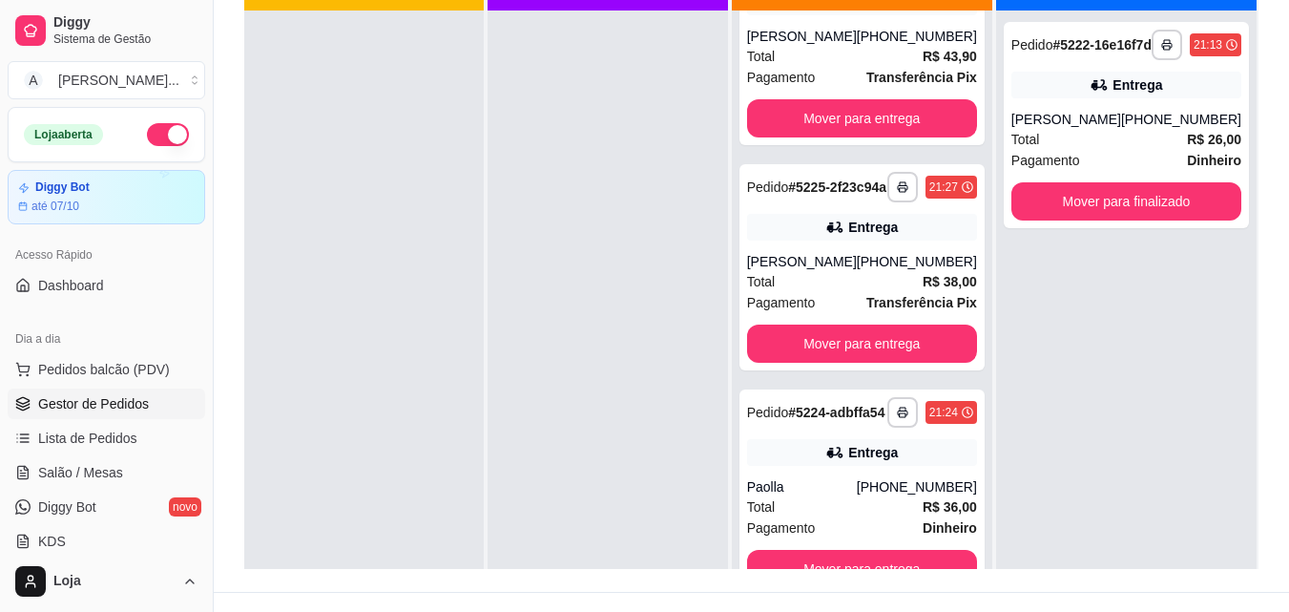
scroll to position [0, 0]
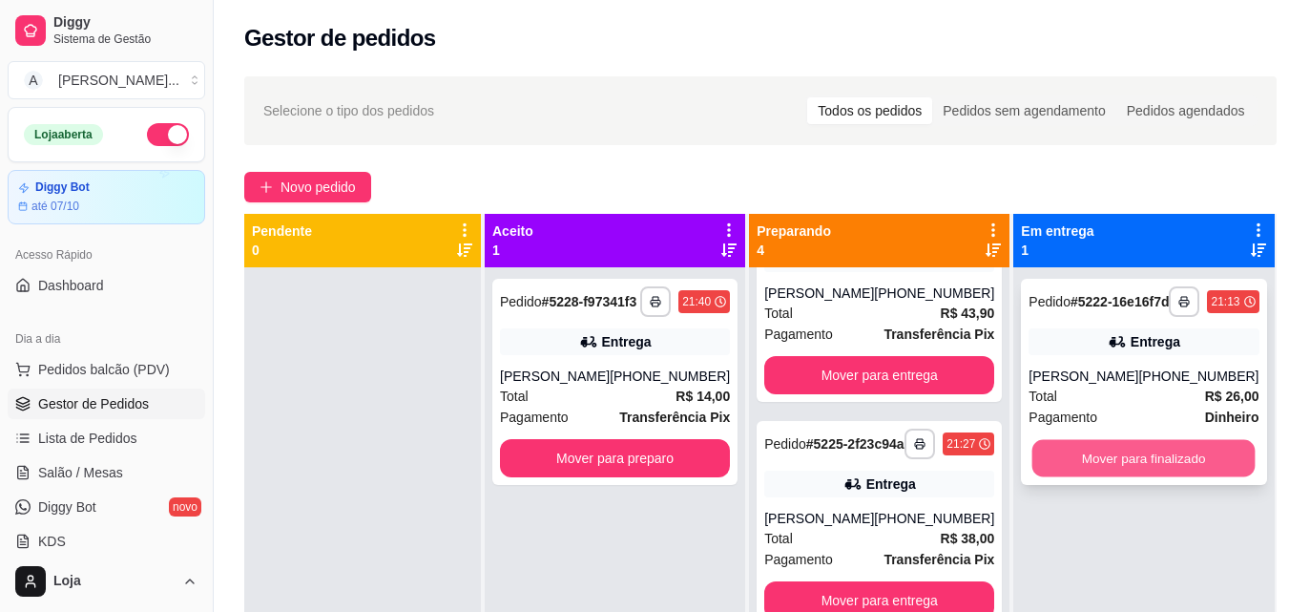
click at [1088, 477] on button "Mover para finalizado" at bounding box center [1143, 458] width 223 height 37
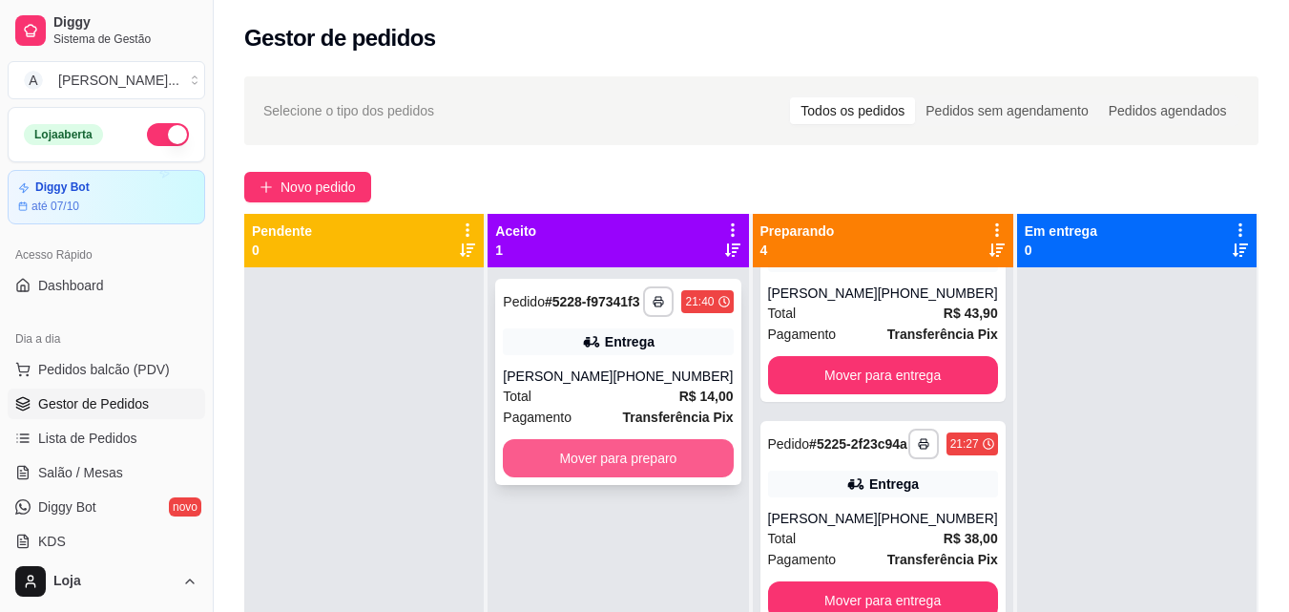
click at [701, 467] on button "Mover para preparo" at bounding box center [618, 458] width 230 height 38
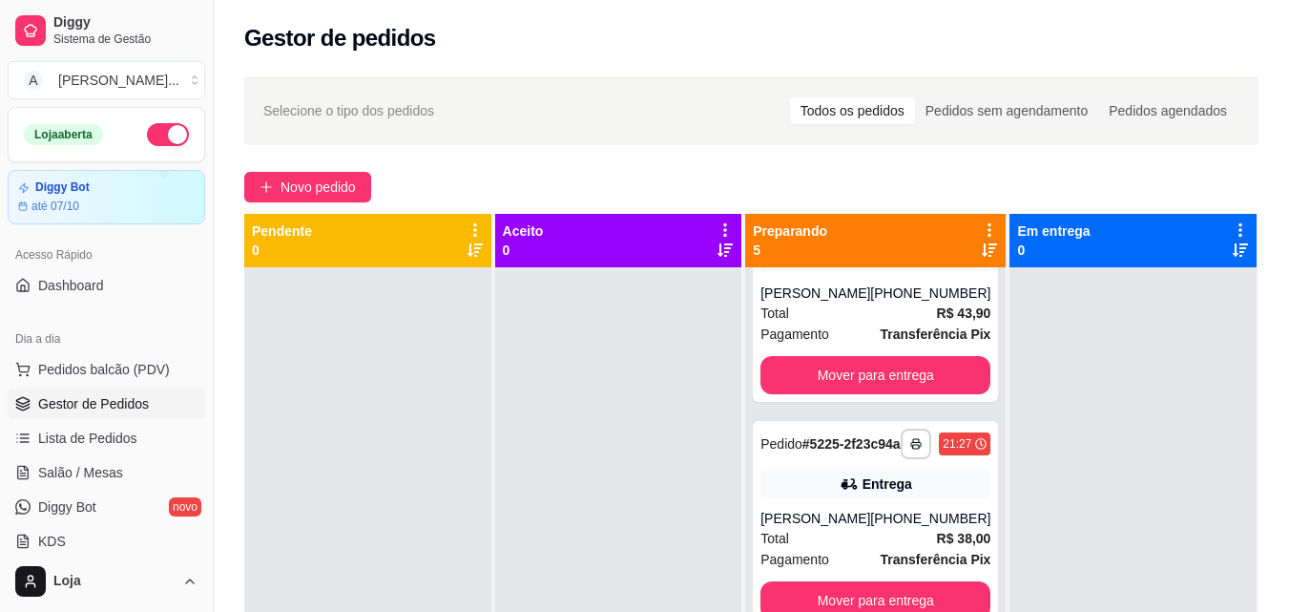
scroll to position [53, 0]
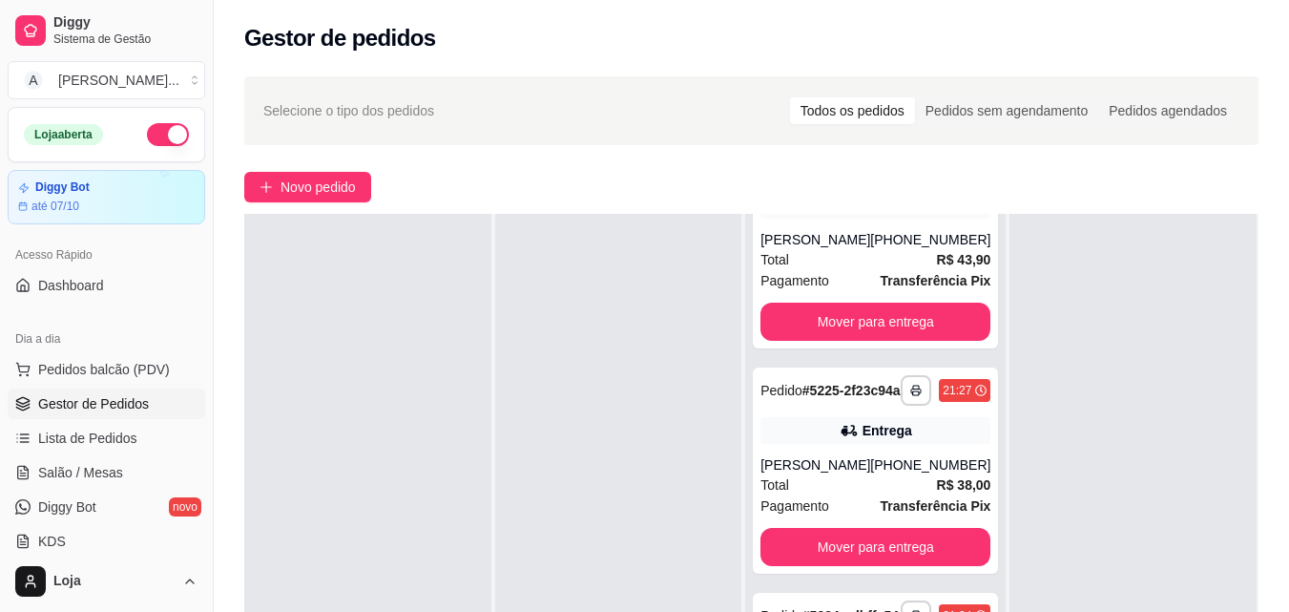
click at [1289, 544] on html "Diggy Sistema de Gestão A Aloha Açai ... Loja aberta Diggy Bot até 07/10 Acesso…" at bounding box center [644, 306] width 1289 height 612
drag, startPoint x: 1288, startPoint y: 369, endPoint x: 1297, endPoint y: 416, distance: 47.7
click at [1289, 420] on html "Diggy Sistema de Gestão A Aloha Açai ... Loja aberta Diggy Bot até 07/10 Acesso…" at bounding box center [644, 306] width 1289 height 612
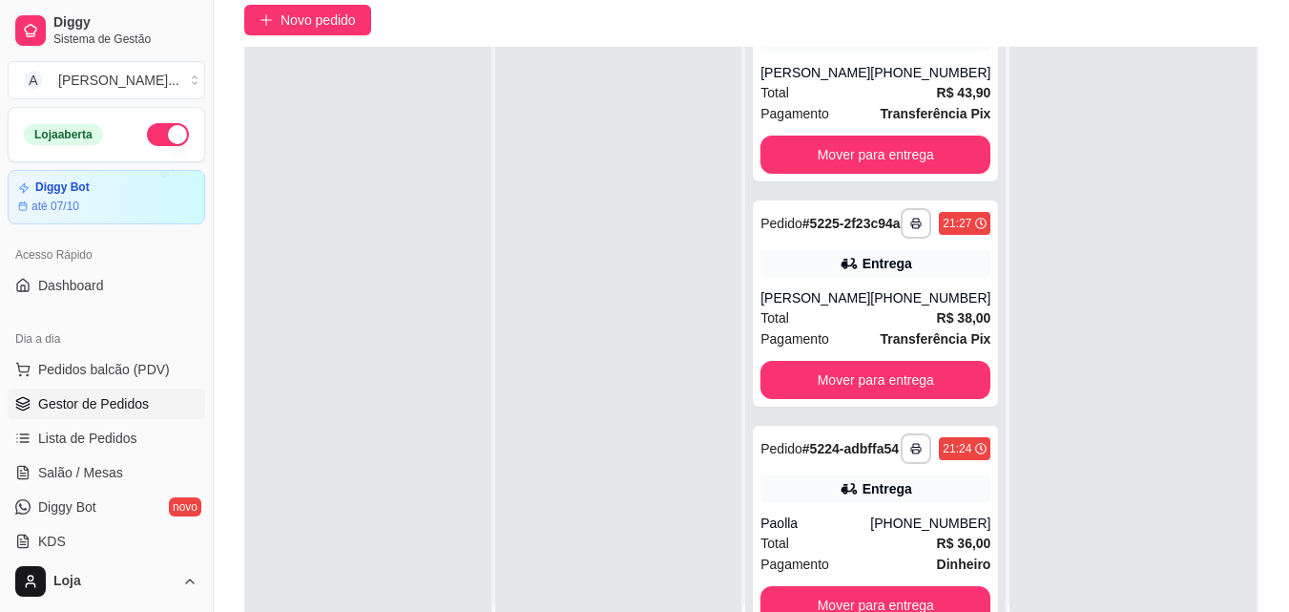
scroll to position [291, 0]
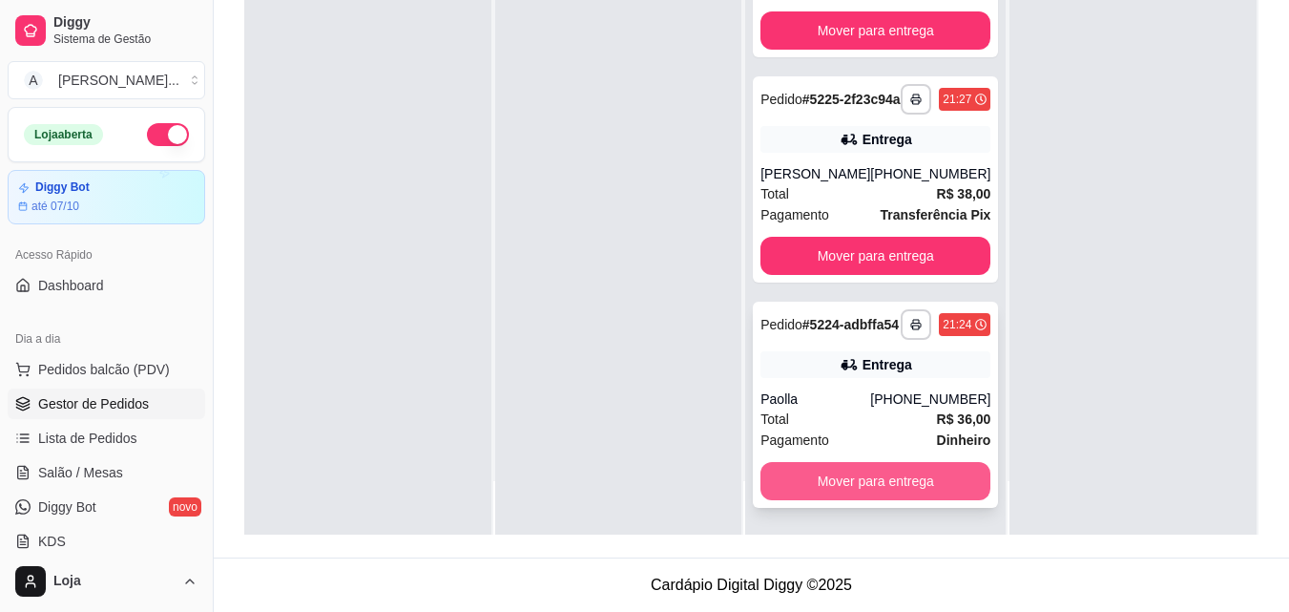
click at [942, 475] on button "Mover para entrega" at bounding box center [875, 481] width 230 height 38
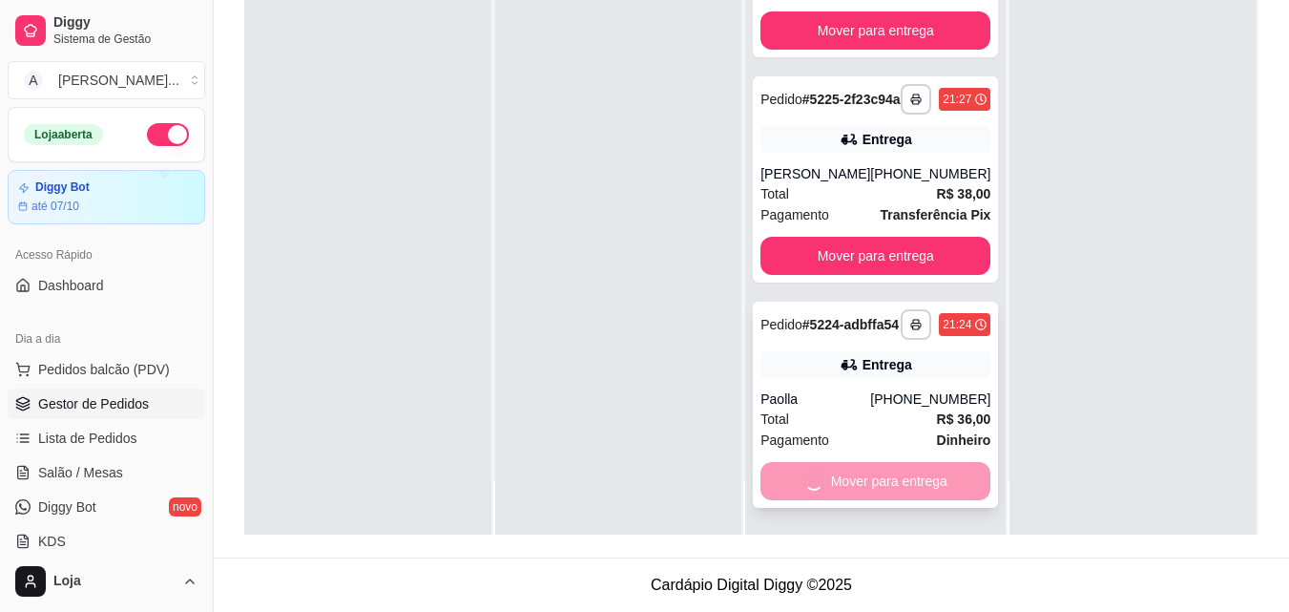
scroll to position [369, 0]
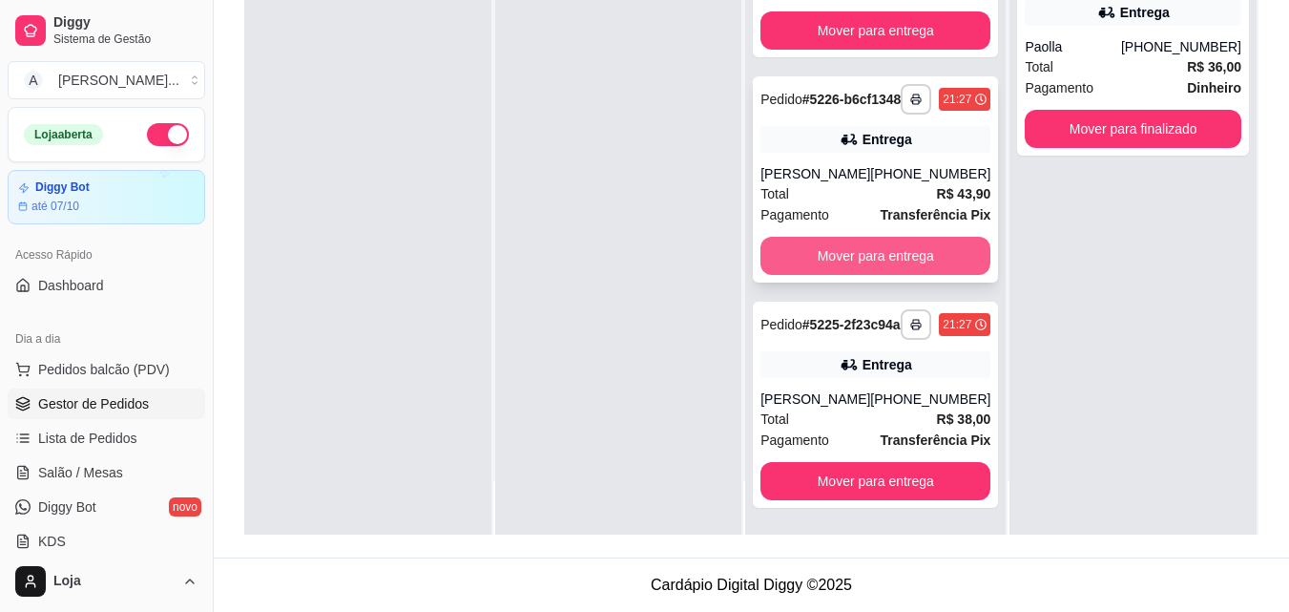
click at [929, 237] on button "Mover para entrega" at bounding box center [875, 256] width 230 height 38
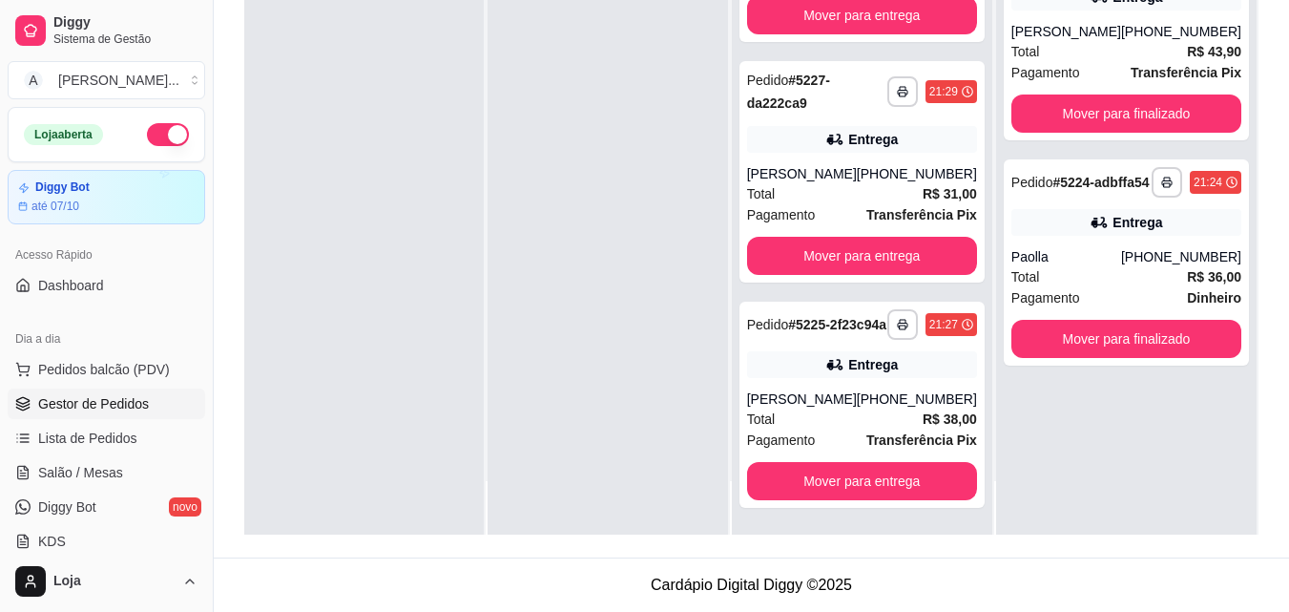
scroll to position [0, 0]
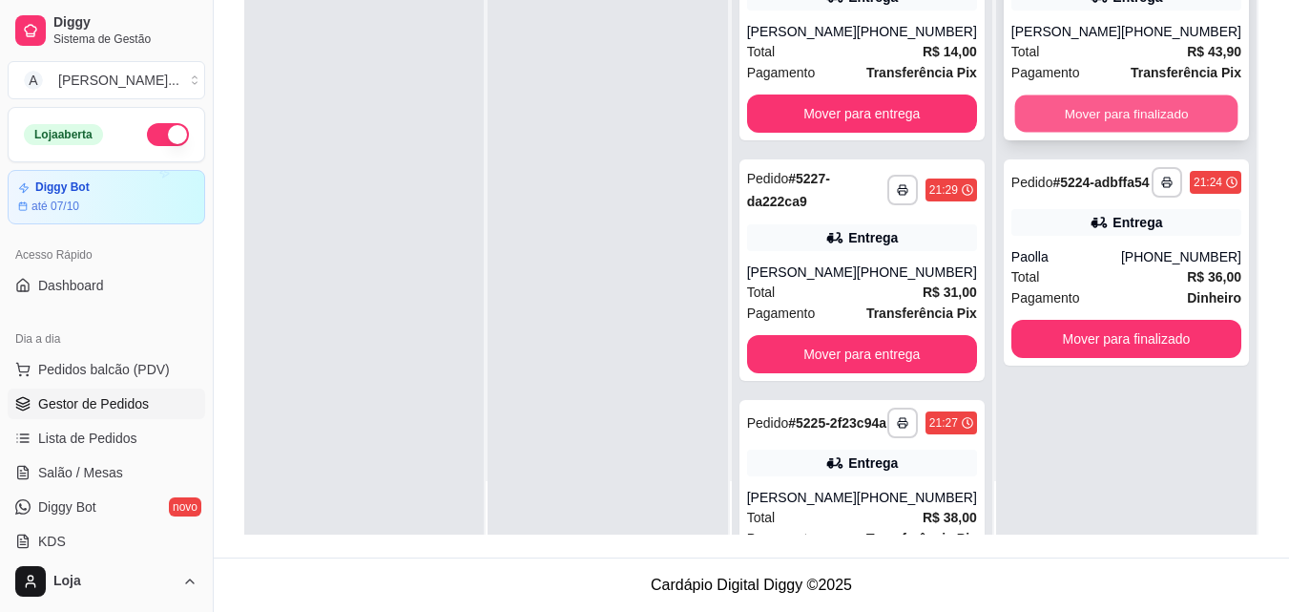
click at [1158, 128] on button "Mover para finalizado" at bounding box center [1125, 113] width 223 height 37
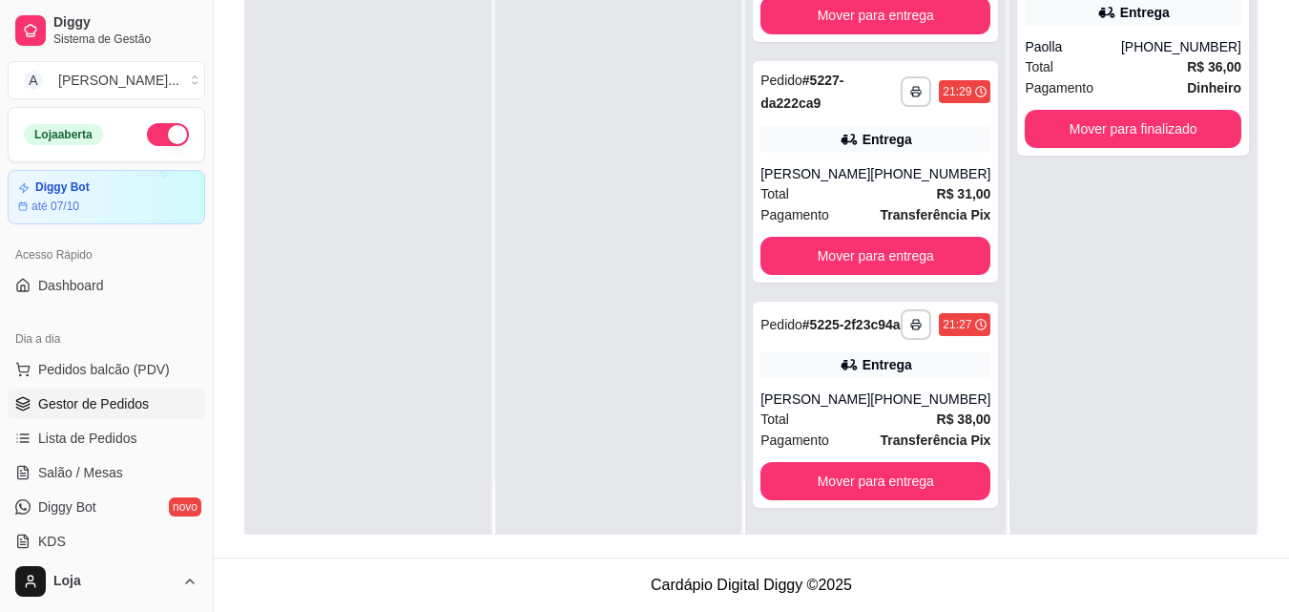
scroll to position [129, 0]
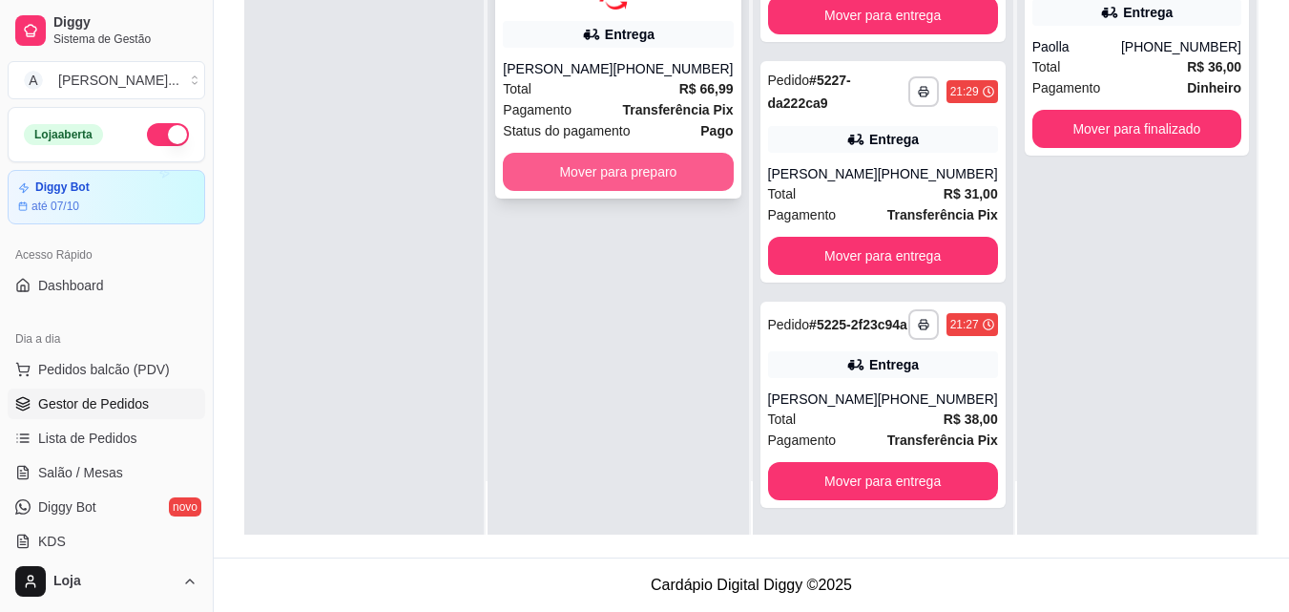
click at [642, 191] on button "Mover para preparo" at bounding box center [618, 172] width 230 height 38
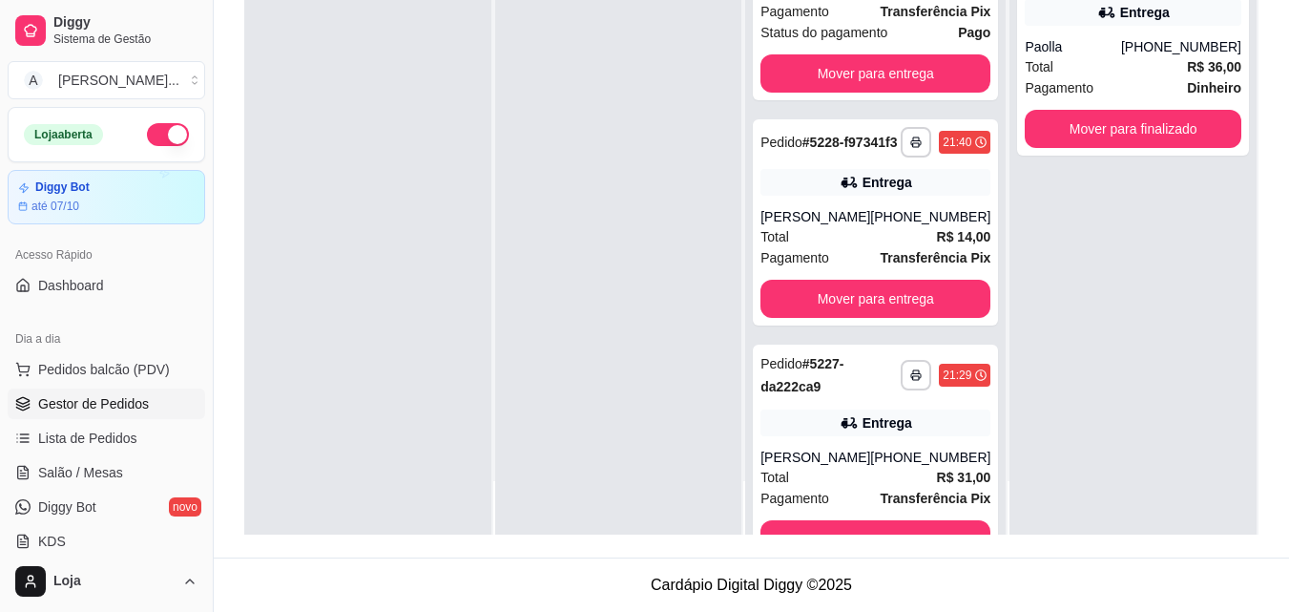
scroll to position [65, 0]
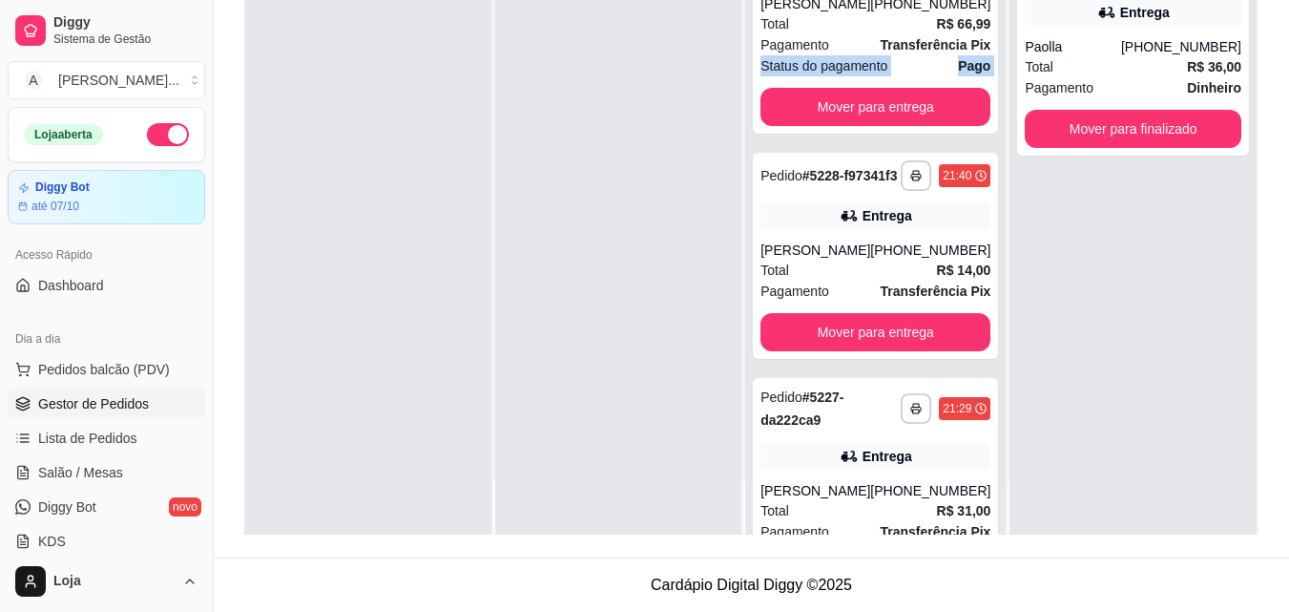
drag, startPoint x: 977, startPoint y: 131, endPoint x: 978, endPoint y: 64, distance: 66.8
click at [978, 64] on div "**********" at bounding box center [875, 229] width 260 height 612
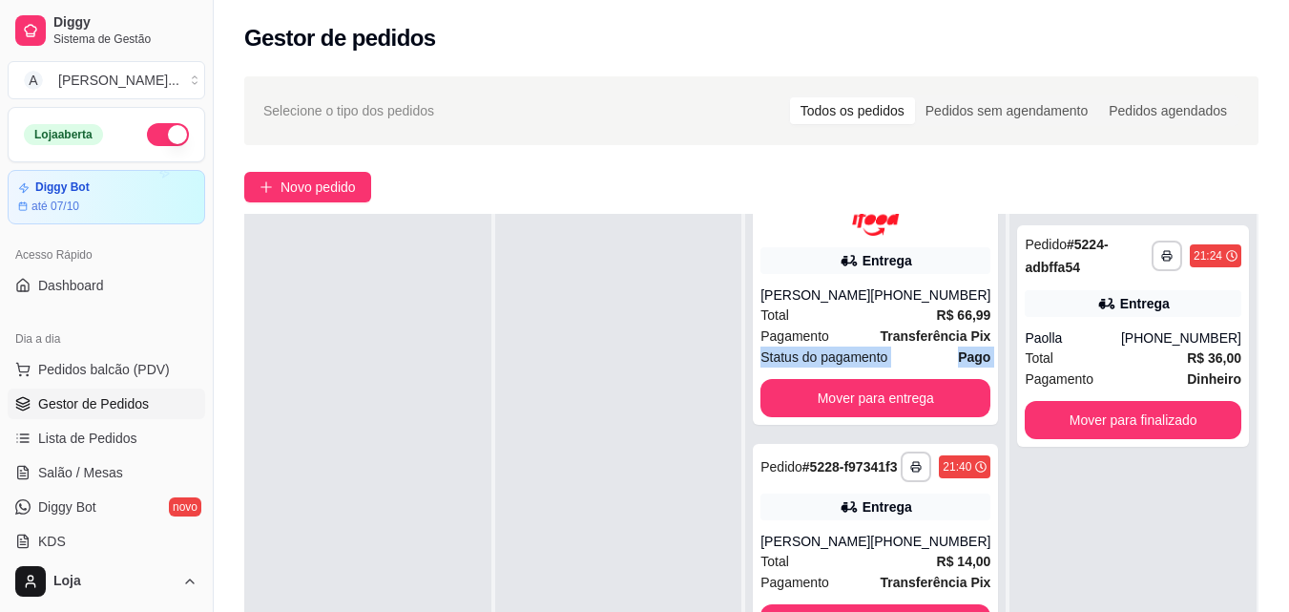
scroll to position [0, 0]
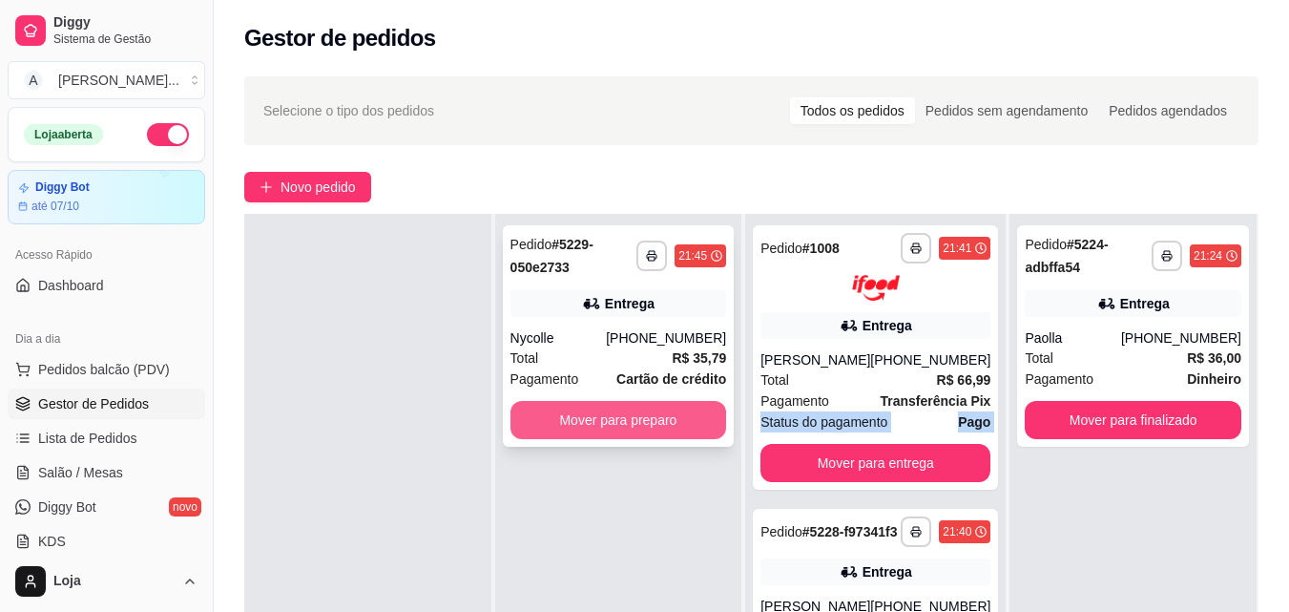
click at [653, 426] on button "Mover para preparo" at bounding box center [618, 420] width 217 height 38
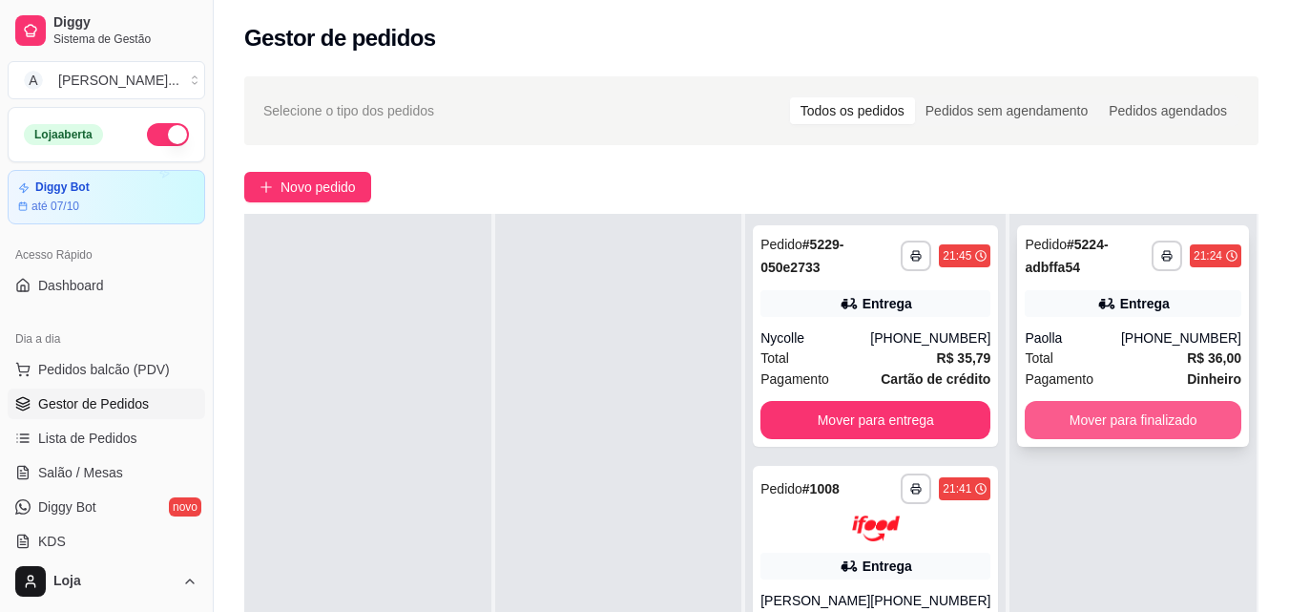
click at [1071, 408] on button "Mover para finalizado" at bounding box center [1133, 420] width 217 height 38
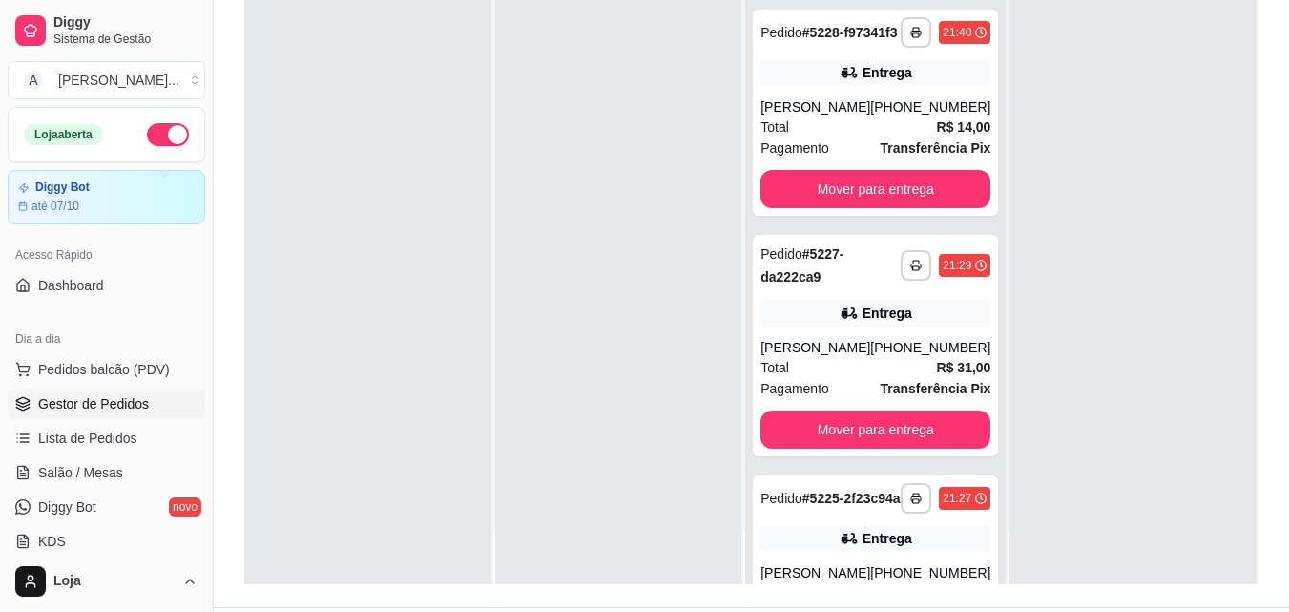
scroll to position [291, 0]
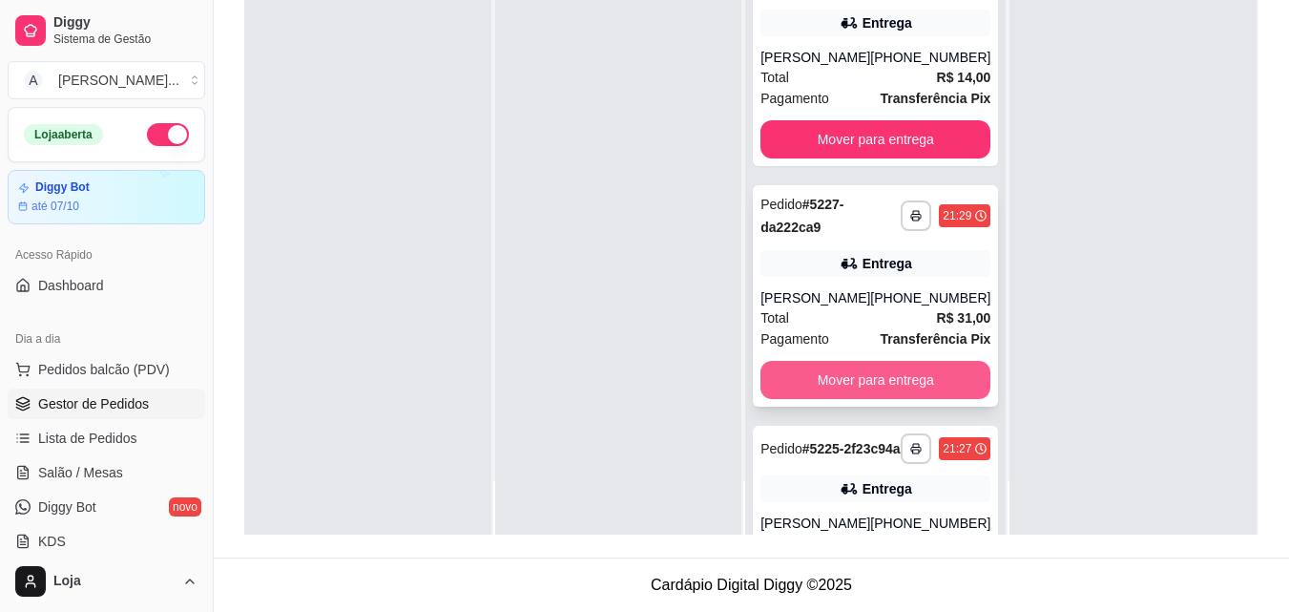
click at [888, 399] on button "Mover para entrega" at bounding box center [875, 380] width 230 height 38
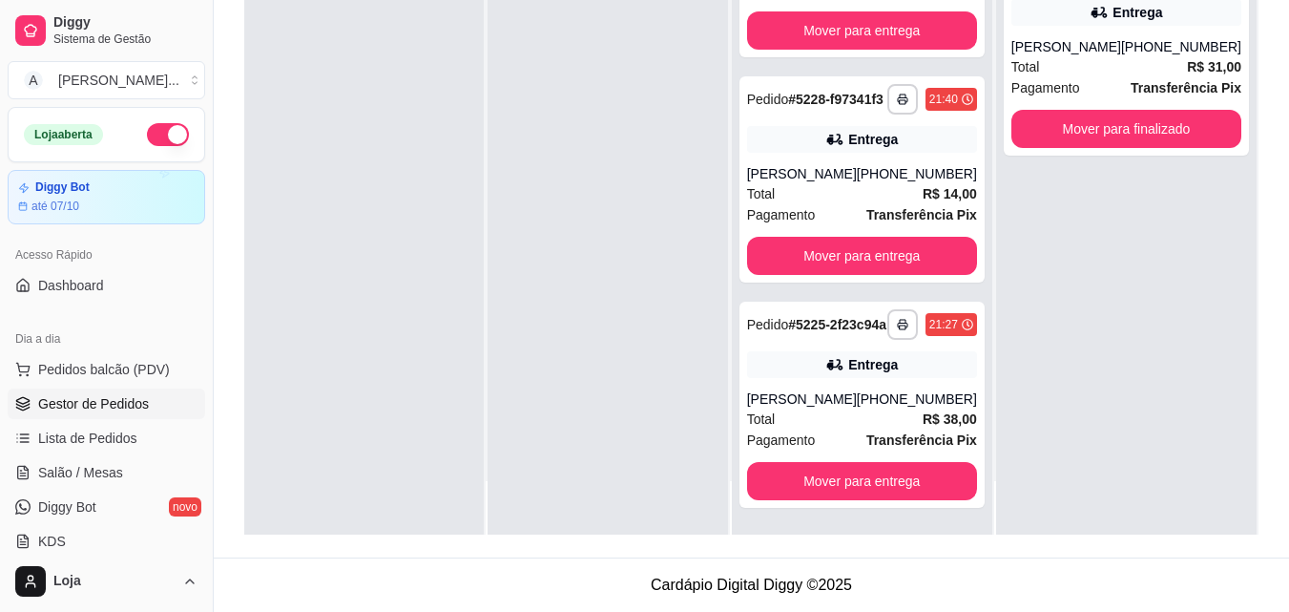
scroll to position [431, 0]
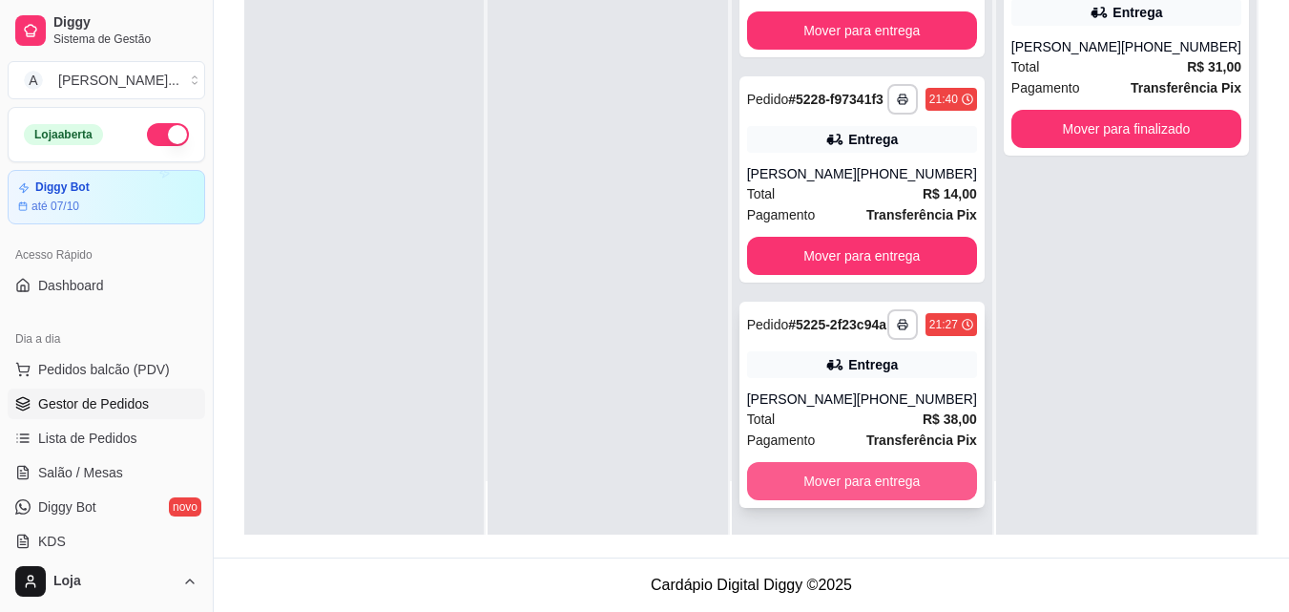
click at [896, 489] on button "Mover para entrega" at bounding box center [862, 481] width 230 height 38
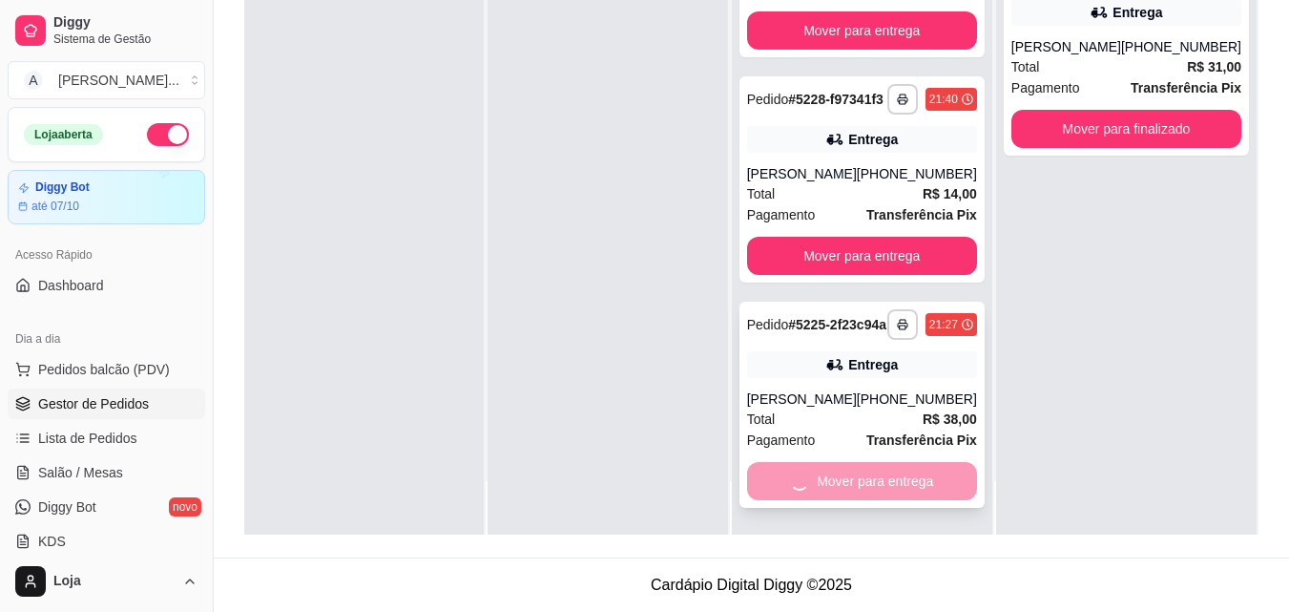
scroll to position [191, 0]
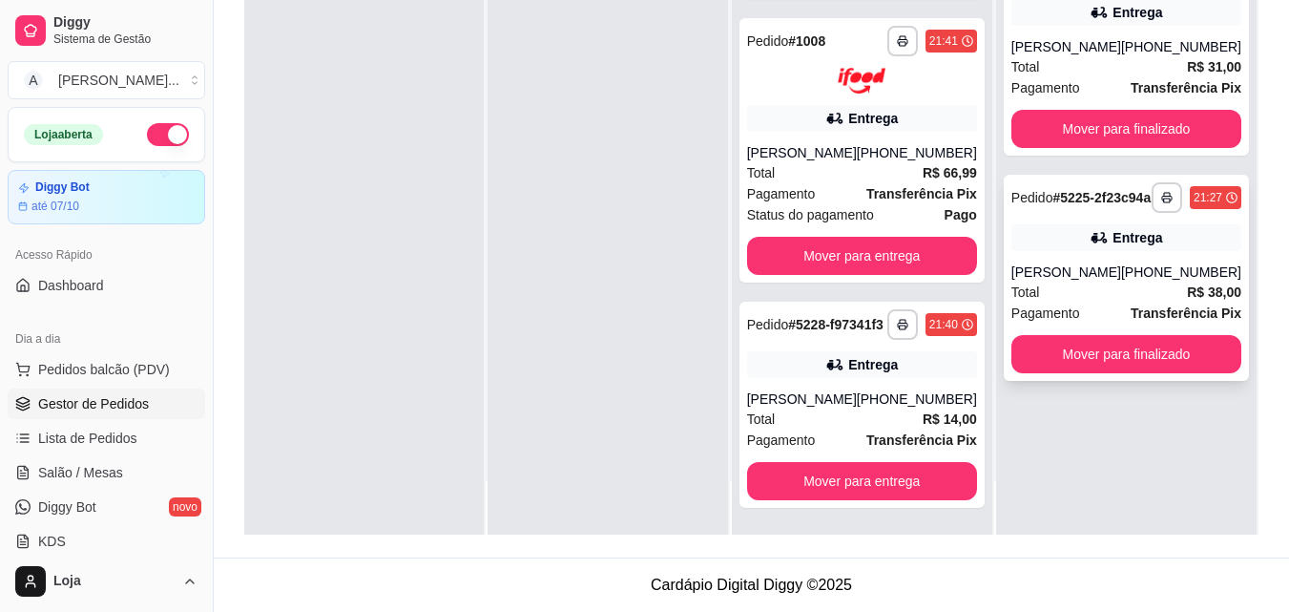
click at [1189, 381] on div "**********" at bounding box center [1126, 278] width 245 height 206
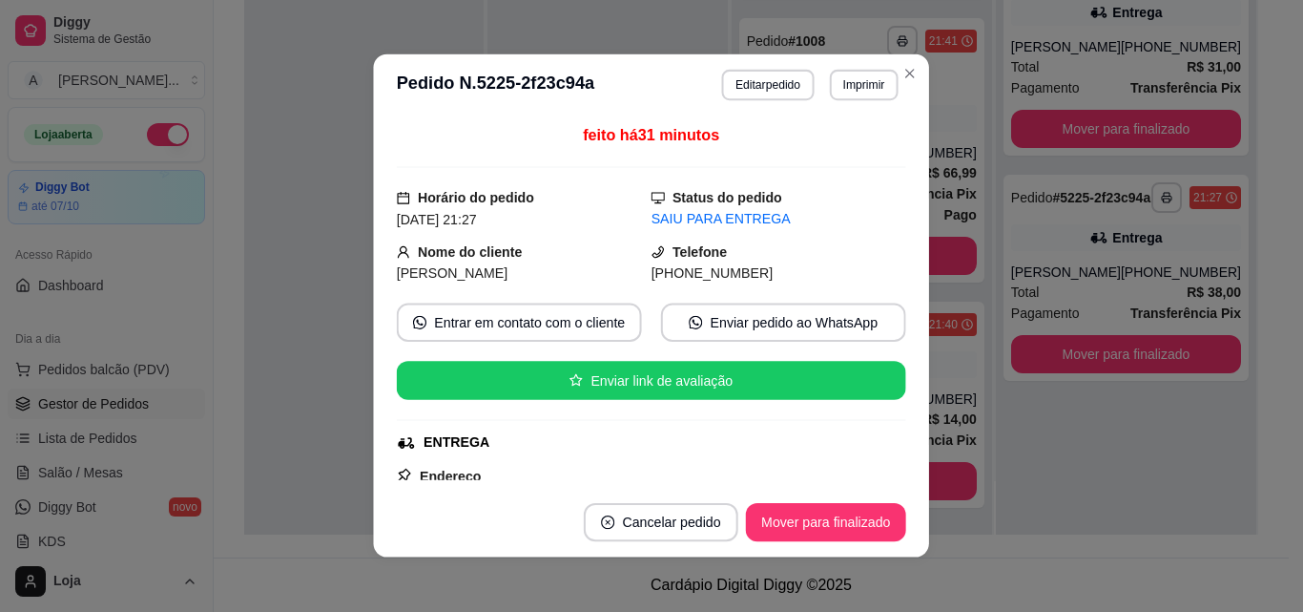
click at [1176, 132] on button "Mover para finalizado" at bounding box center [1126, 129] width 230 height 38
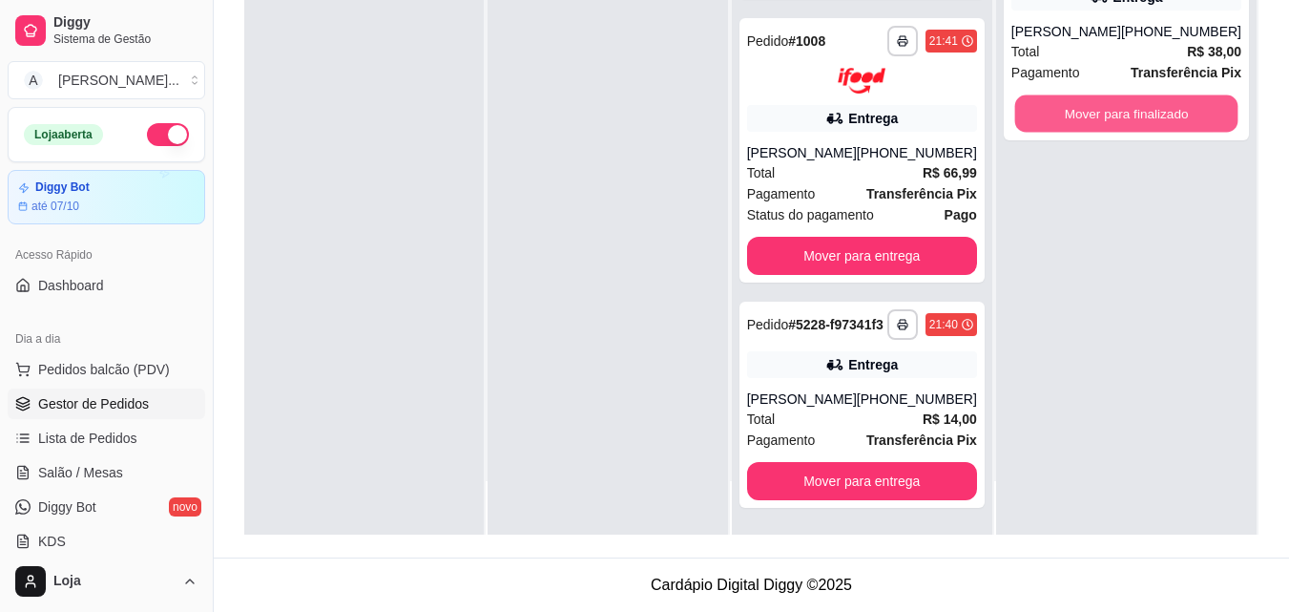
click at [1176, 132] on button "Mover para finalizado" at bounding box center [1125, 113] width 223 height 37
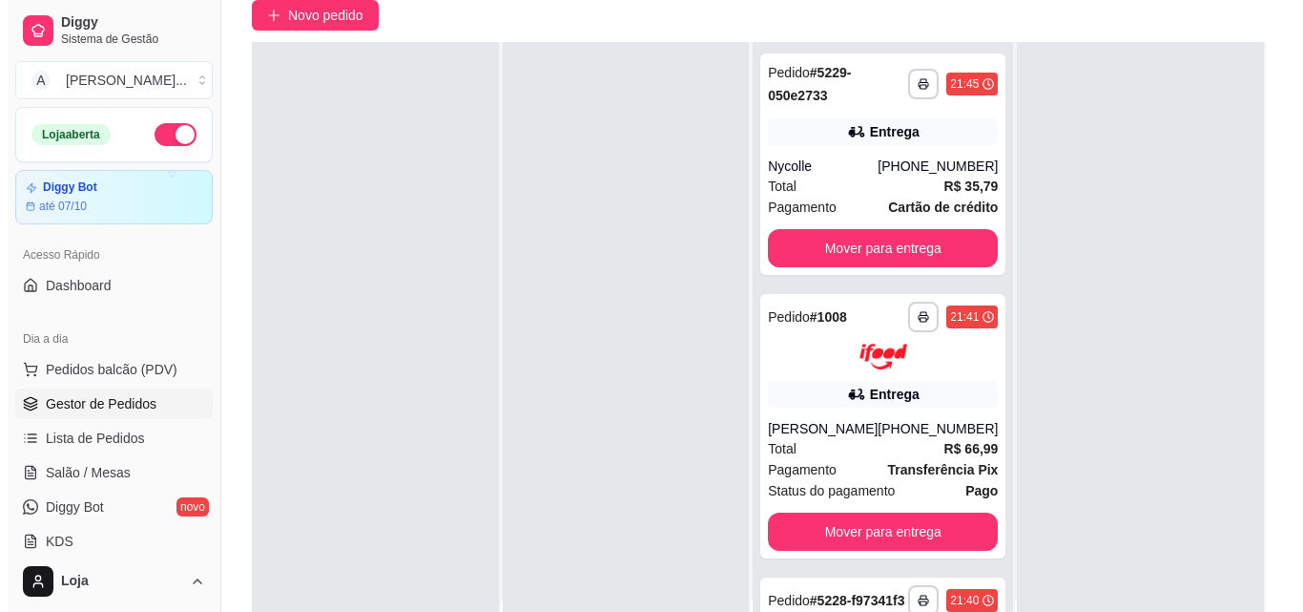
scroll to position [164, 0]
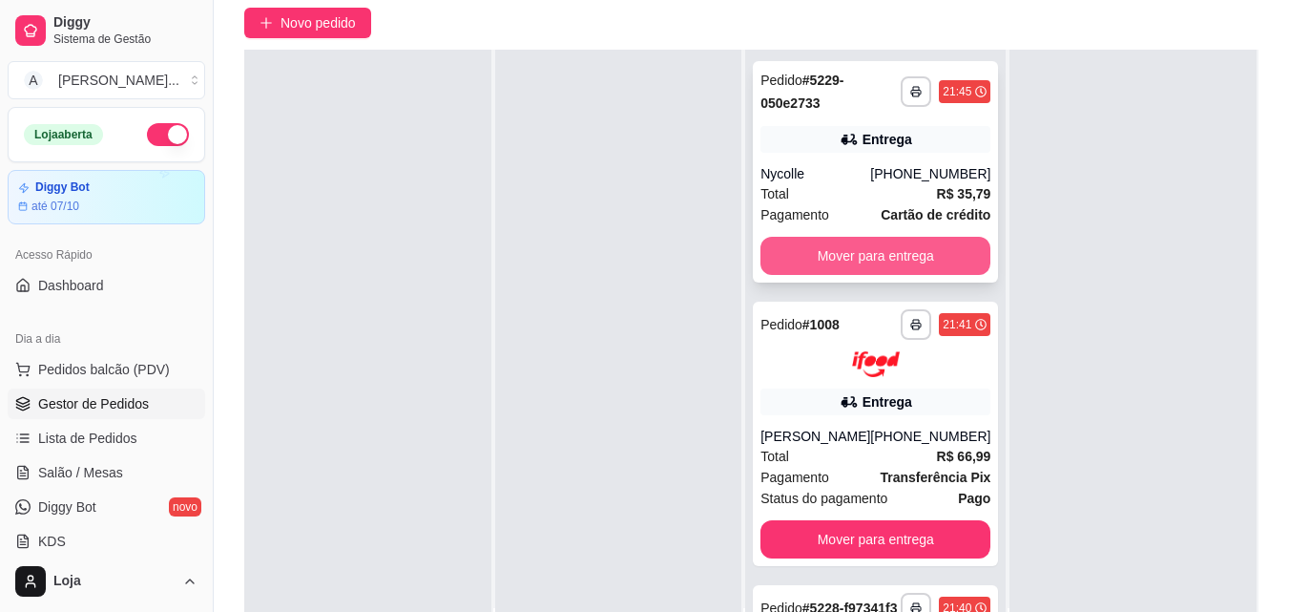
click at [920, 262] on button "Mover para entrega" at bounding box center [875, 256] width 230 height 38
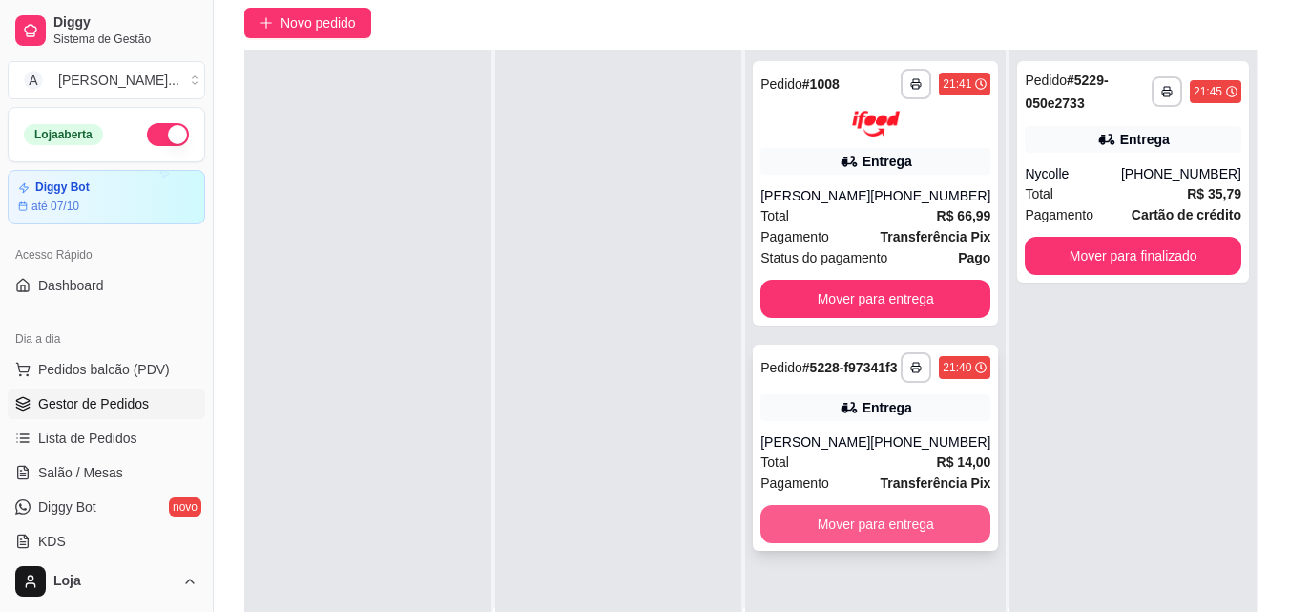
click at [847, 543] on button "Mover para entrega" at bounding box center [875, 524] width 230 height 38
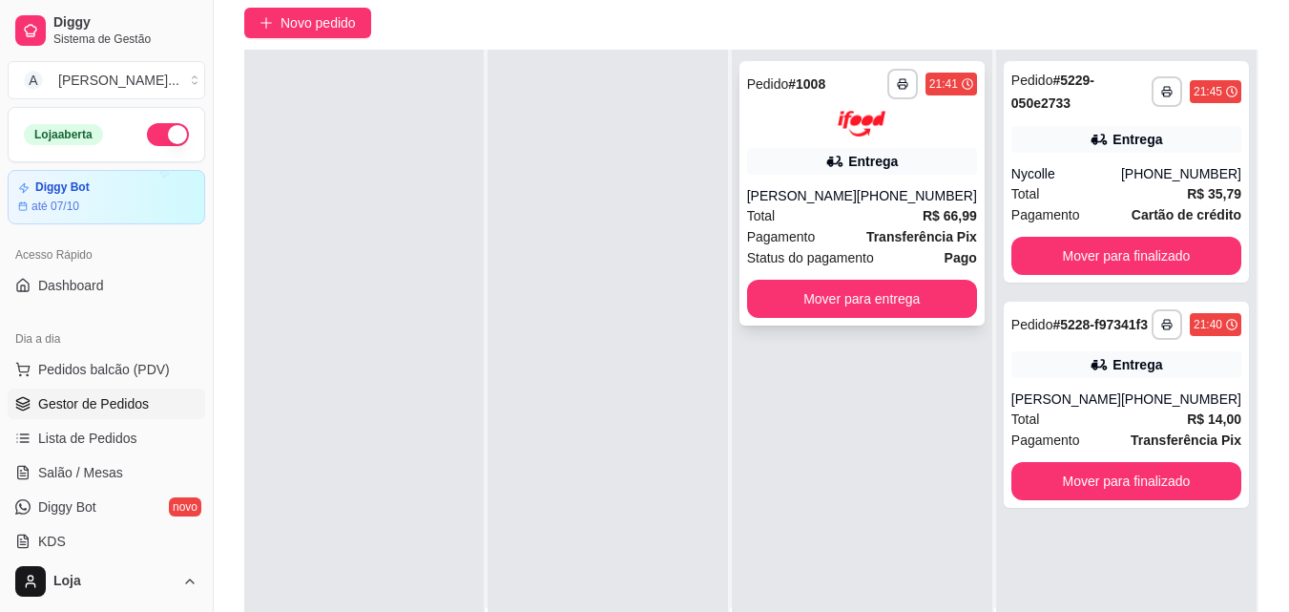
click at [935, 268] on div "Status do pagamento Pago" at bounding box center [862, 257] width 230 height 21
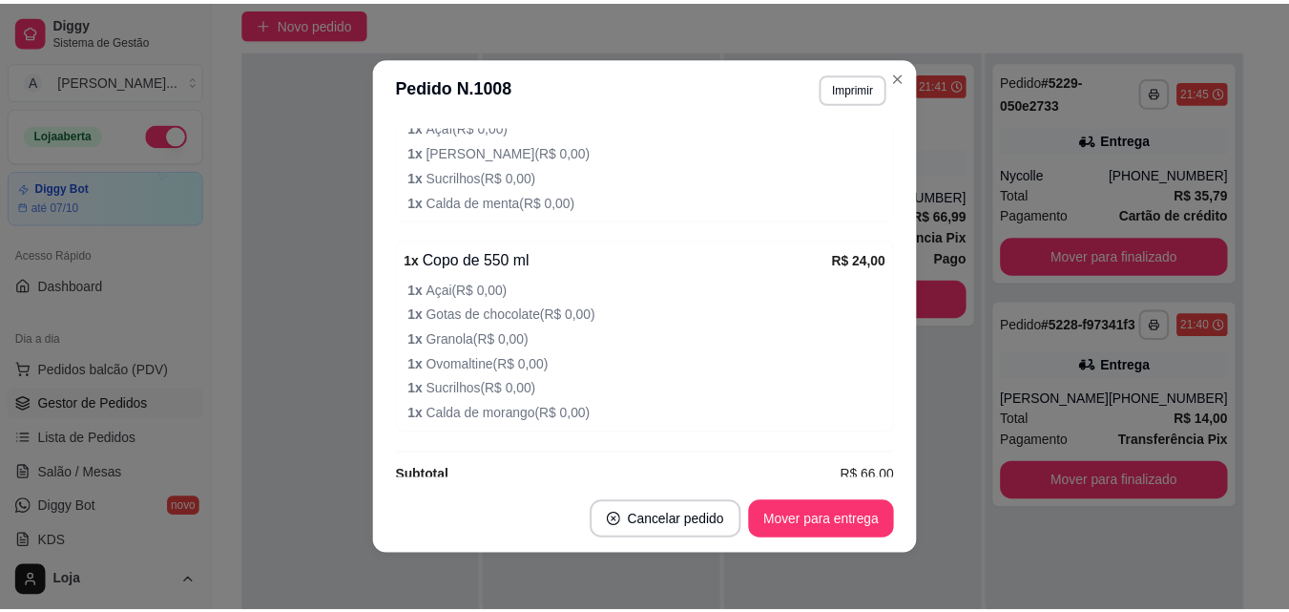
scroll to position [1036, 0]
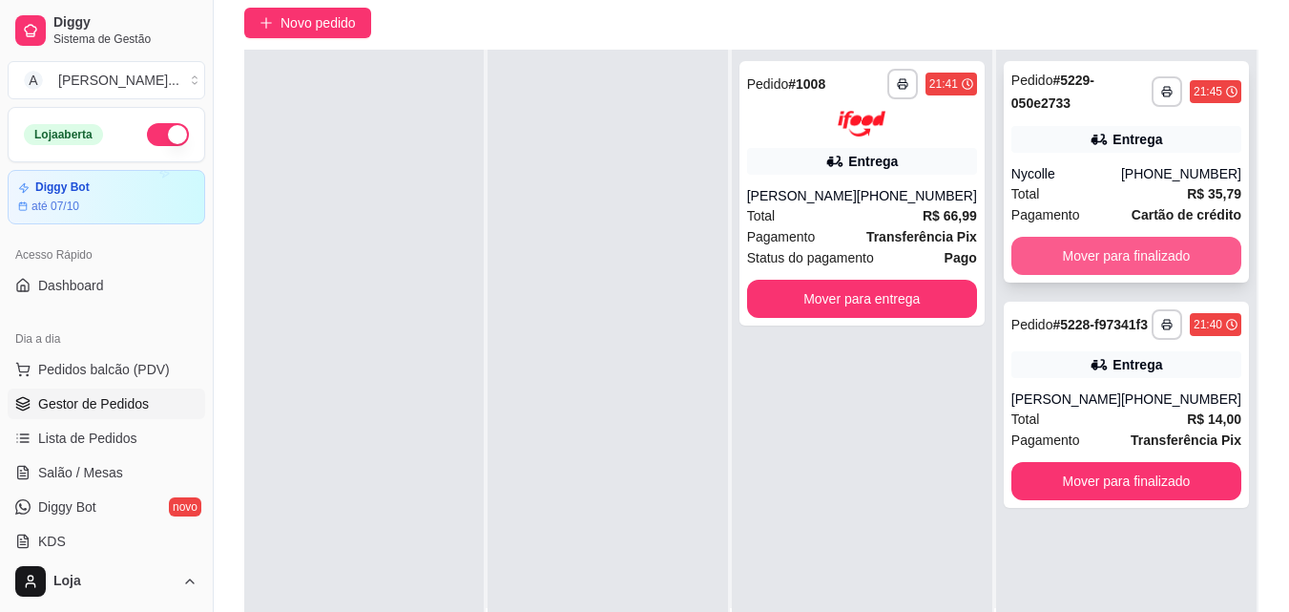
click at [1099, 258] on button "Mover para finalizado" at bounding box center [1126, 256] width 230 height 38
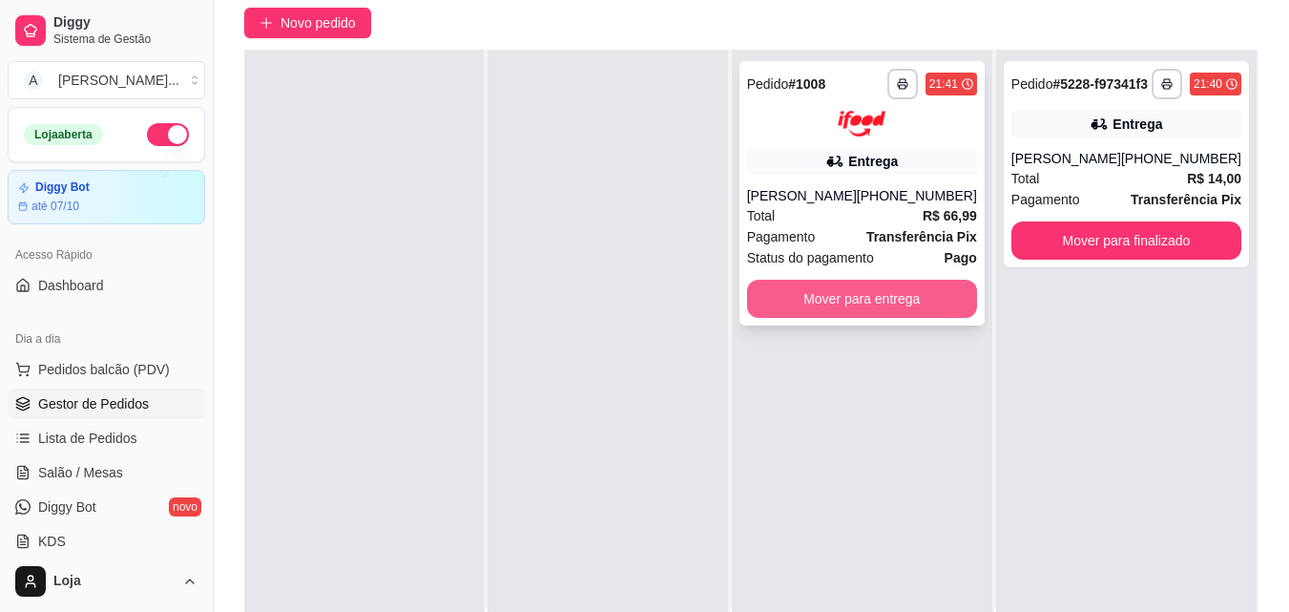
click at [957, 307] on button "Mover para entrega" at bounding box center [862, 299] width 230 height 38
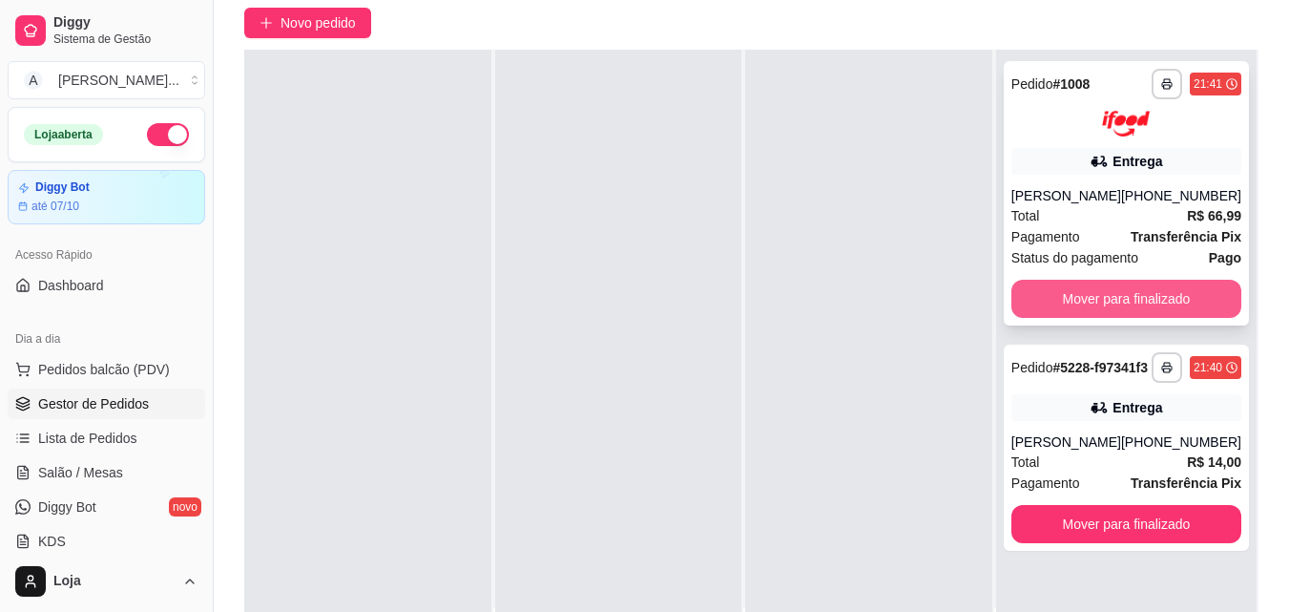
click at [1113, 313] on button "Mover para finalizado" at bounding box center [1126, 299] width 230 height 38
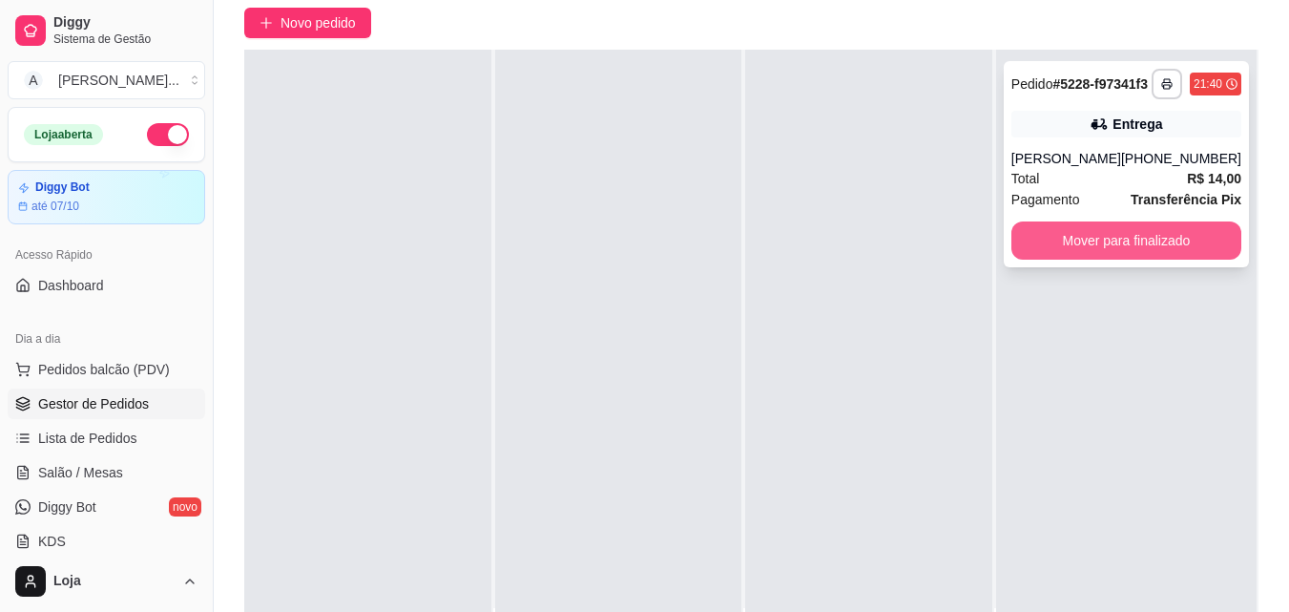
click at [1107, 257] on button "Mover para finalizado" at bounding box center [1126, 240] width 230 height 38
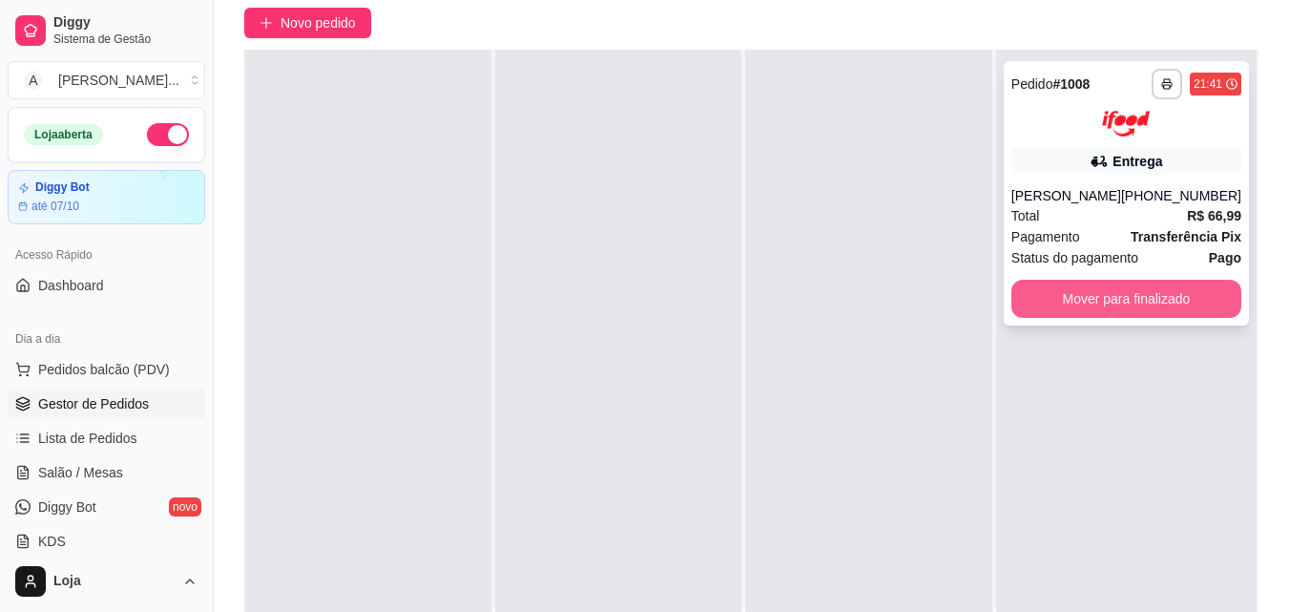
click at [1042, 318] on button "Mover para finalizado" at bounding box center [1126, 299] width 230 height 38
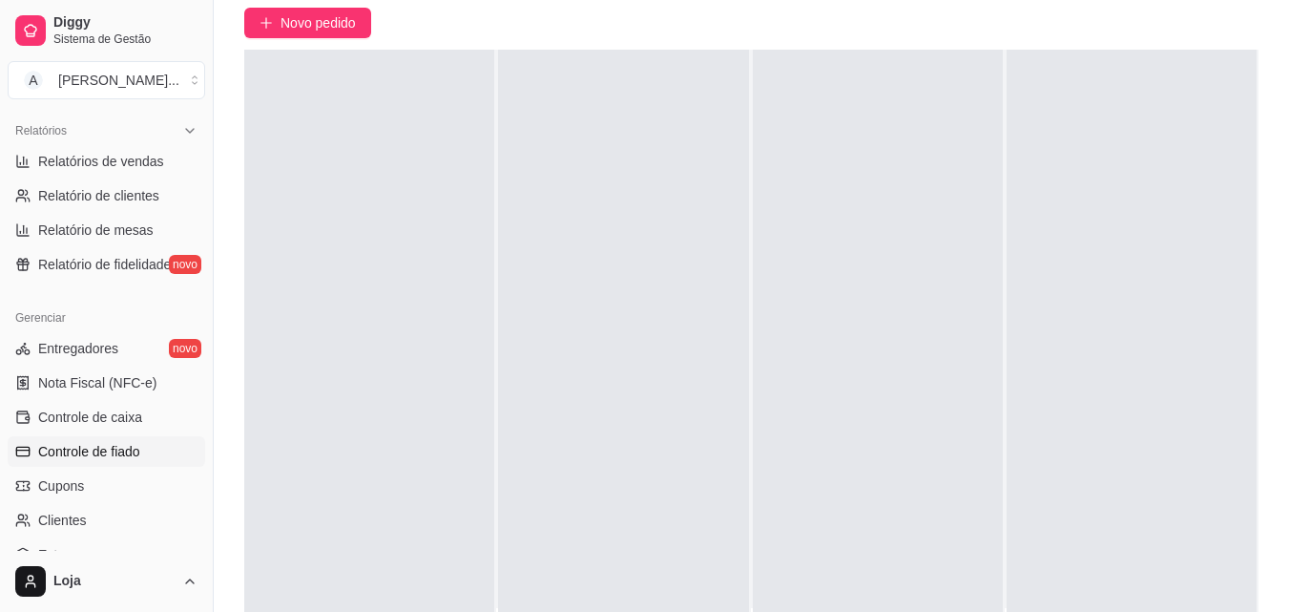
scroll to position [584, 0]
click at [108, 413] on span "Controle de caixa" at bounding box center [90, 414] width 104 height 19
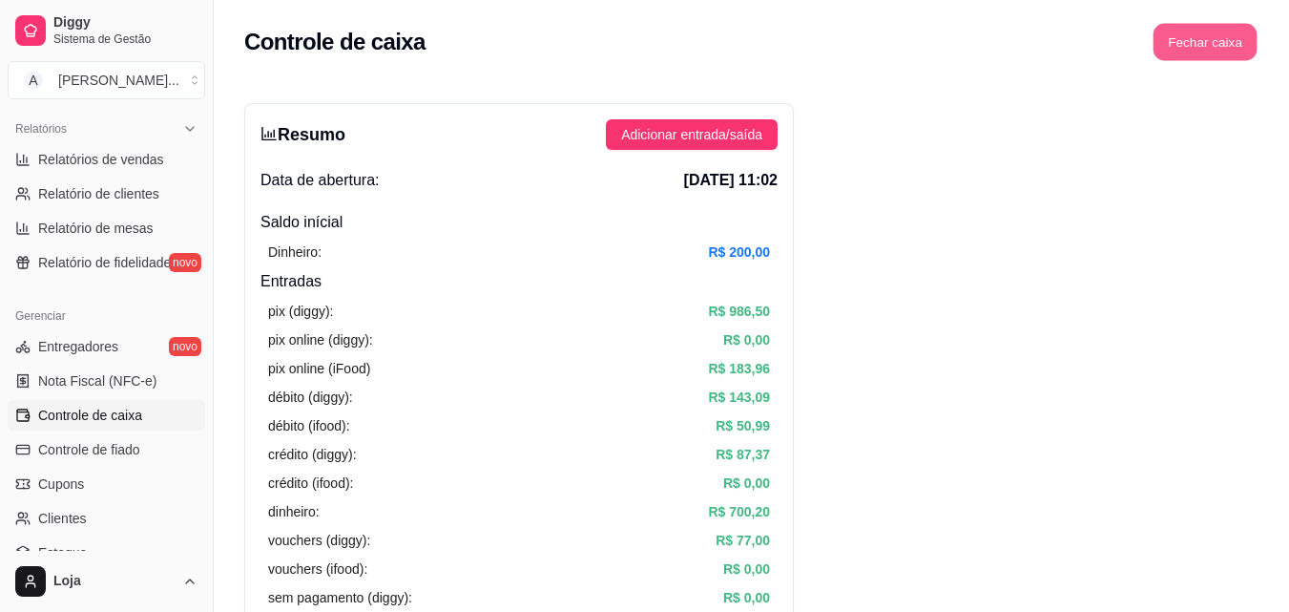
click at [1204, 31] on button "Fechar caixa" at bounding box center [1205, 42] width 104 height 37
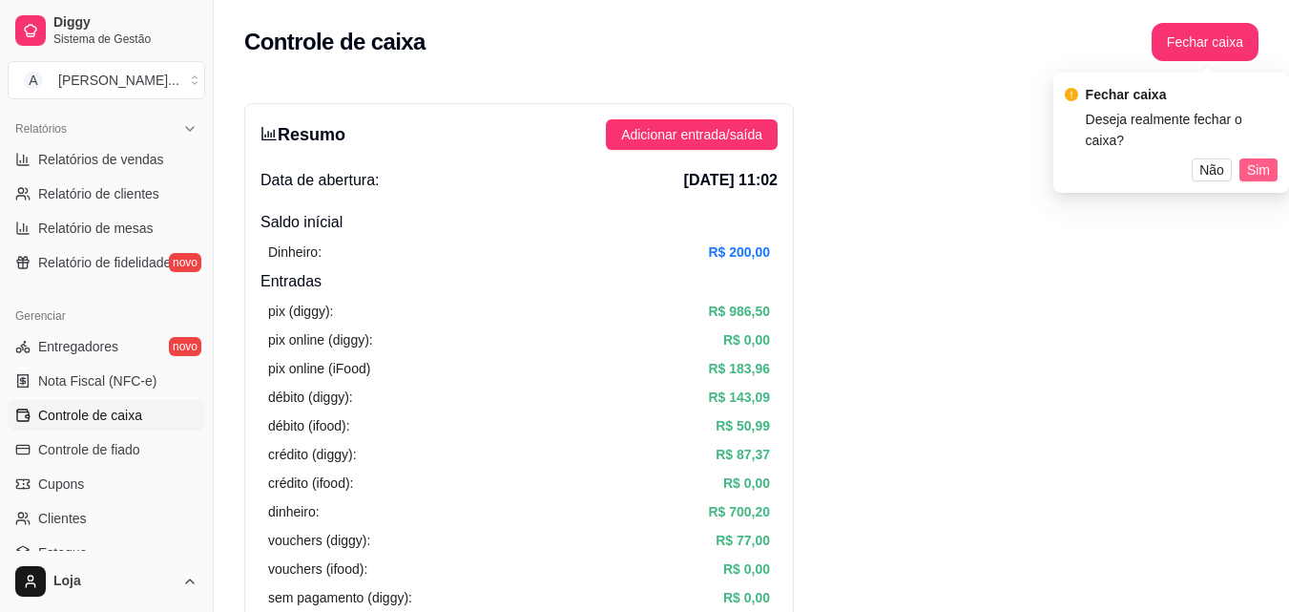
click at [1252, 159] on span "Sim" at bounding box center [1258, 169] width 23 height 21
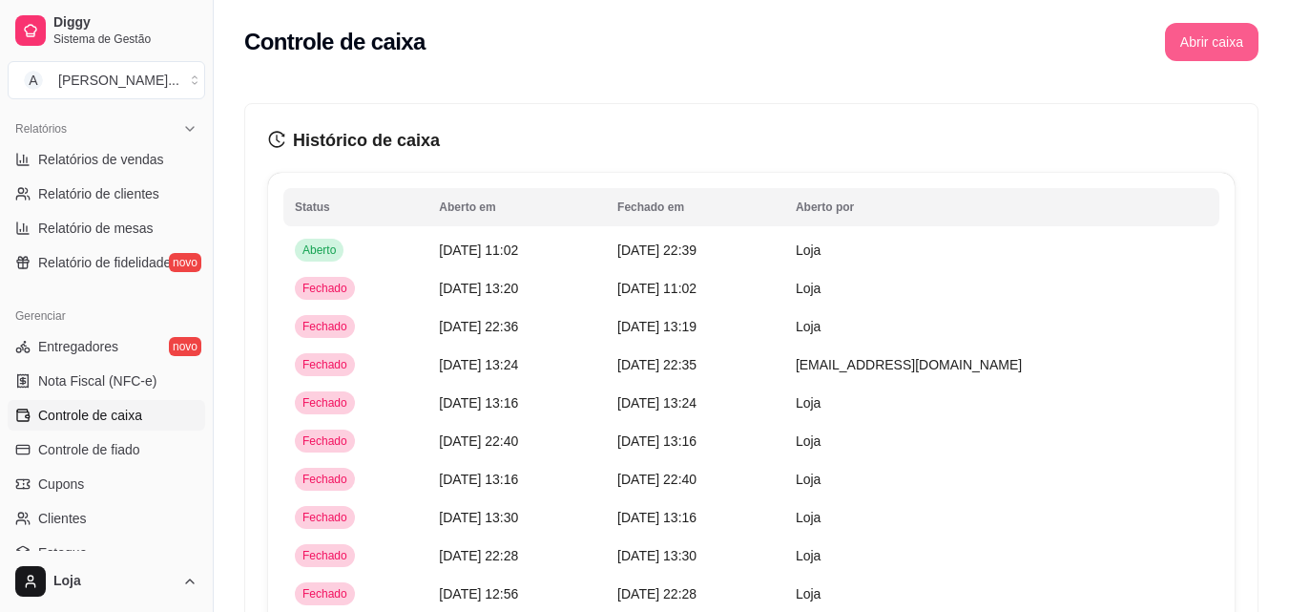
click at [1205, 48] on button "Abrir caixa" at bounding box center [1211, 42] width 93 height 38
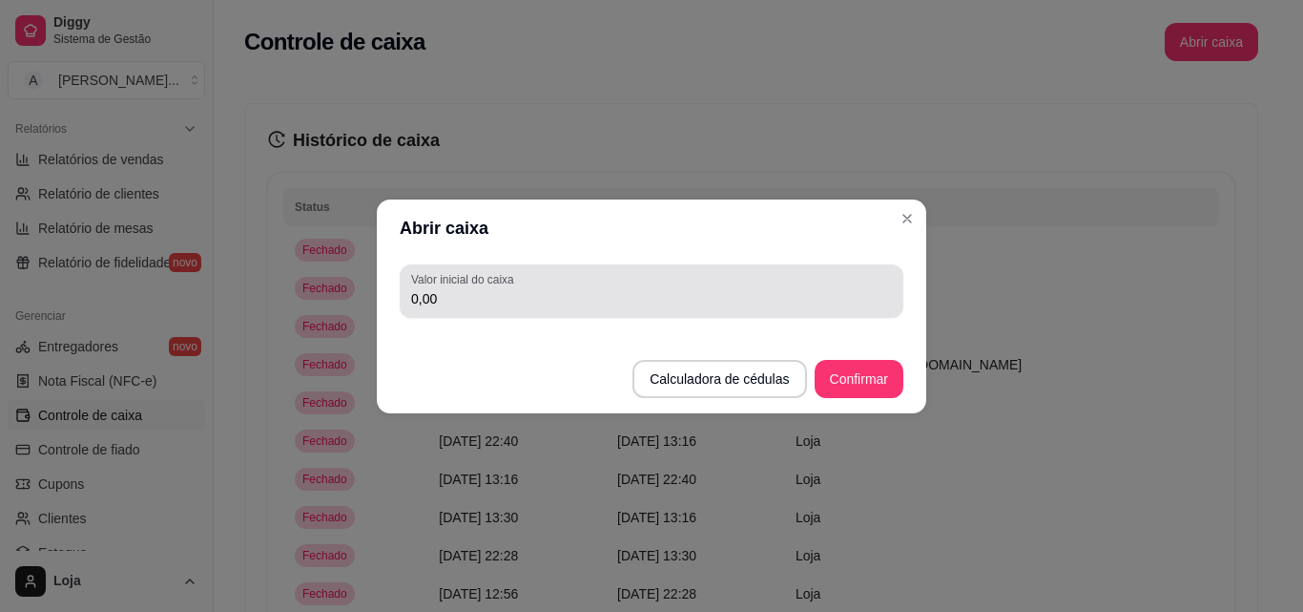
click at [699, 299] on input "0,00" at bounding box center [651, 298] width 481 height 19
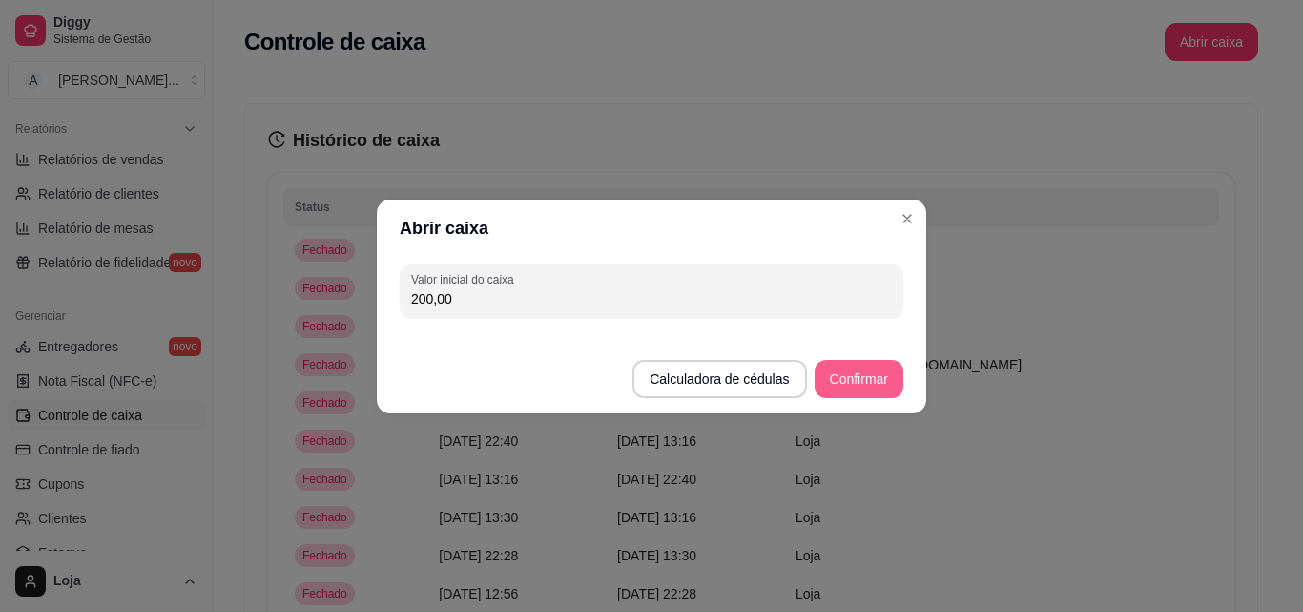
type input "200,00"
click at [834, 380] on button "Confirmar" at bounding box center [859, 379] width 89 height 38
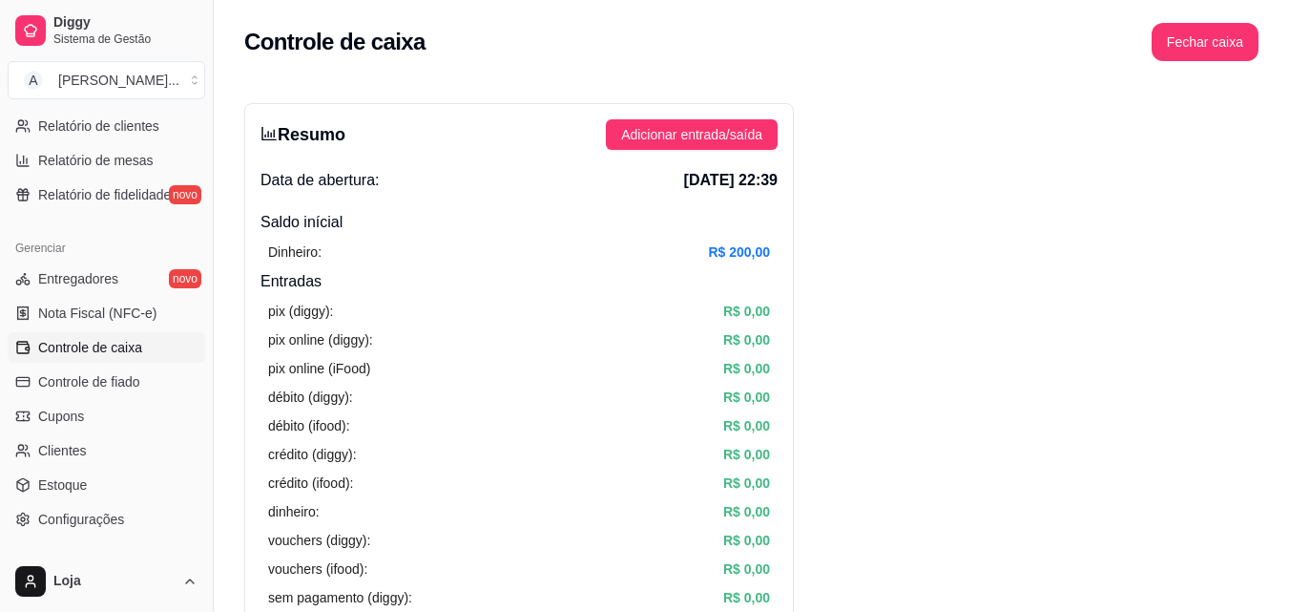
scroll to position [477, 0]
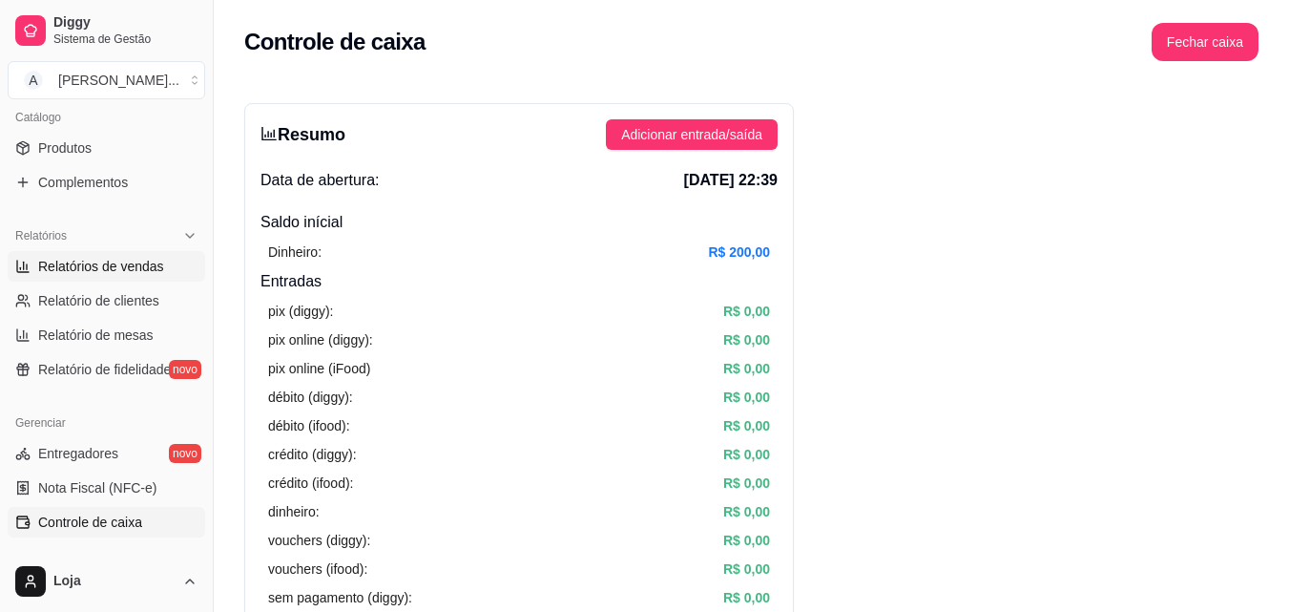
click at [177, 279] on link "Relatórios de vendas" at bounding box center [106, 266] width 197 height 31
select select "ALL"
select select "0"
